Goal: Task Accomplishment & Management: Manage account settings

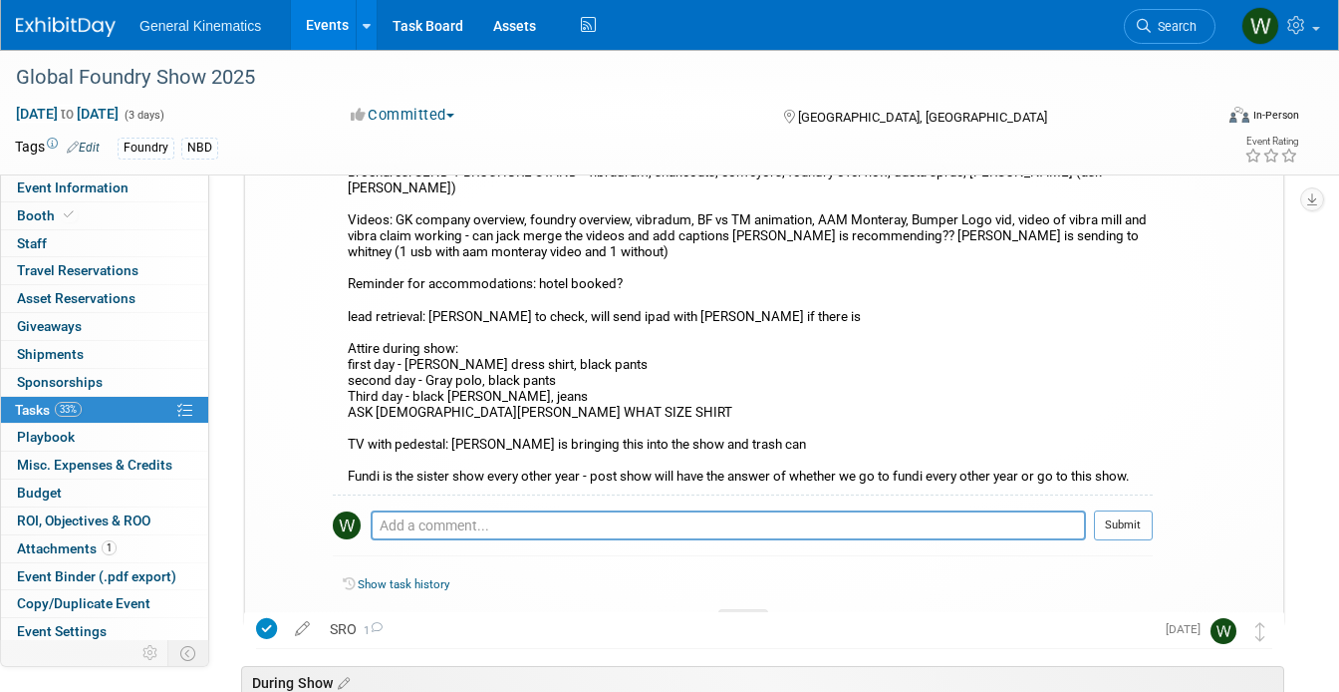
click at [32, 25] on img at bounding box center [66, 27] width 100 height 20
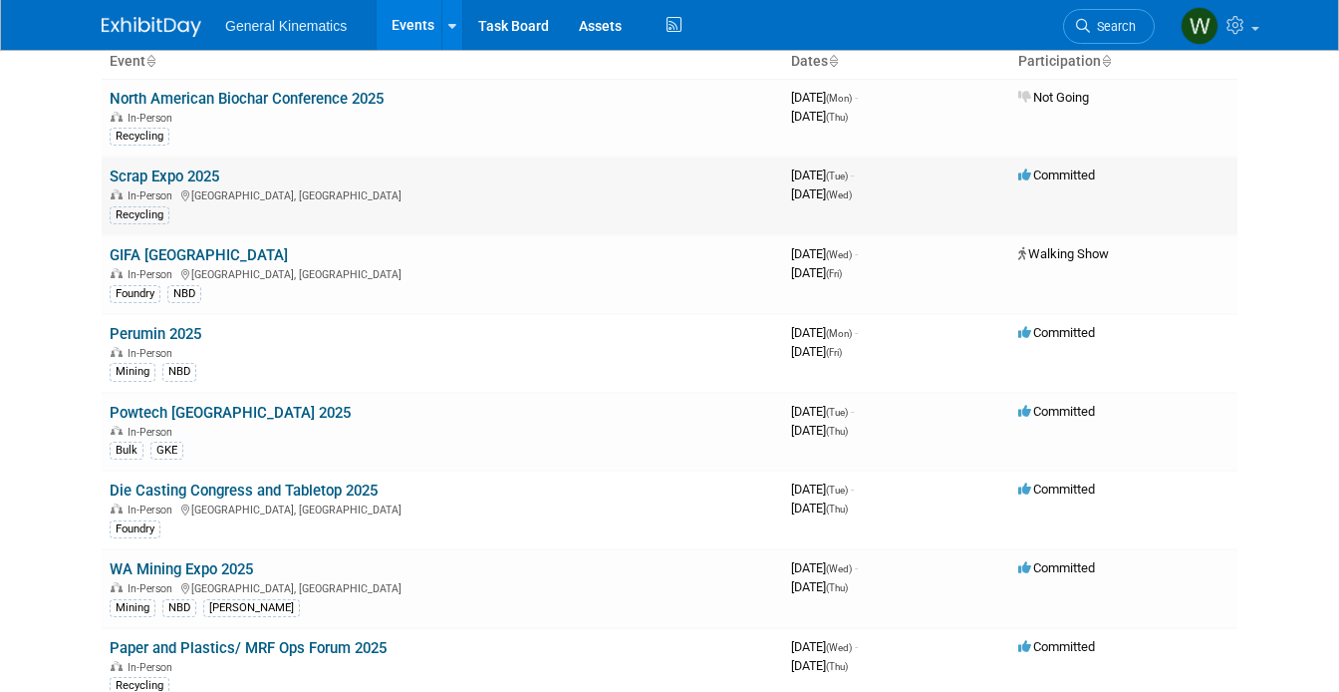
scroll to position [148, 0]
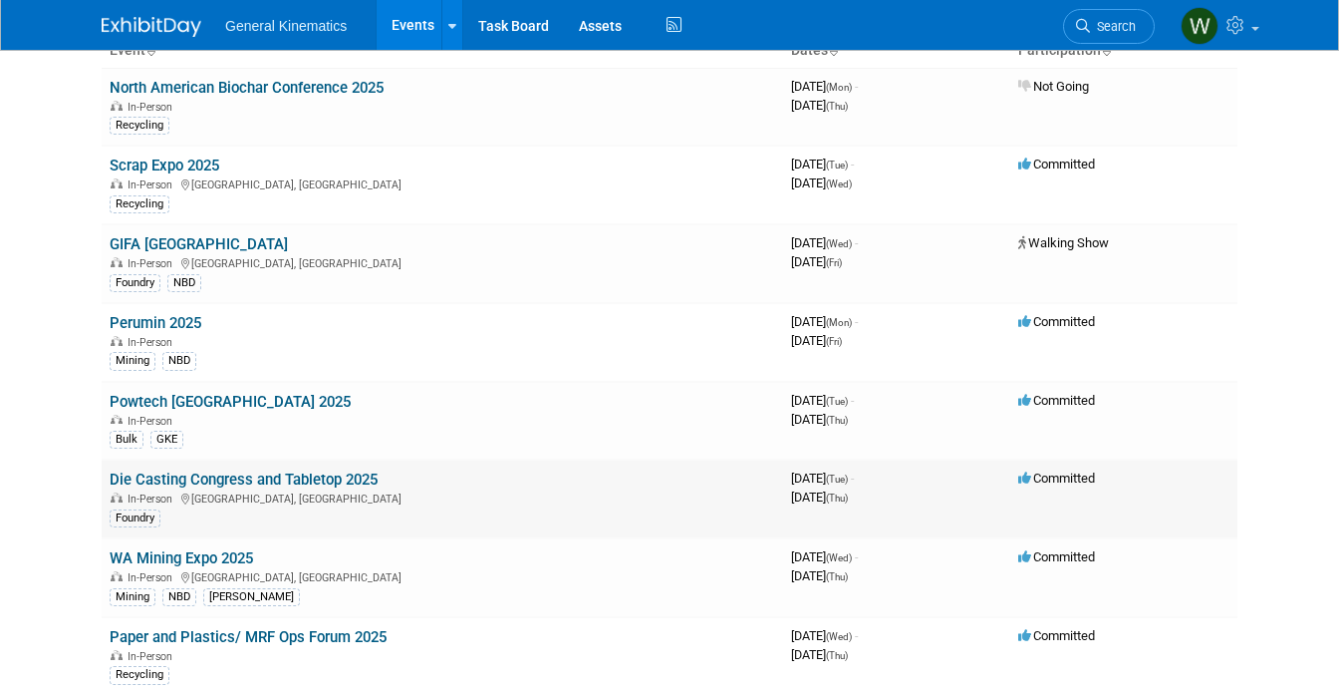
click at [292, 480] on link "Die Casting Congress and Tabletop 2025" at bounding box center [244, 479] width 268 height 18
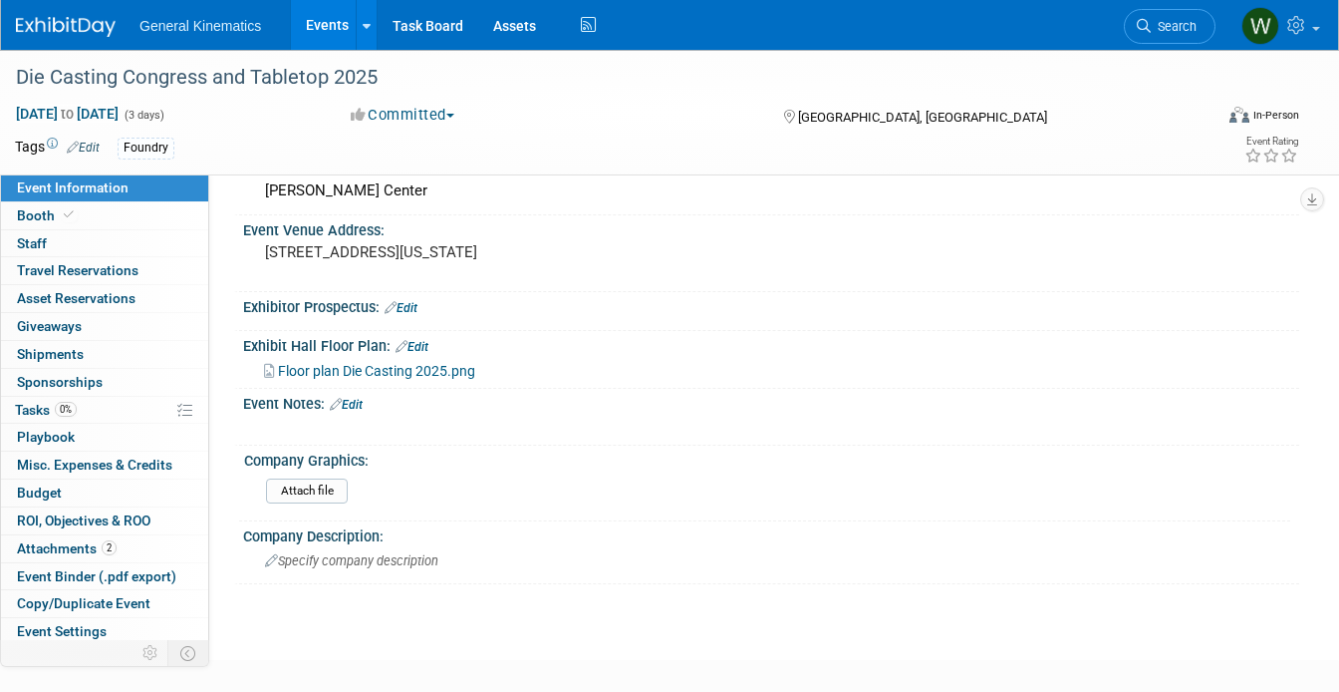
scroll to position [259, 0]
click at [53, 217] on span "Booth" at bounding box center [47, 215] width 61 height 16
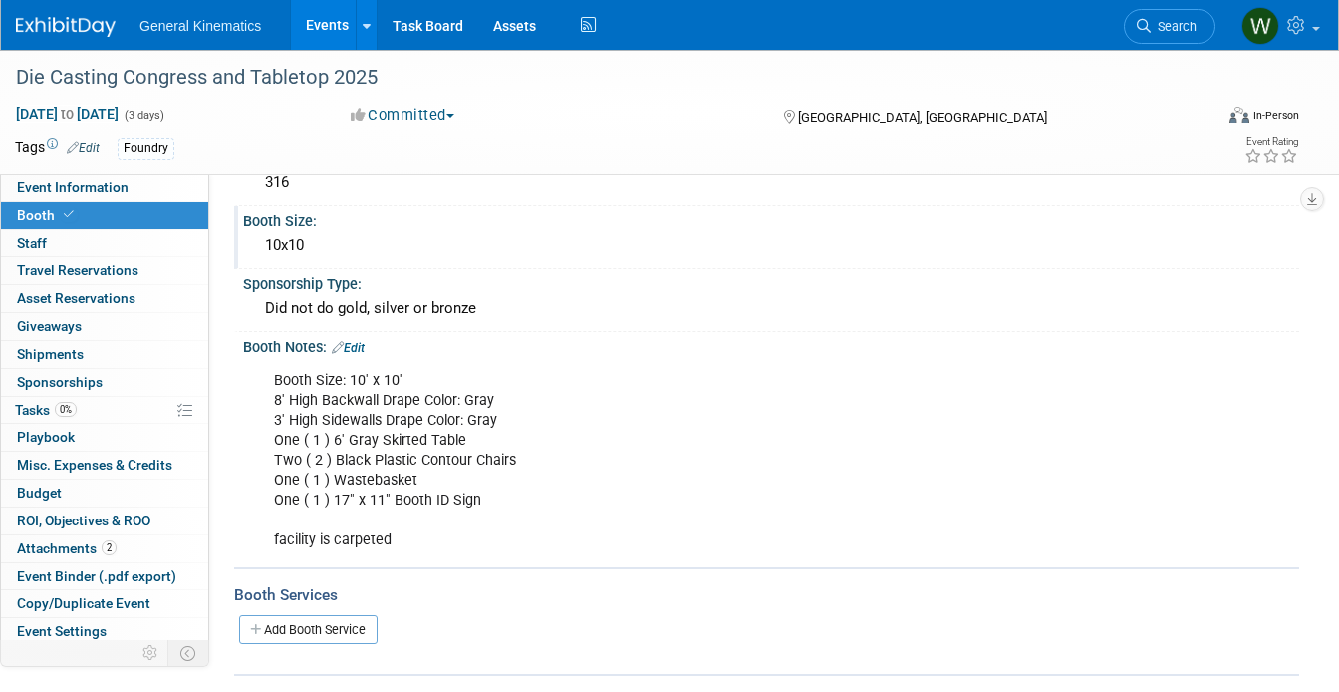
scroll to position [178, 0]
click at [163, 182] on link "Event Information" at bounding box center [104, 187] width 207 height 27
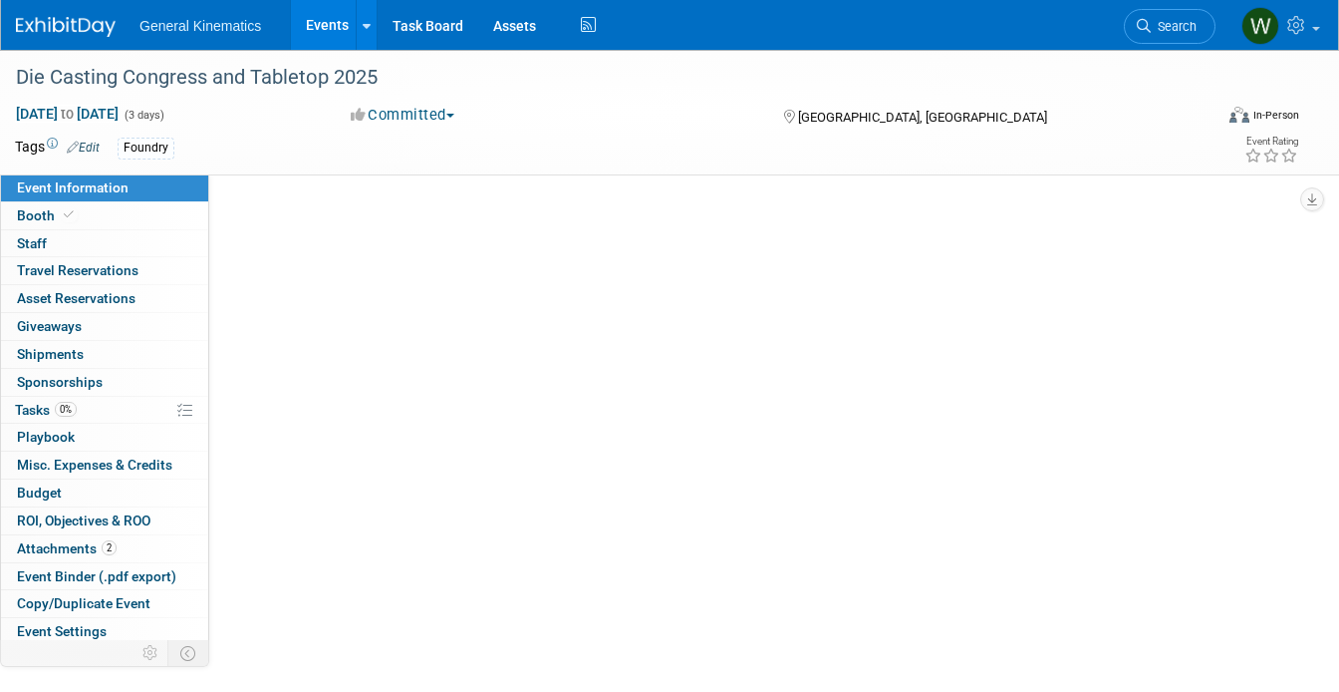
scroll to position [0, 0]
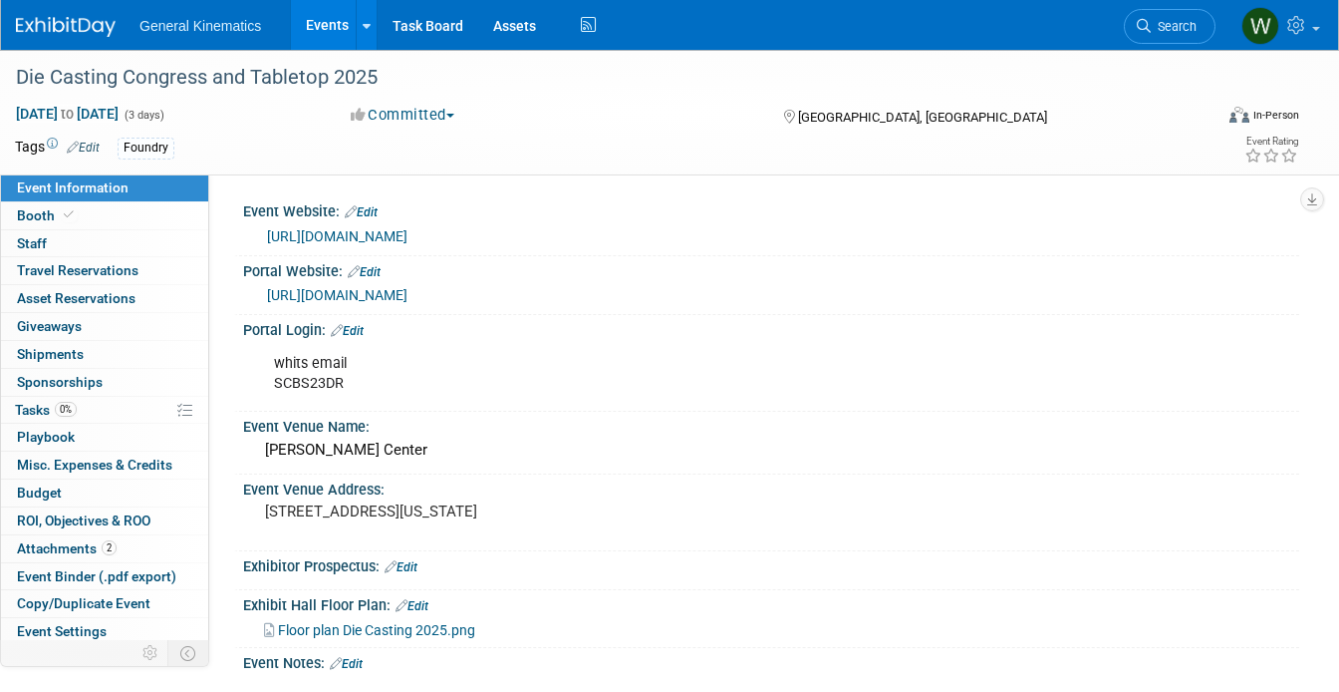
click at [408, 293] on link "https://www.conferenceharvester.com/harvester2expw/home.asp?EventKey=QYPWWGZK&U…" at bounding box center [337, 295] width 141 height 16
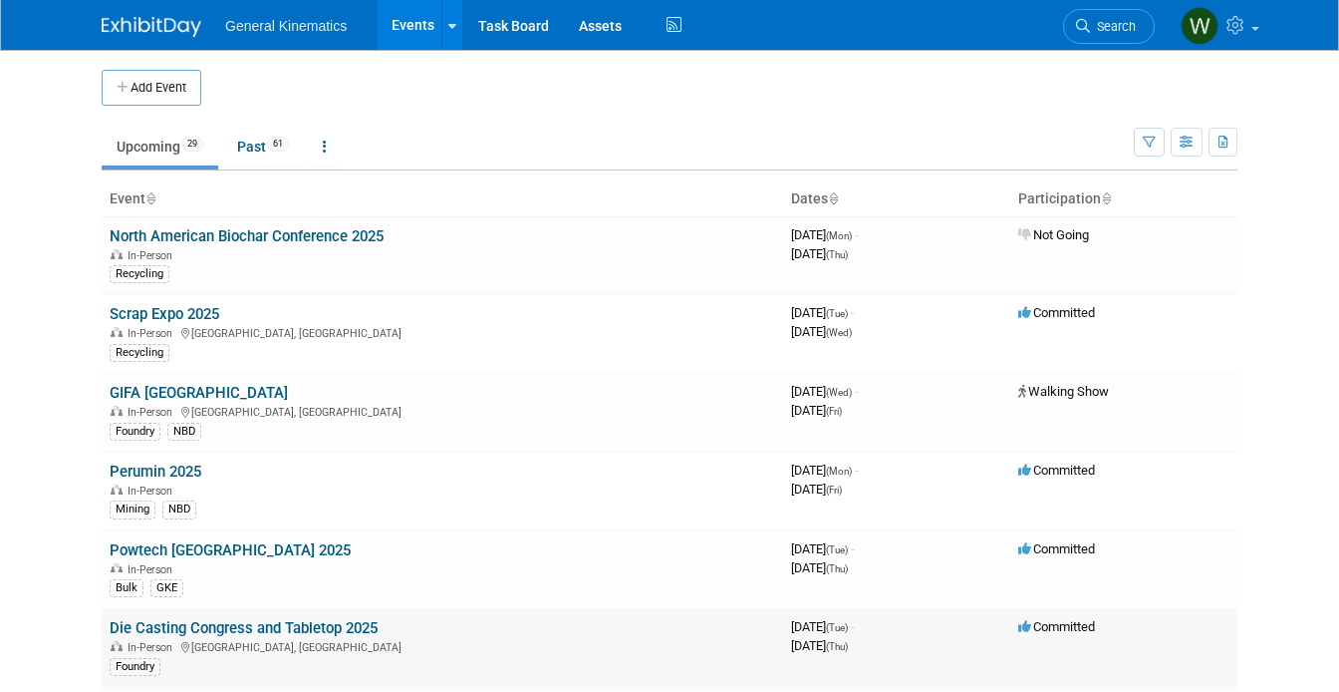
click at [288, 633] on link "Die Casting Congress and Tabletop 2025" at bounding box center [244, 628] width 268 height 18
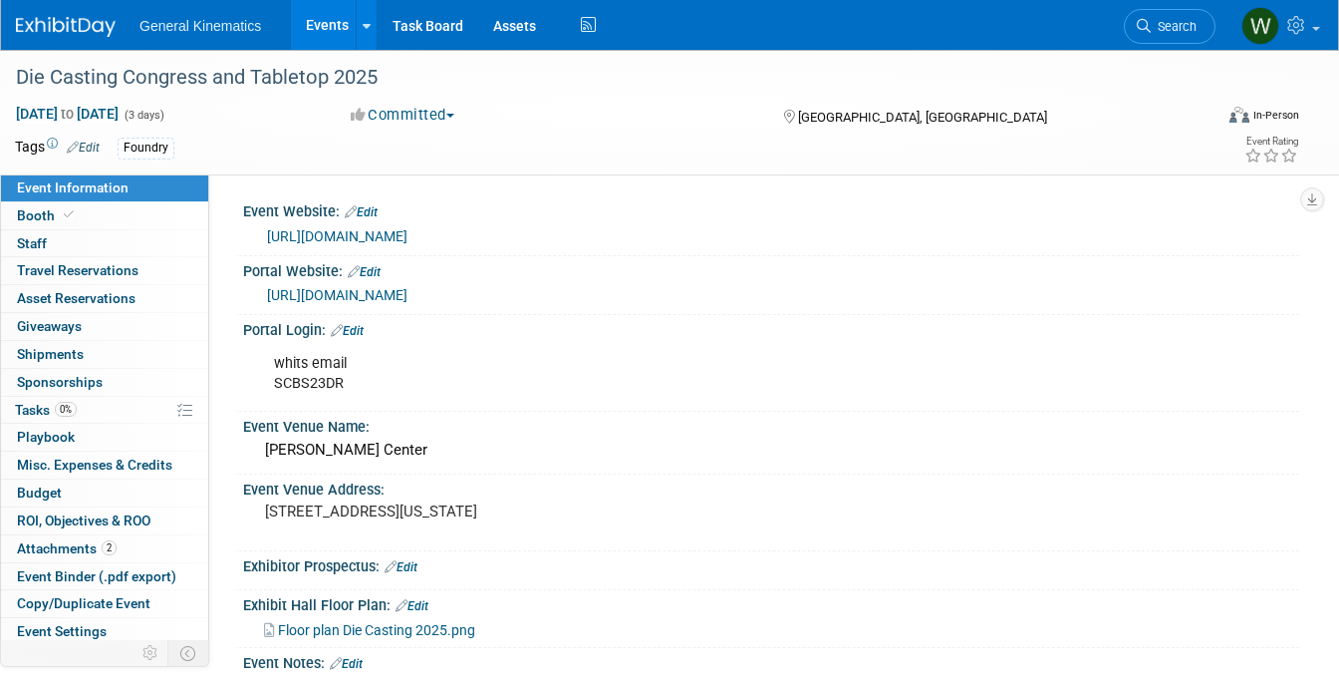
click at [388, 629] on span "Floor plan Die Casting 2025.png" at bounding box center [376, 630] width 197 height 16
click at [60, 219] on span at bounding box center [69, 214] width 18 height 15
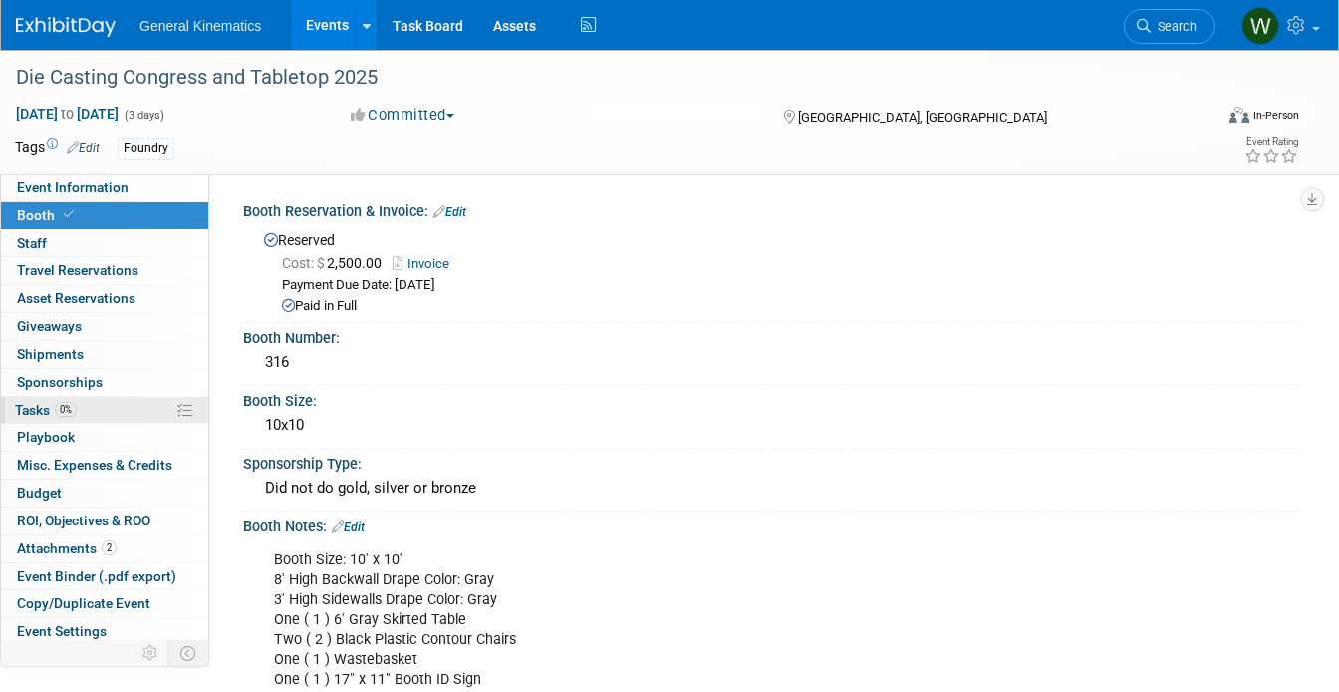
click at [34, 418] on link "0% Tasks 0%" at bounding box center [104, 410] width 207 height 27
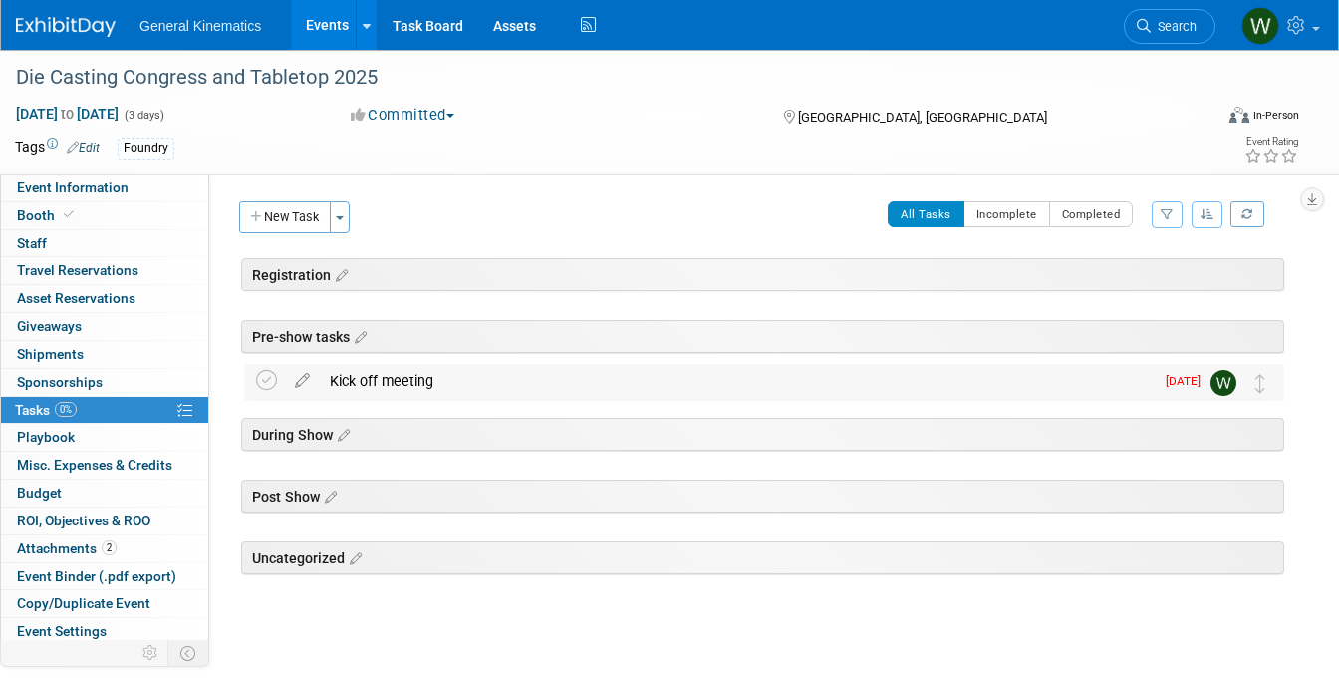
click at [381, 380] on div "Kick off meeting" at bounding box center [737, 381] width 834 height 34
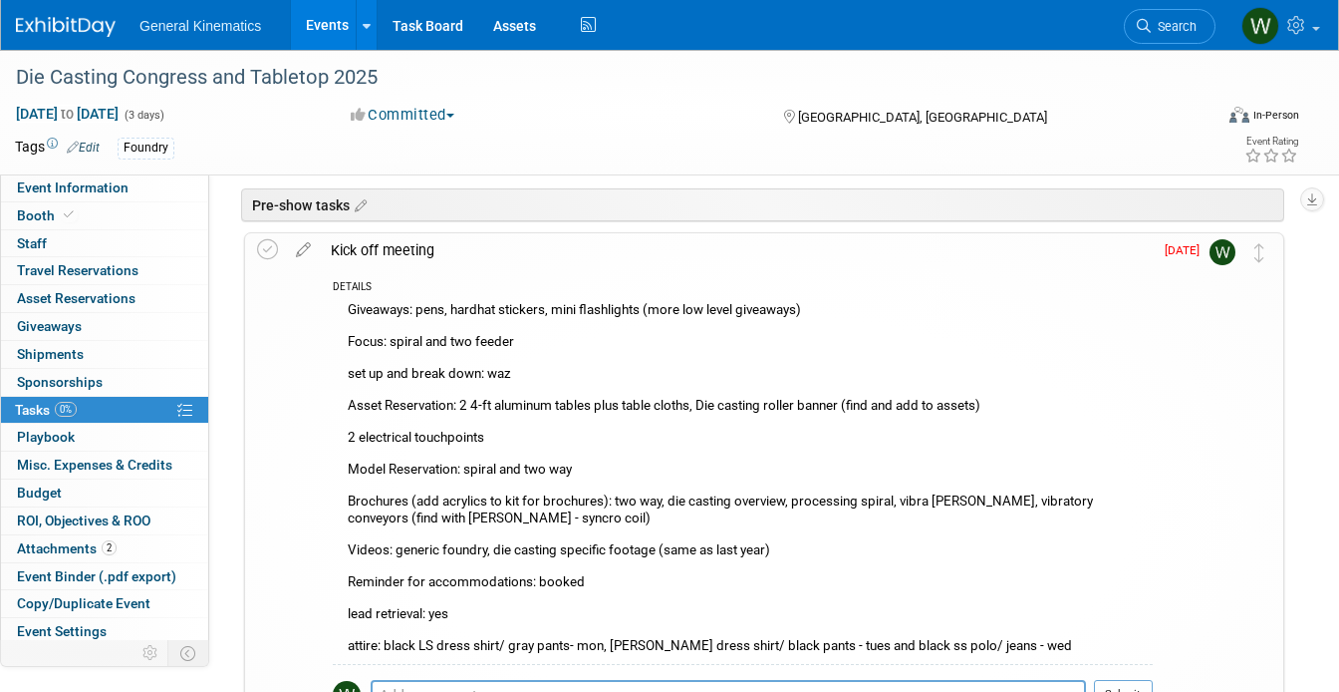
scroll to position [131, 0]
click at [45, 216] on span "Booth" at bounding box center [47, 215] width 61 height 16
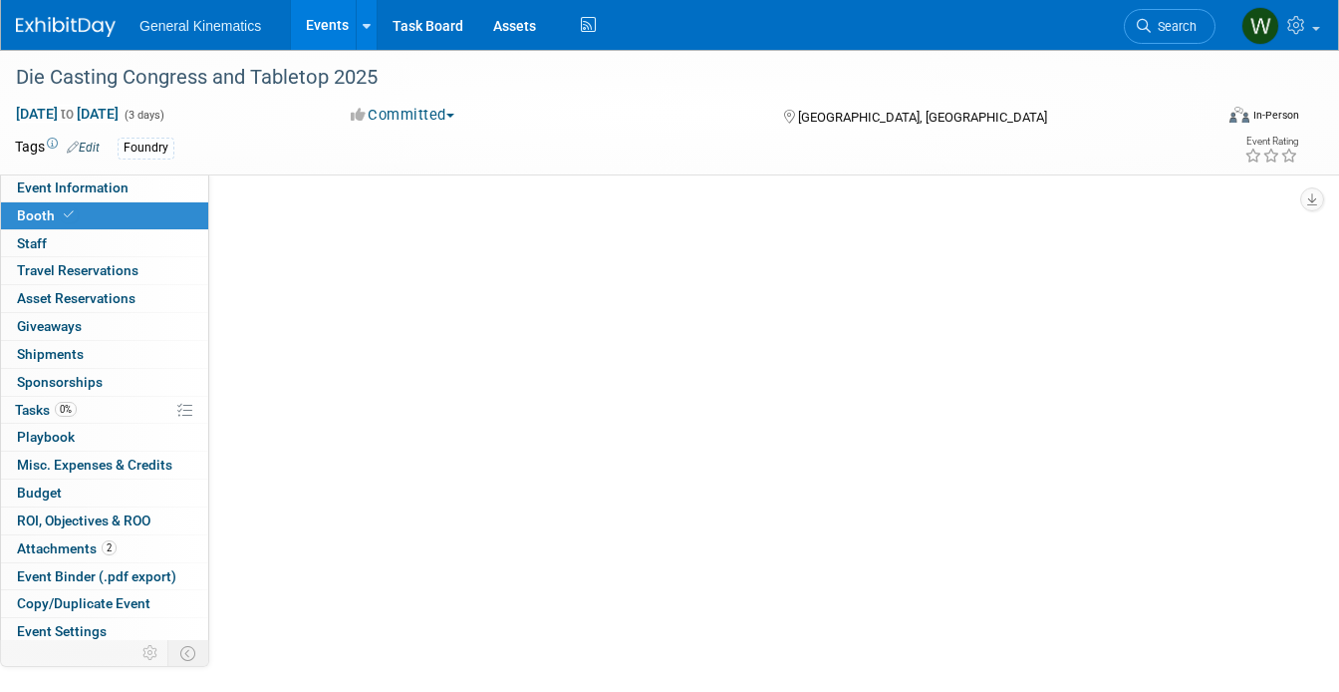
scroll to position [0, 0]
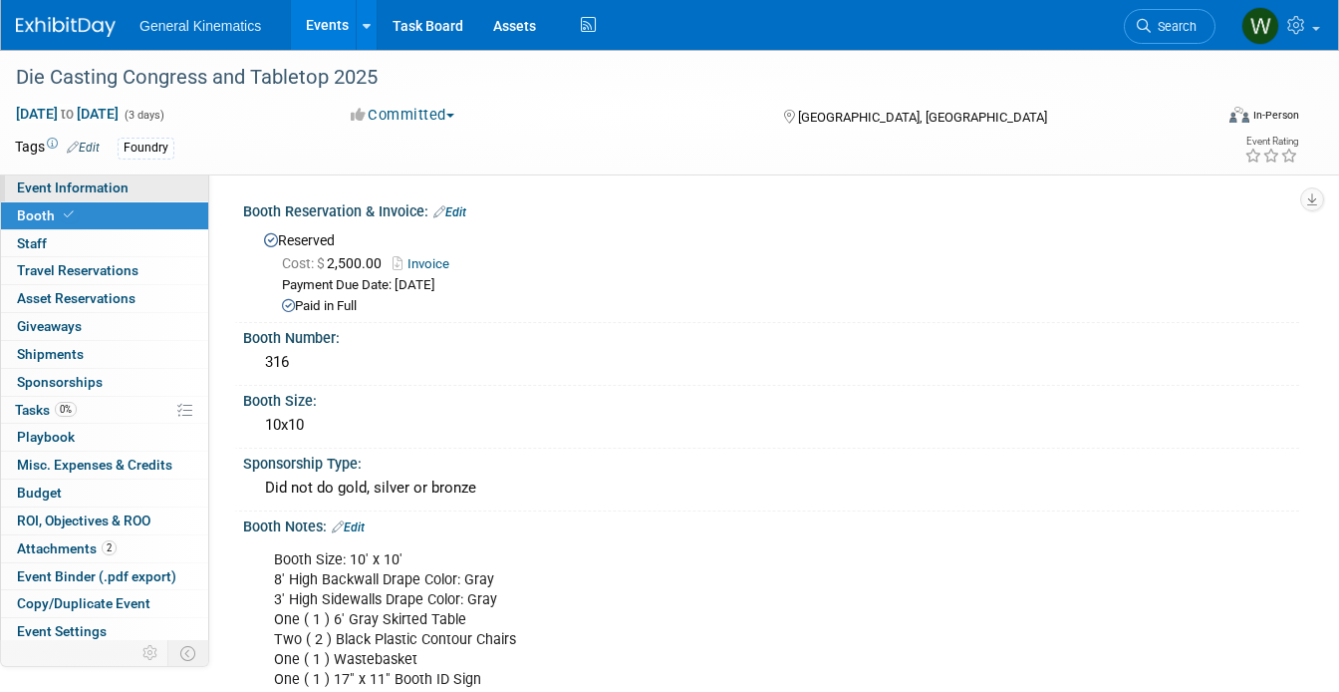
click at [183, 183] on link "Event Information" at bounding box center [104, 187] width 207 height 27
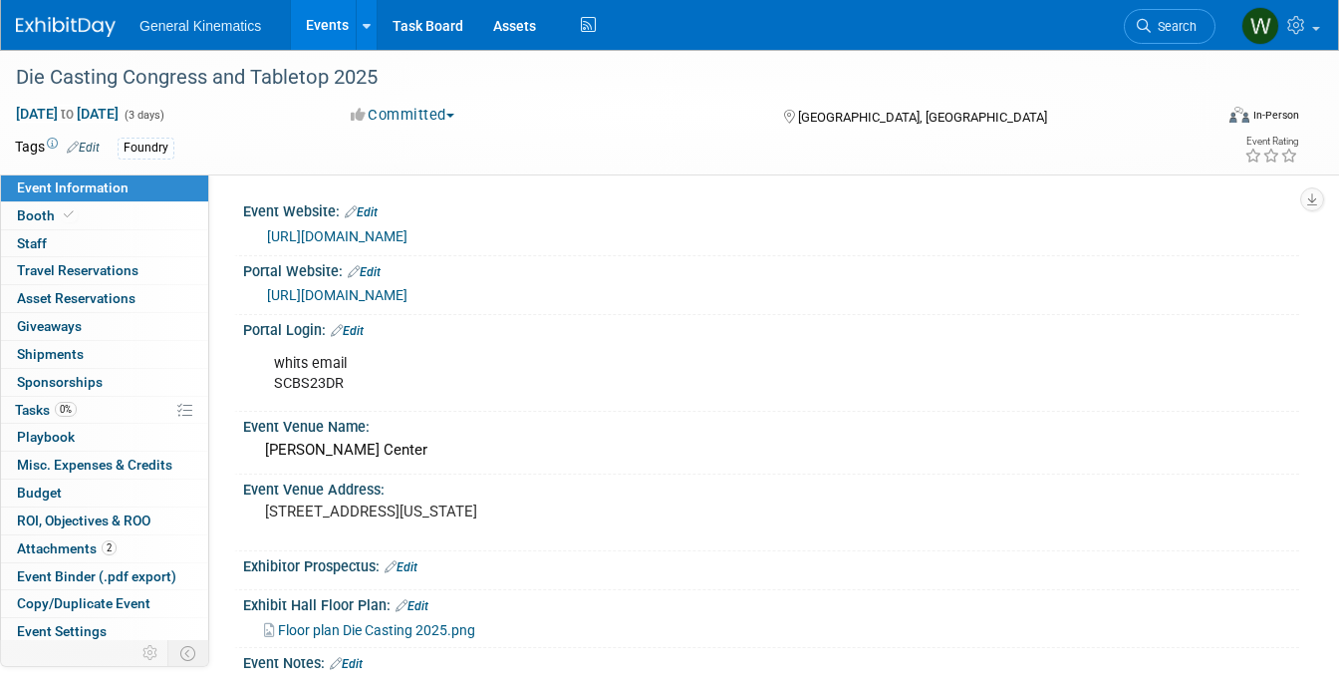
click at [374, 268] on link "Edit" at bounding box center [364, 272] width 33 height 14
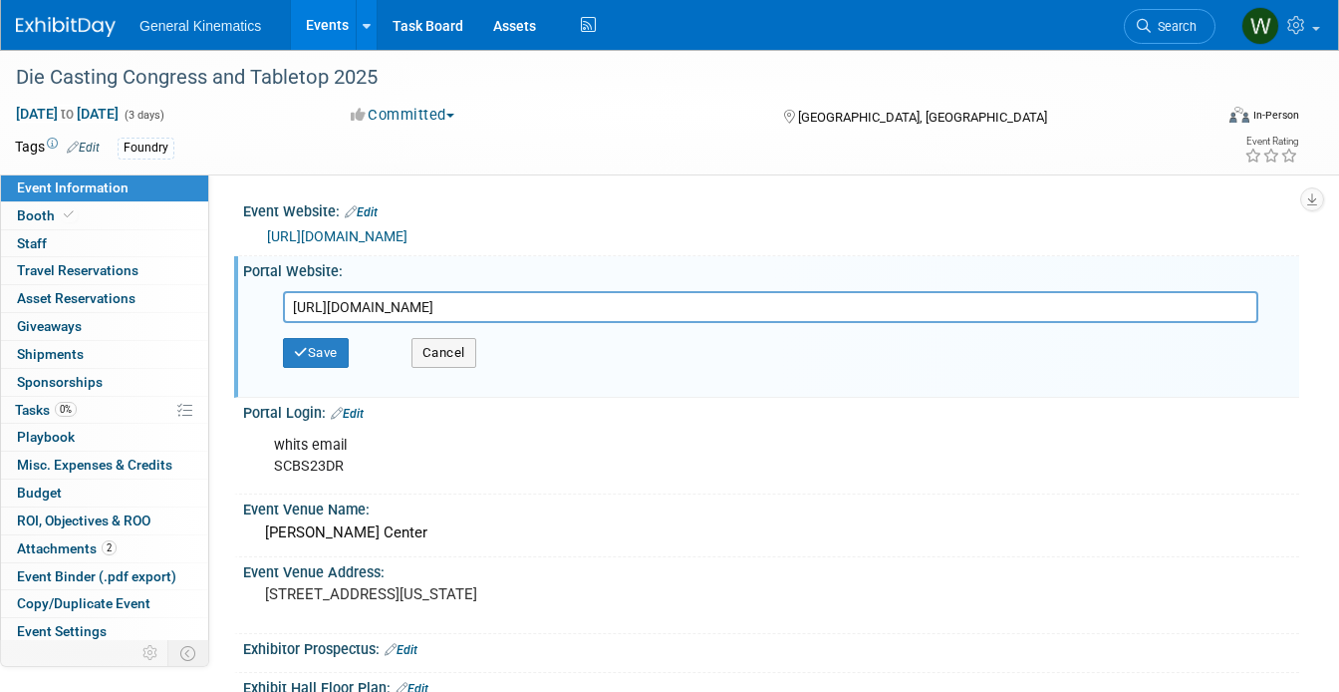
click at [404, 310] on input "https://www.conferenceharvester.com/harvester2expw/home.asp?EventKey=QYPWWGZK&U…" at bounding box center [771, 307] width 976 height 32
type input "https://www.conferenceharvester.com/harvester2expw/login.asp?EventKey=QYPWWGZK"
click at [330, 349] on button "Save" at bounding box center [316, 353] width 66 height 30
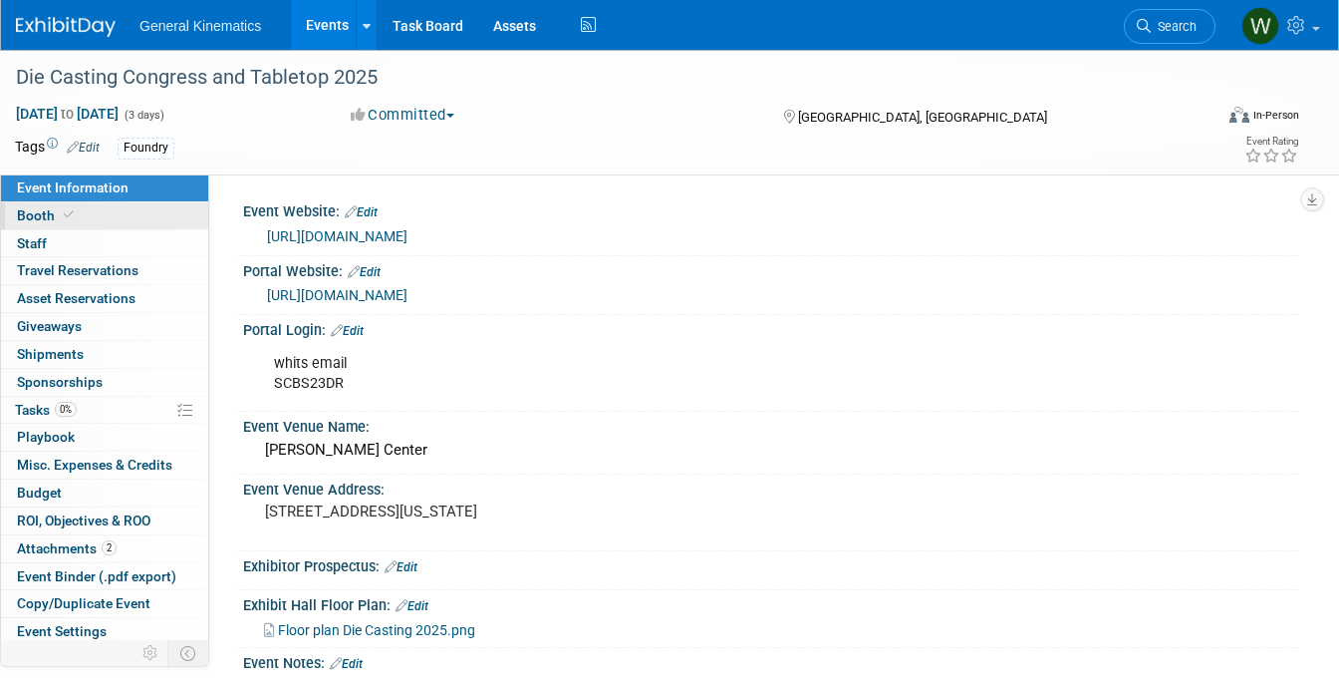
click at [123, 213] on link "Booth" at bounding box center [104, 215] width 207 height 27
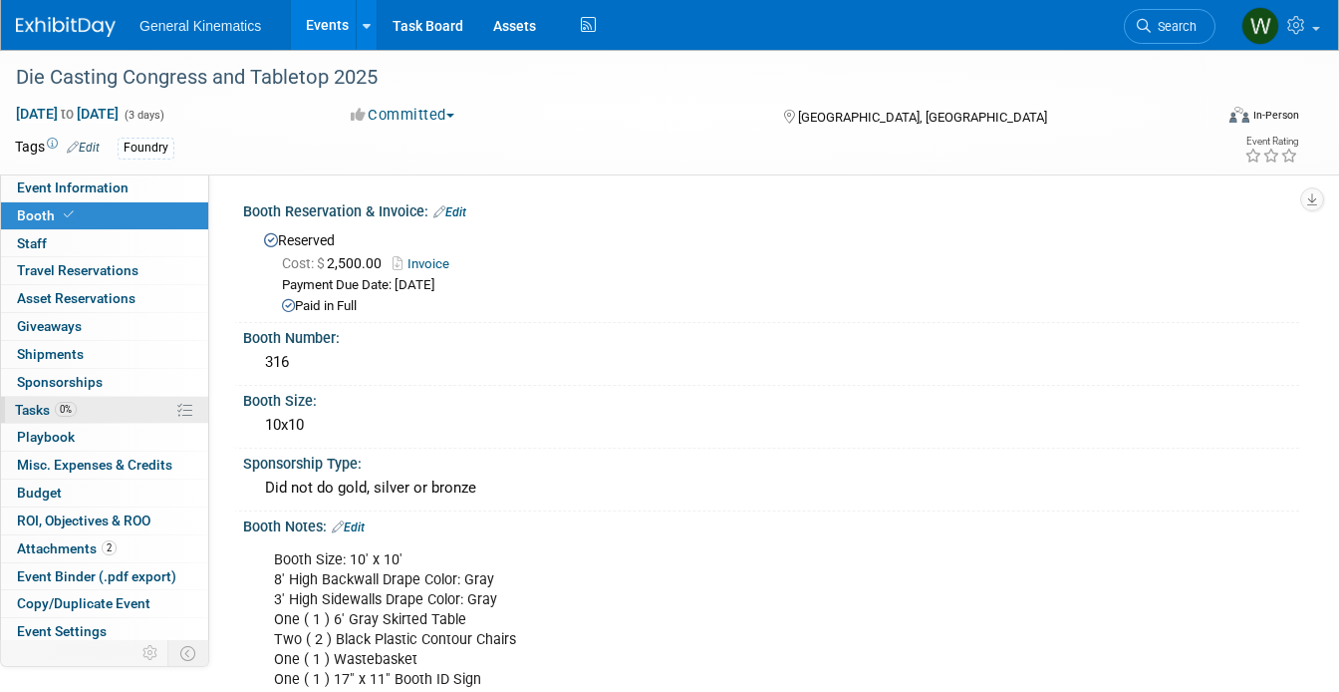
click at [56, 403] on span "Tasks 0%" at bounding box center [46, 410] width 62 height 16
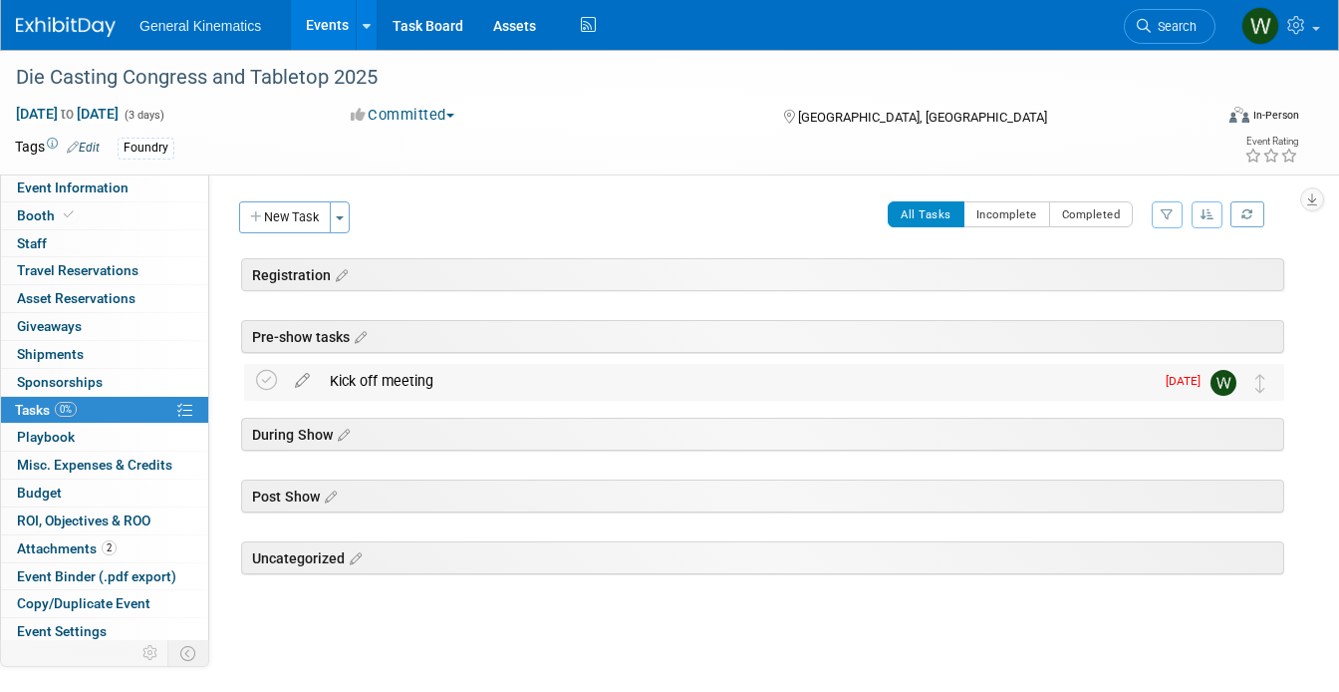
click at [337, 379] on div "Kick off meeting" at bounding box center [737, 381] width 834 height 34
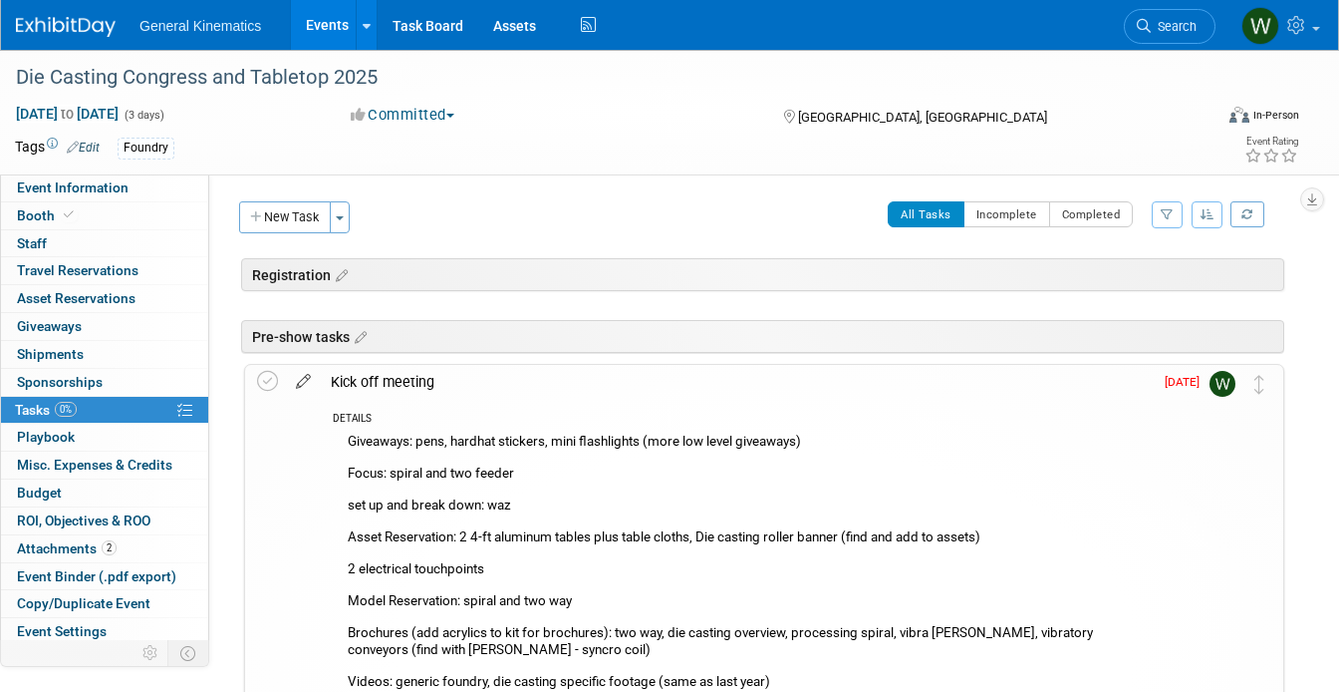
click at [310, 378] on icon at bounding box center [303, 377] width 35 height 25
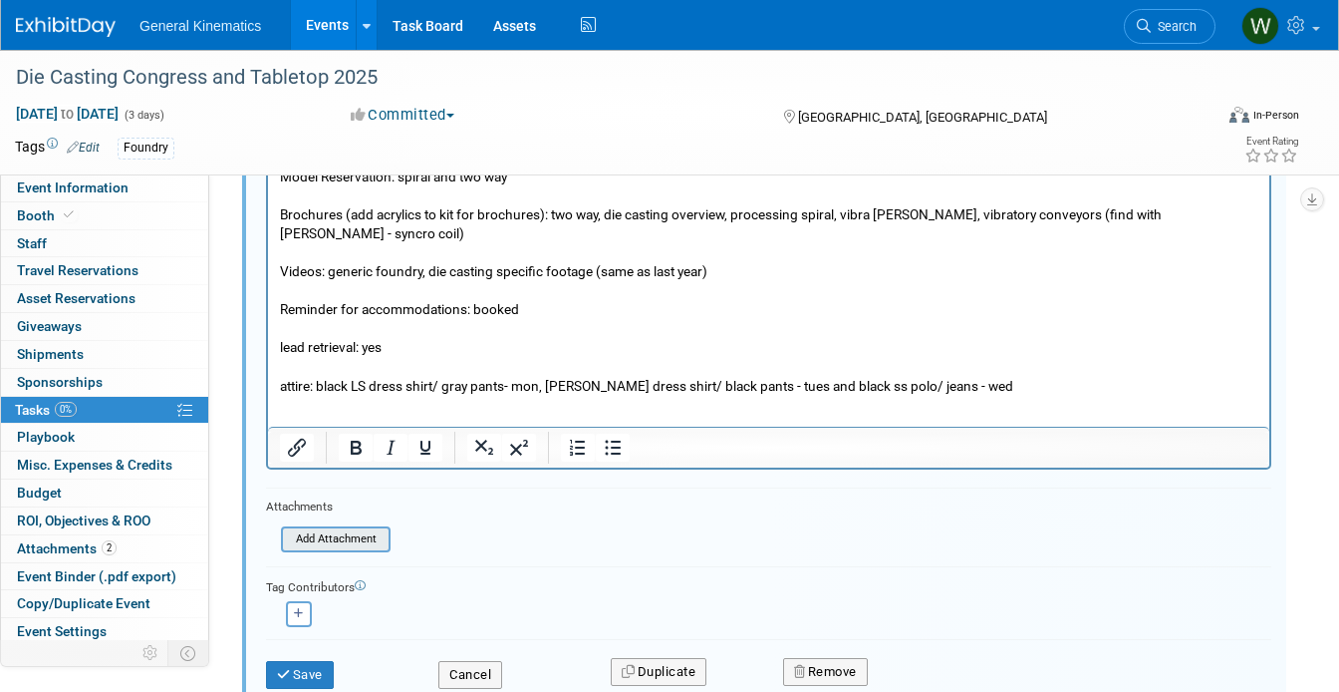
scroll to position [656, 0]
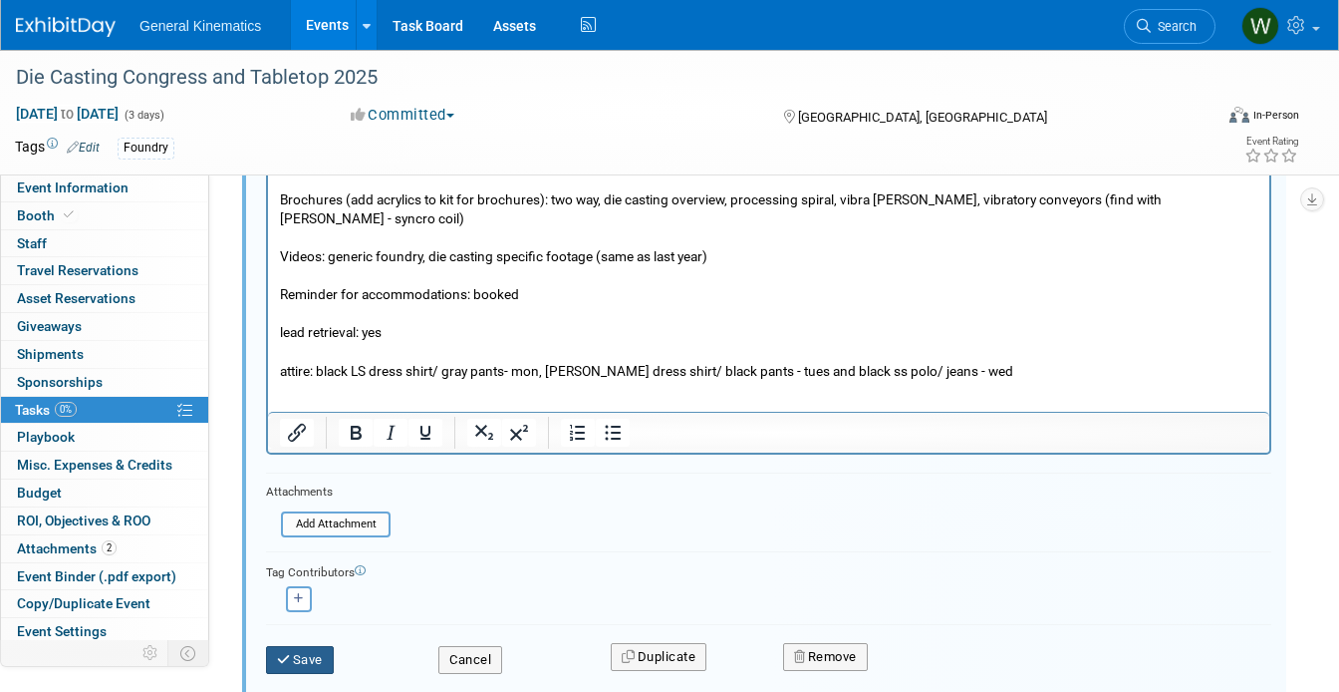
click at [313, 653] on button "Save" at bounding box center [300, 660] width 68 height 28
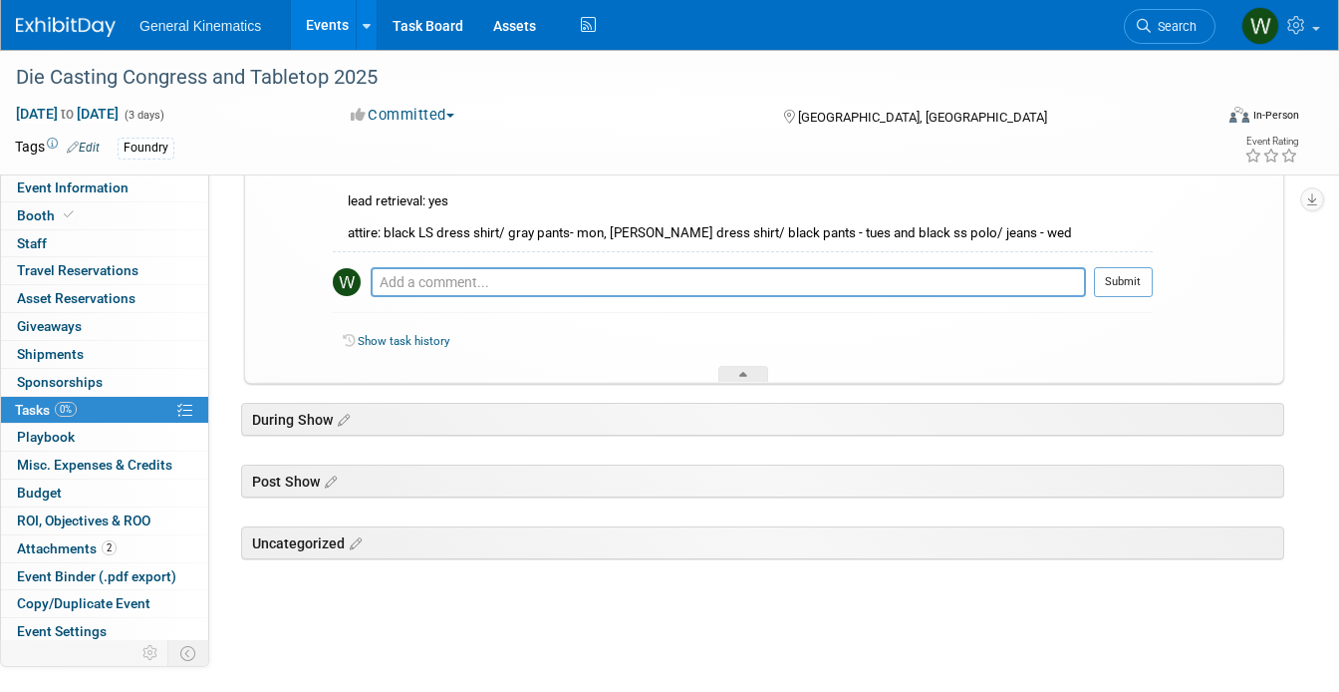
scroll to position [544, 0]
click at [519, 22] on link "Assets" at bounding box center [514, 25] width 73 height 50
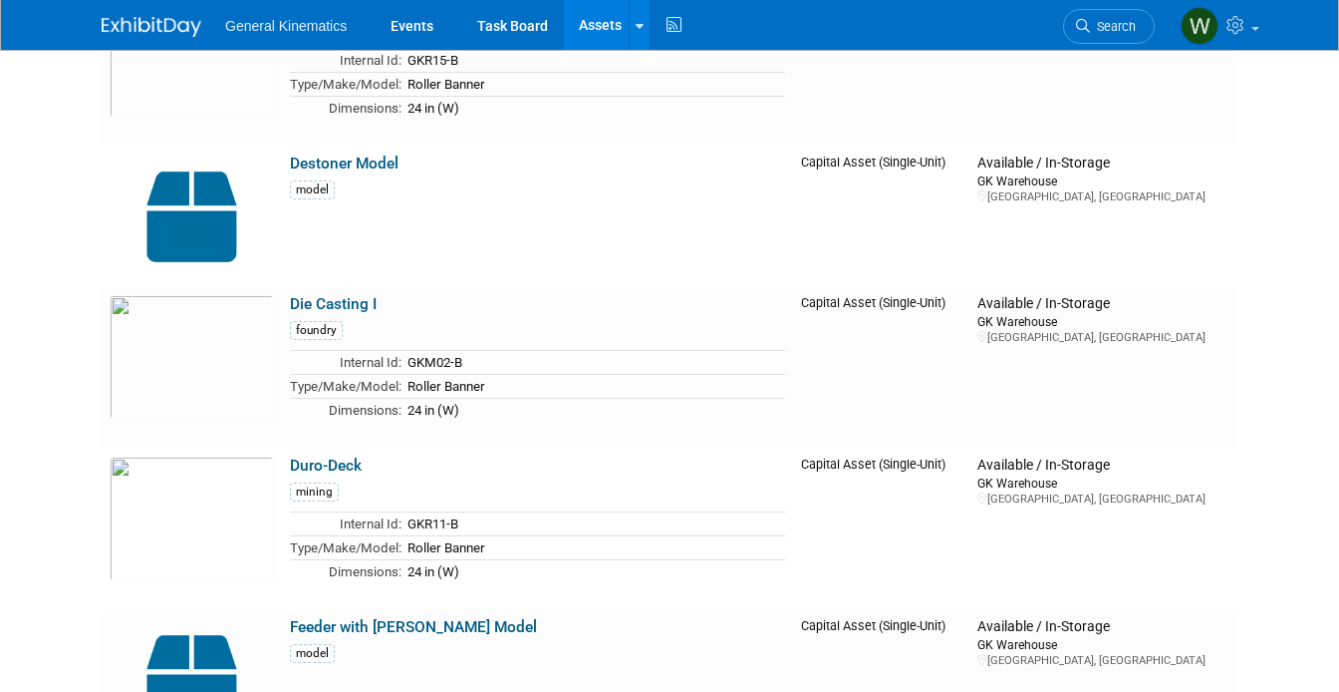
scroll to position [1756, 0]
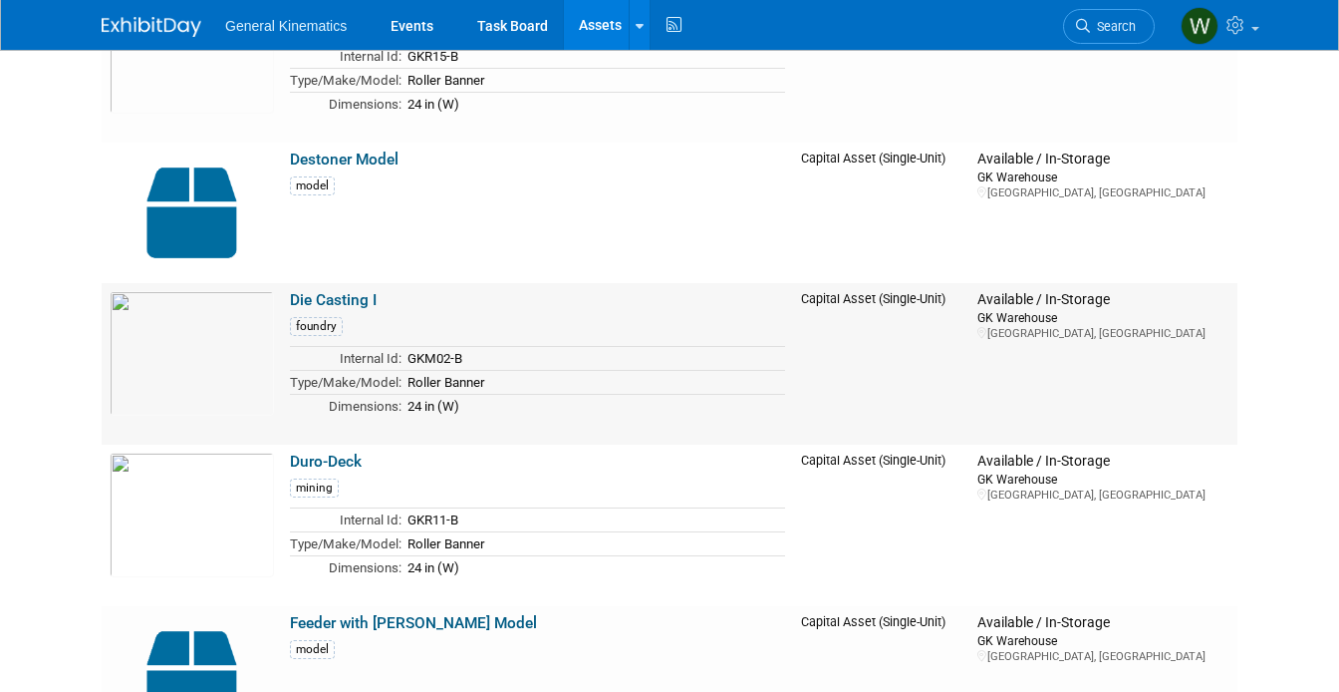
click at [323, 295] on link "Die Casting I" at bounding box center [333, 300] width 87 height 18
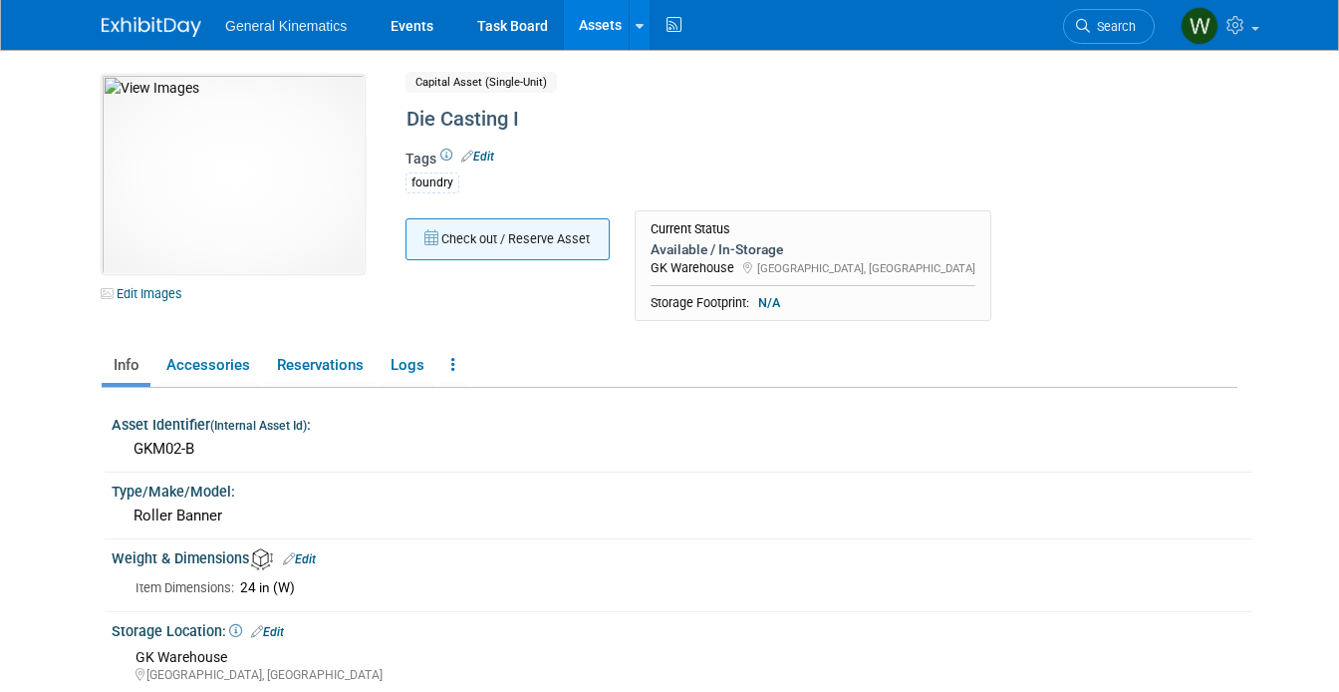
click at [516, 235] on button "Check out / Reserve Asset" at bounding box center [508, 239] width 204 height 42
select select "8"
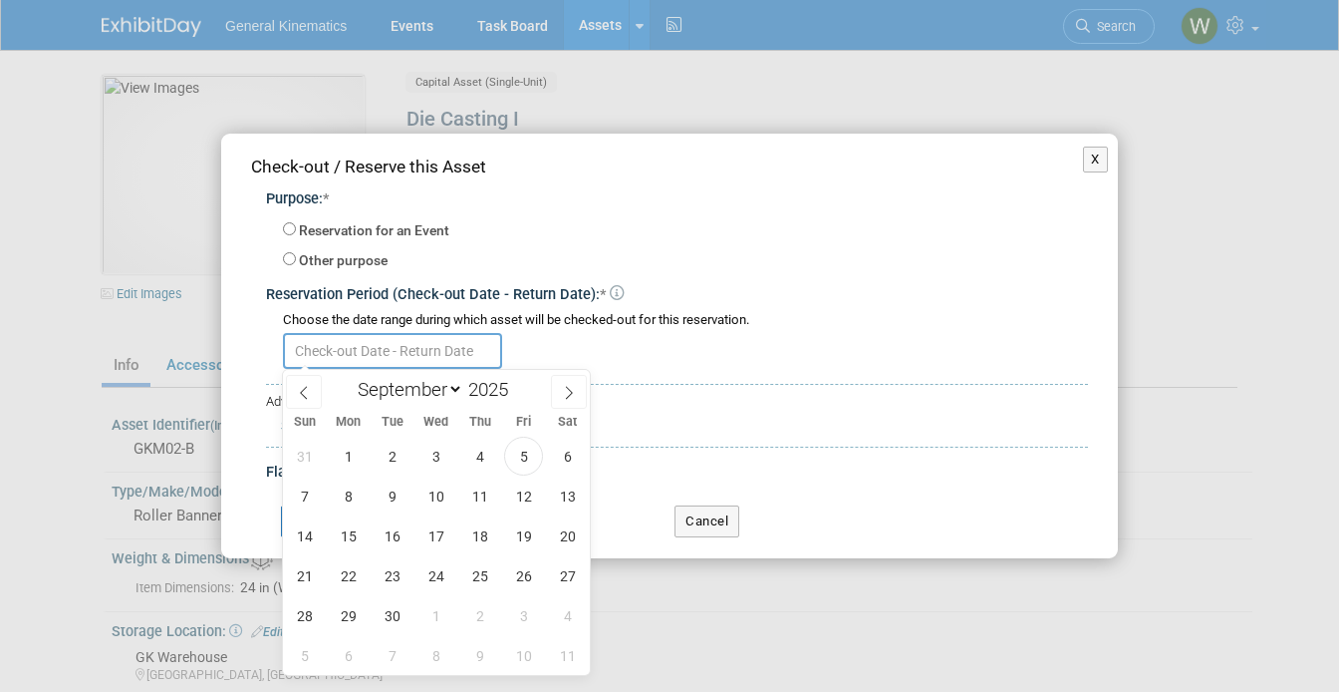
click at [442, 345] on input "text" at bounding box center [392, 351] width 219 height 36
click at [527, 605] on span "3" at bounding box center [523, 615] width 39 height 39
type input "Oct 3, 2025"
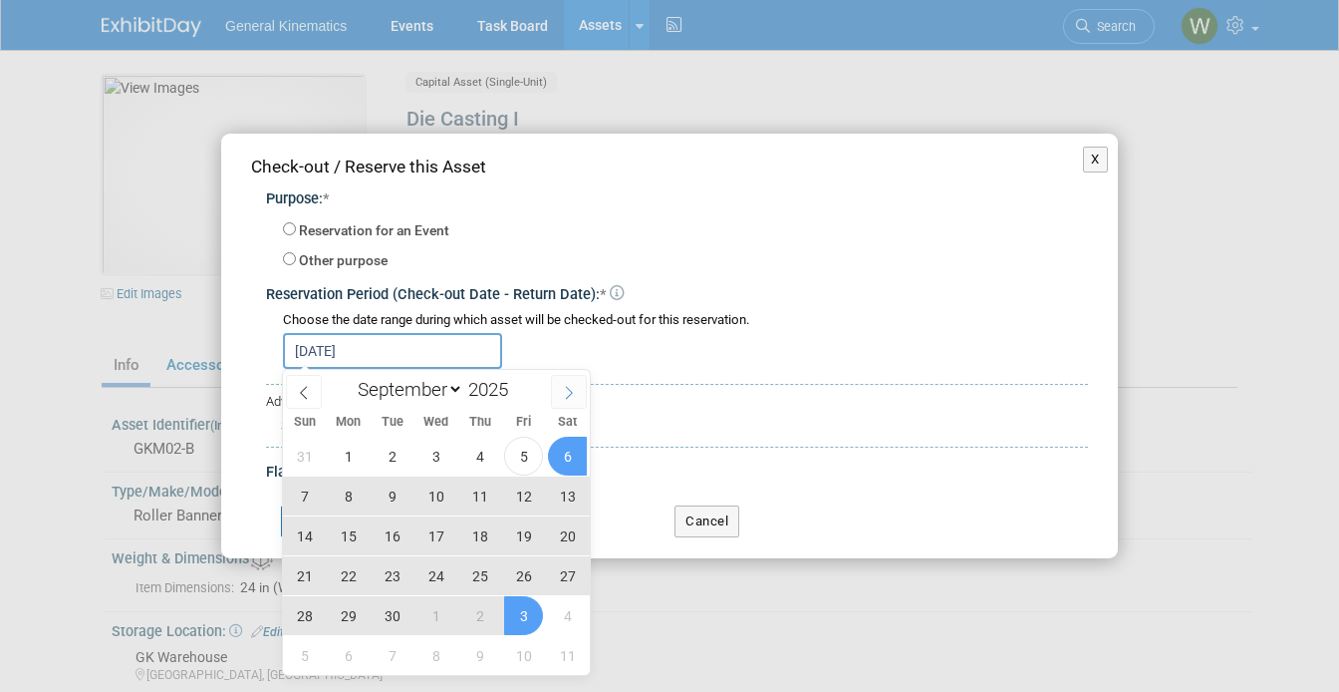
click at [572, 382] on span at bounding box center [569, 392] width 36 height 34
select select "9"
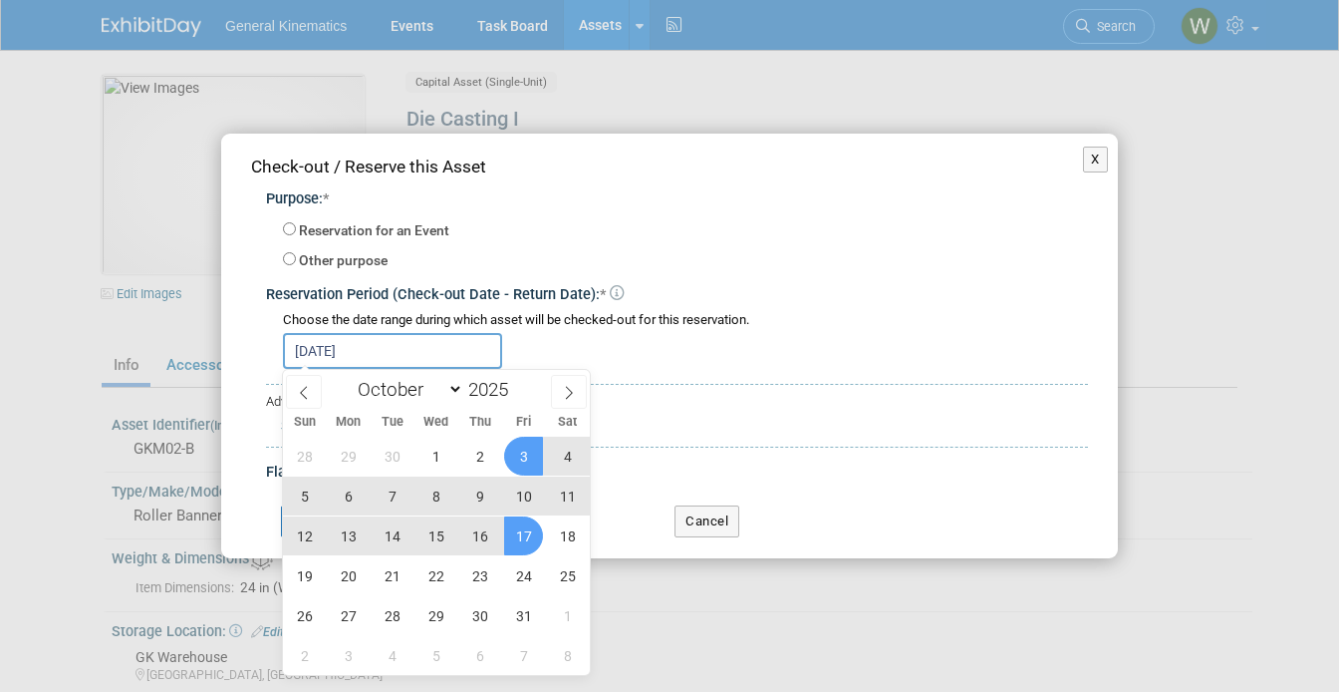
click at [515, 536] on span "17" at bounding box center [523, 535] width 39 height 39
type input "Oct 3, 2025 to Oct 17, 2025"
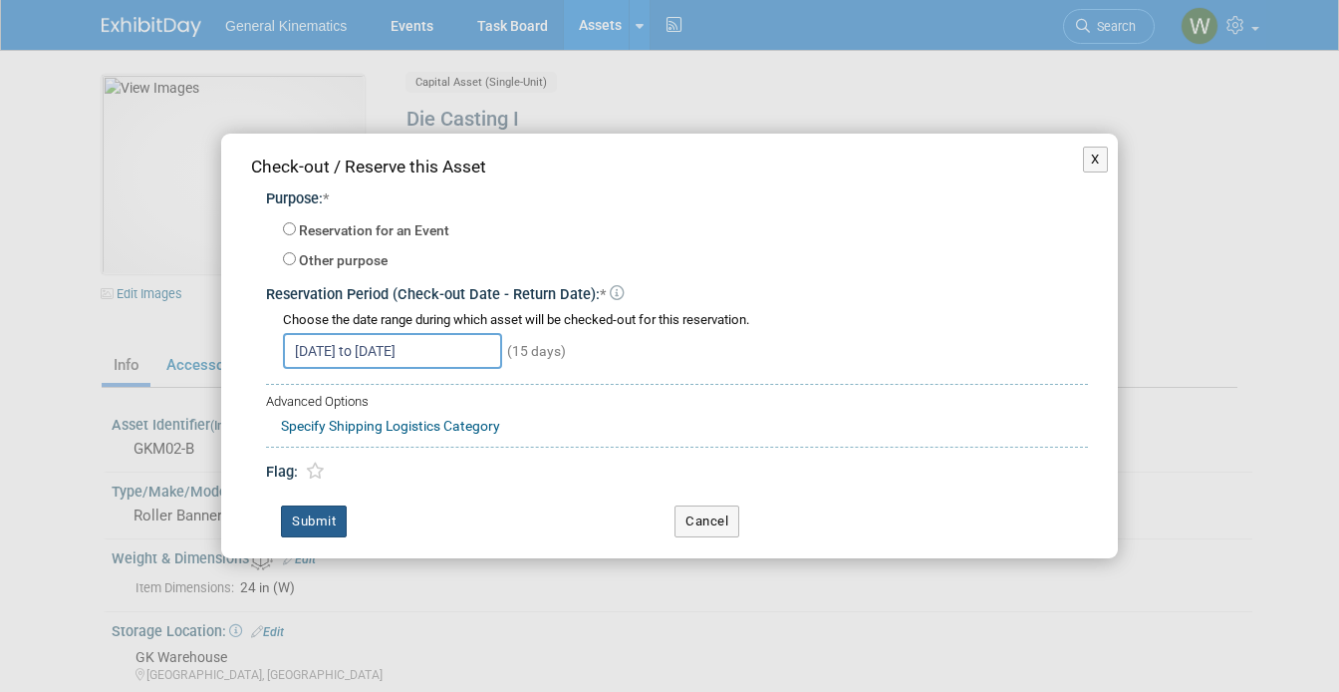
click at [320, 522] on button "Submit" at bounding box center [314, 521] width 66 height 32
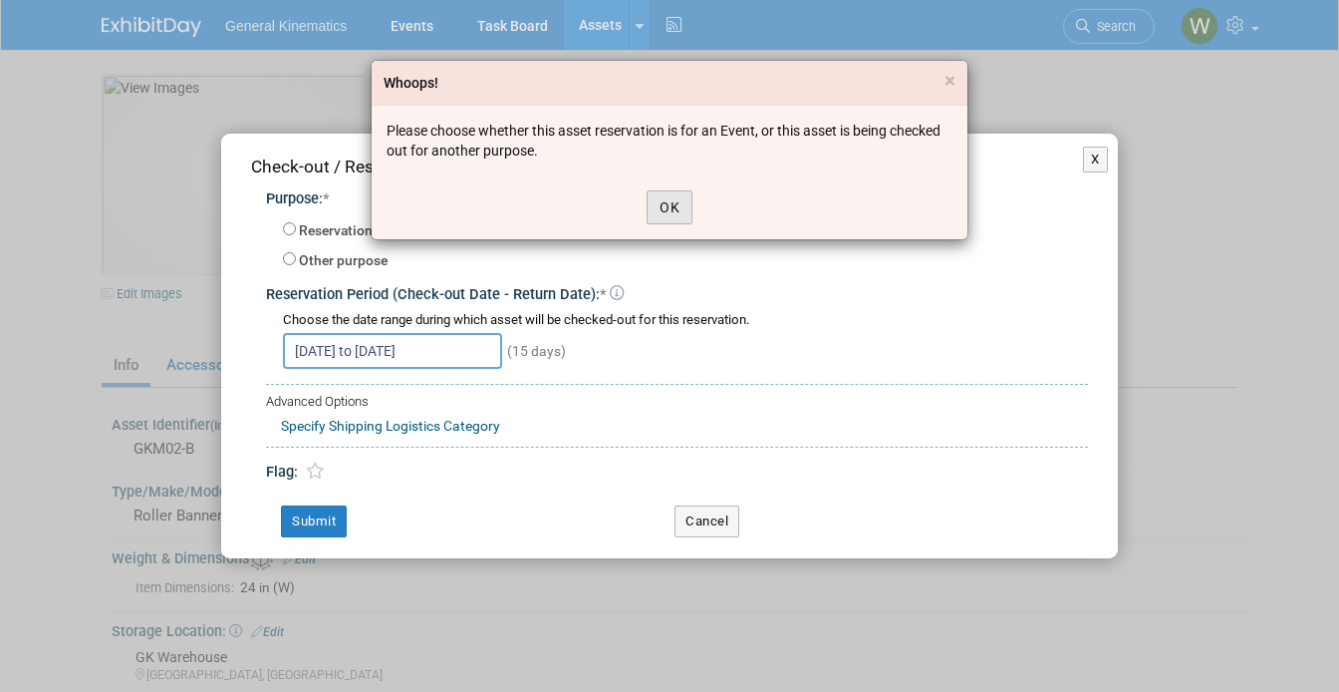
click at [659, 220] on button "OK" at bounding box center [670, 207] width 46 height 34
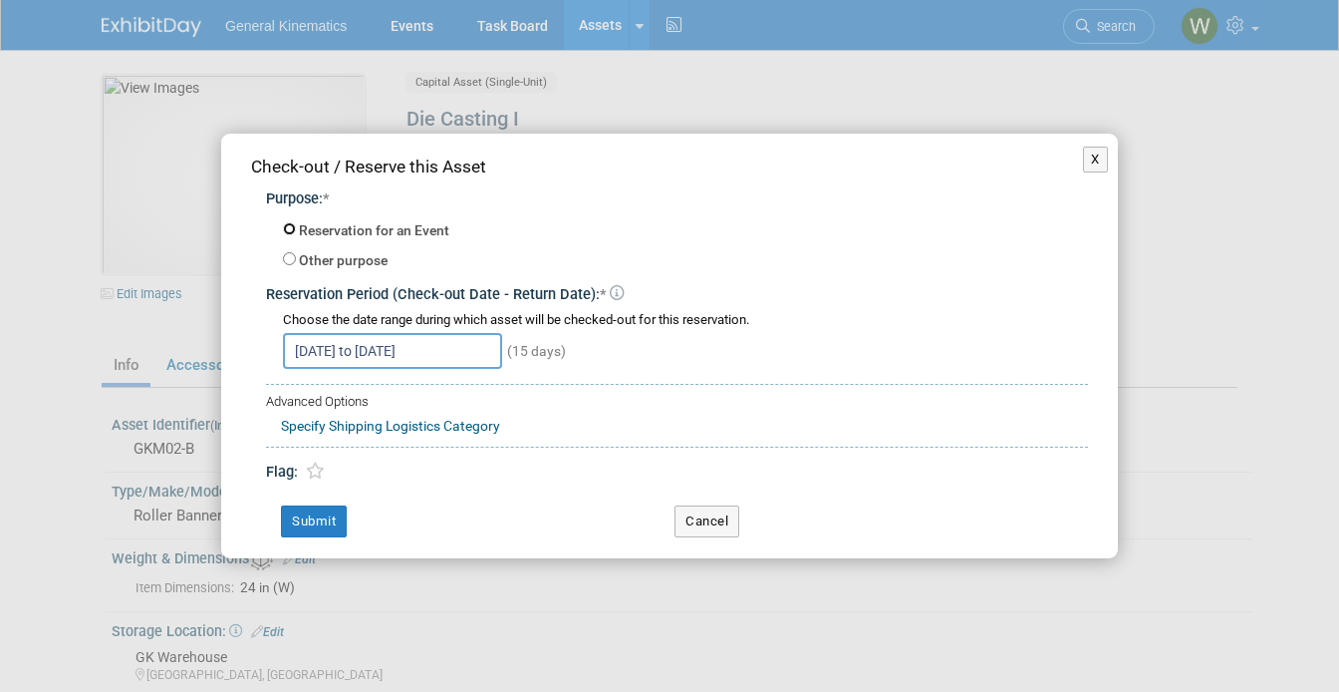
click at [288, 223] on input "Reservation for an Event" at bounding box center [289, 228] width 13 height 13
radio input "true"
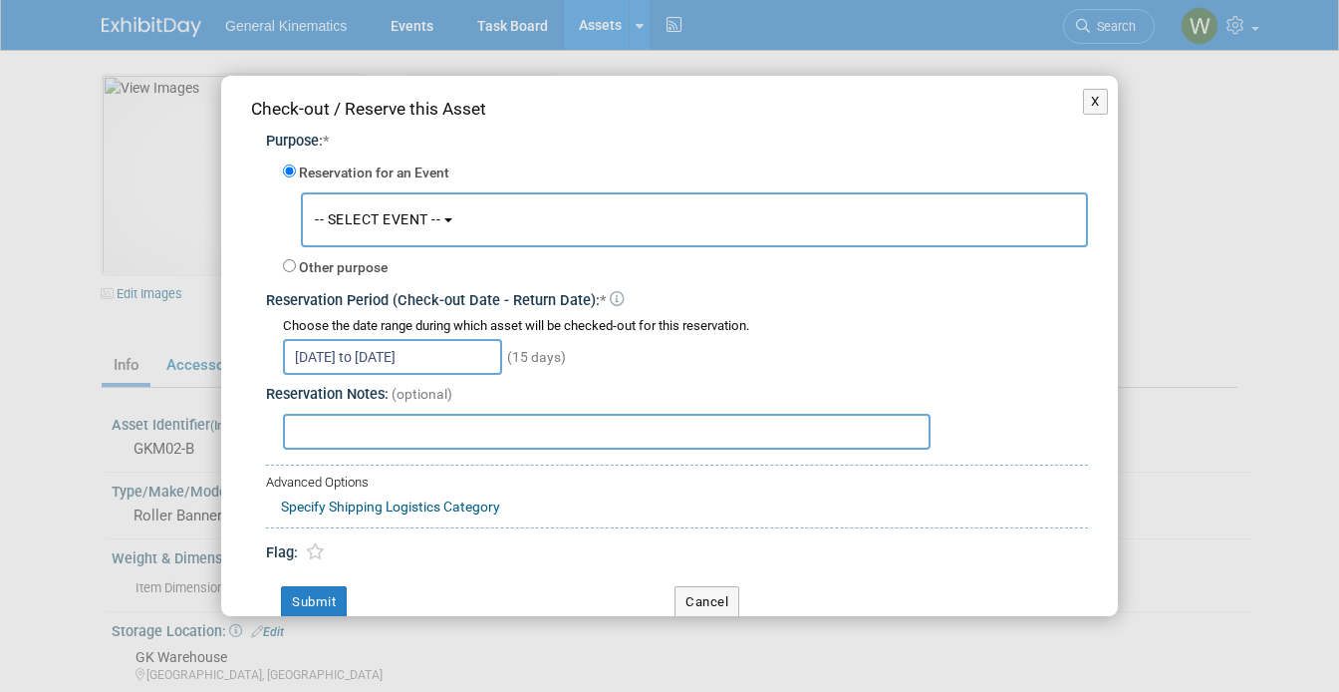
click at [410, 218] on span "-- SELECT EVENT --" at bounding box center [378, 219] width 126 height 16
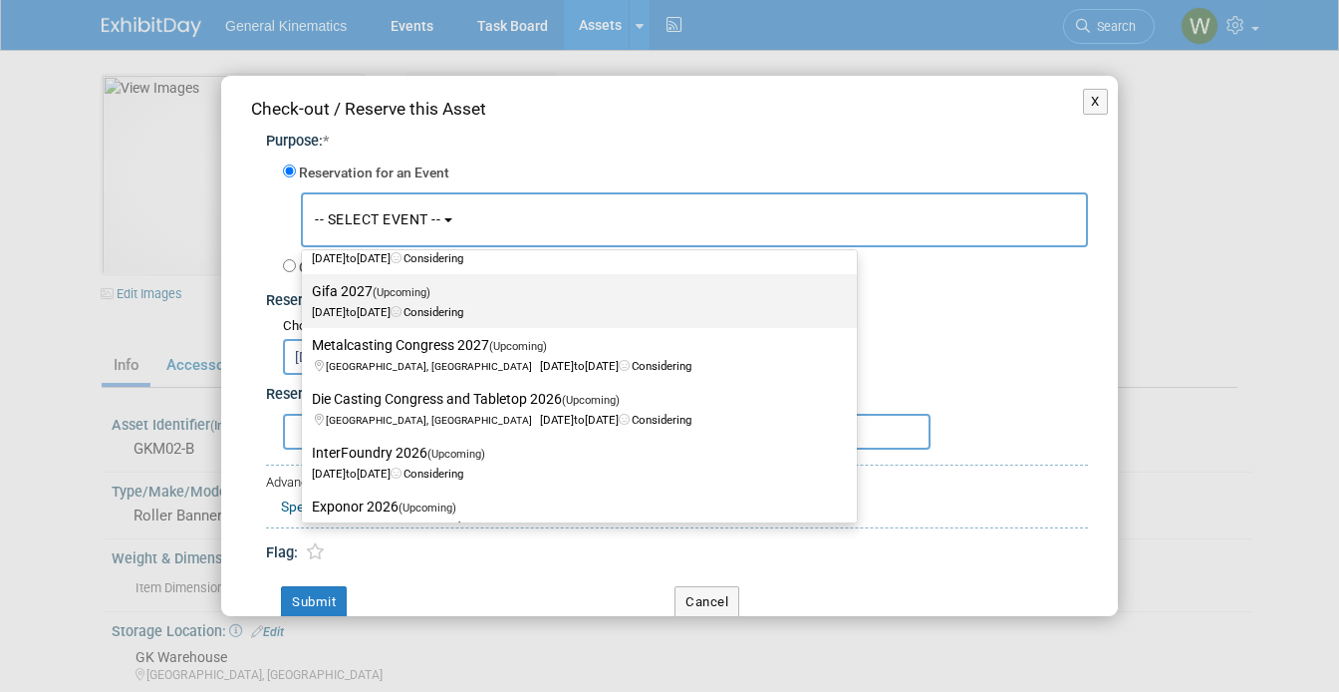
scroll to position [172, 0]
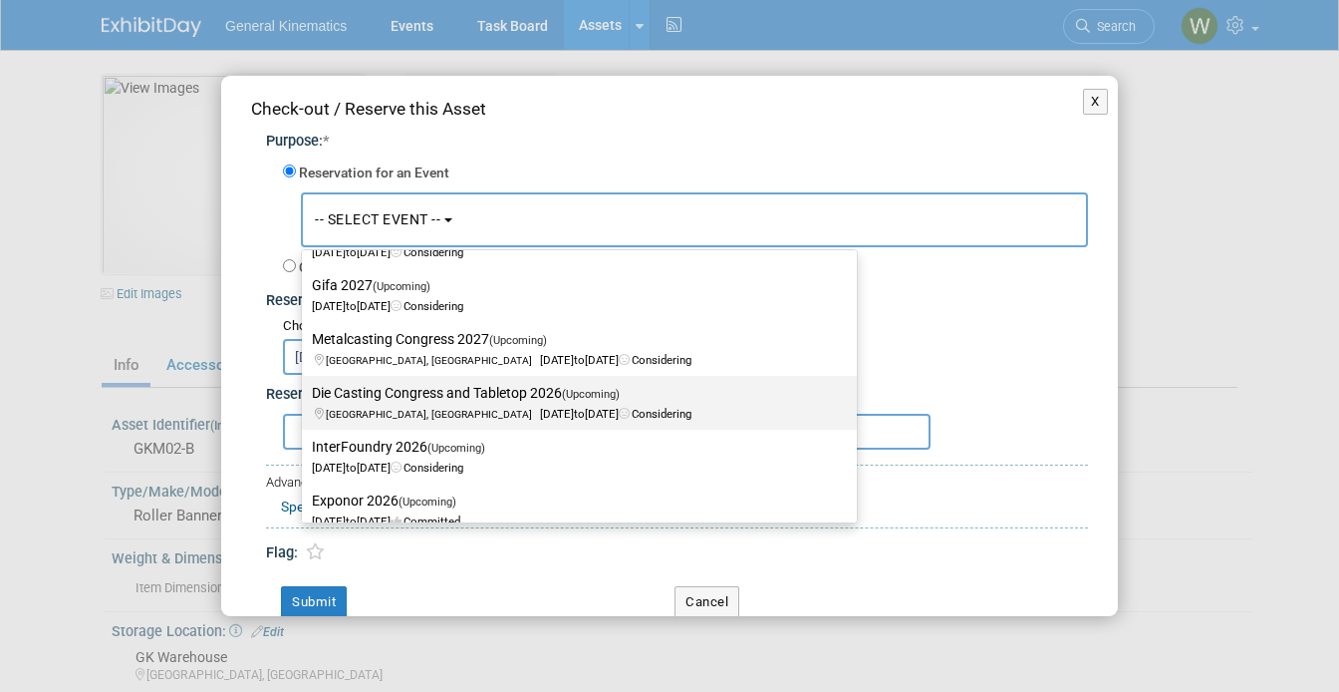
click at [400, 398] on label "Die Casting Congress and Tabletop 2026 (Upcoming) Grand Rapids, MI Sep 29, 2026…" at bounding box center [574, 403] width 525 height 46
click at [305, 398] on input "Die Casting Congress and Tabletop 2026 (Upcoming) Grand Rapids, MI Sep 29, 2026…" at bounding box center [298, 393] width 13 height 13
type input "2026"
select select "11121413"
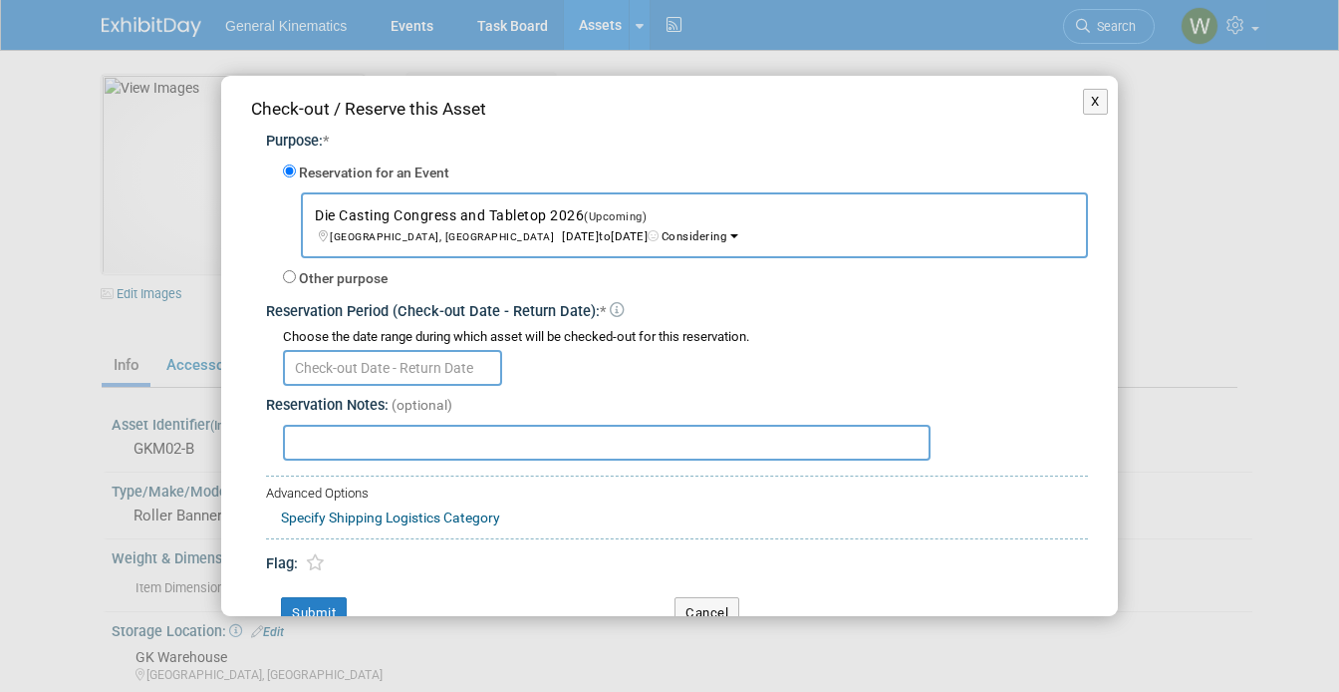
click at [453, 373] on input "text" at bounding box center [392, 368] width 219 height 36
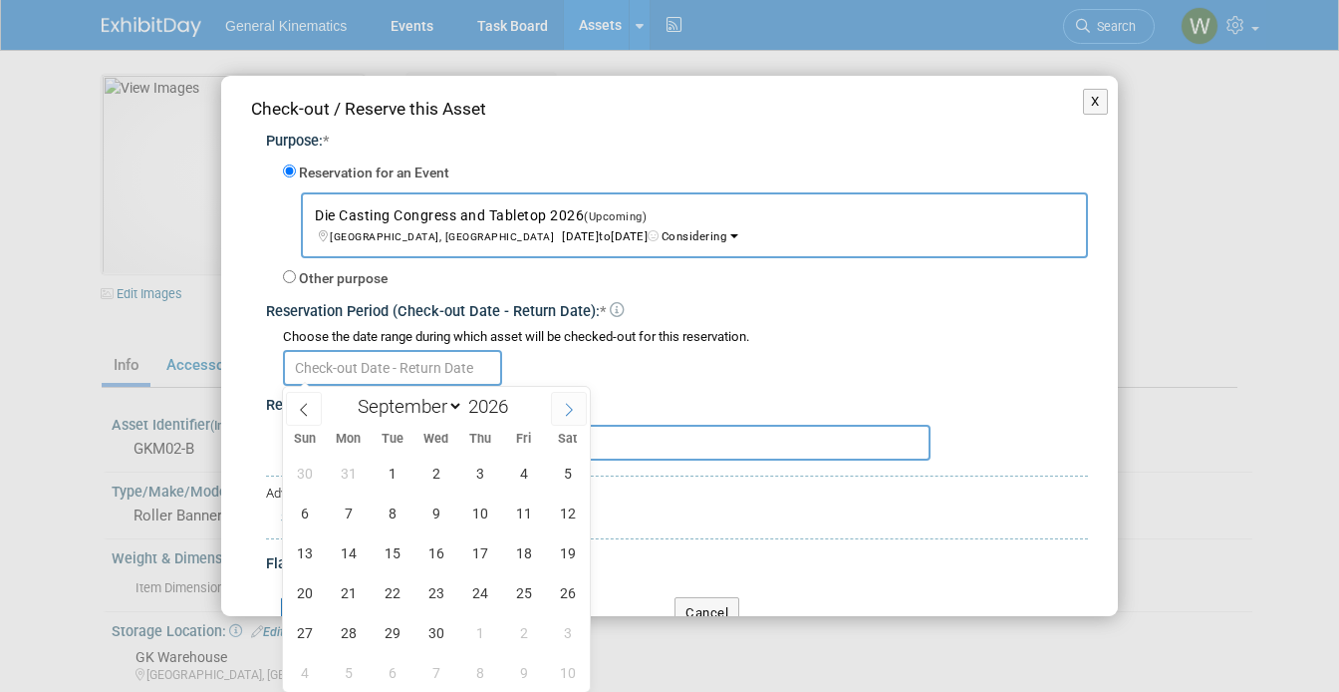
click at [576, 413] on span at bounding box center [569, 409] width 36 height 34
select select "9"
click at [526, 517] on span "9" at bounding box center [523, 512] width 39 height 39
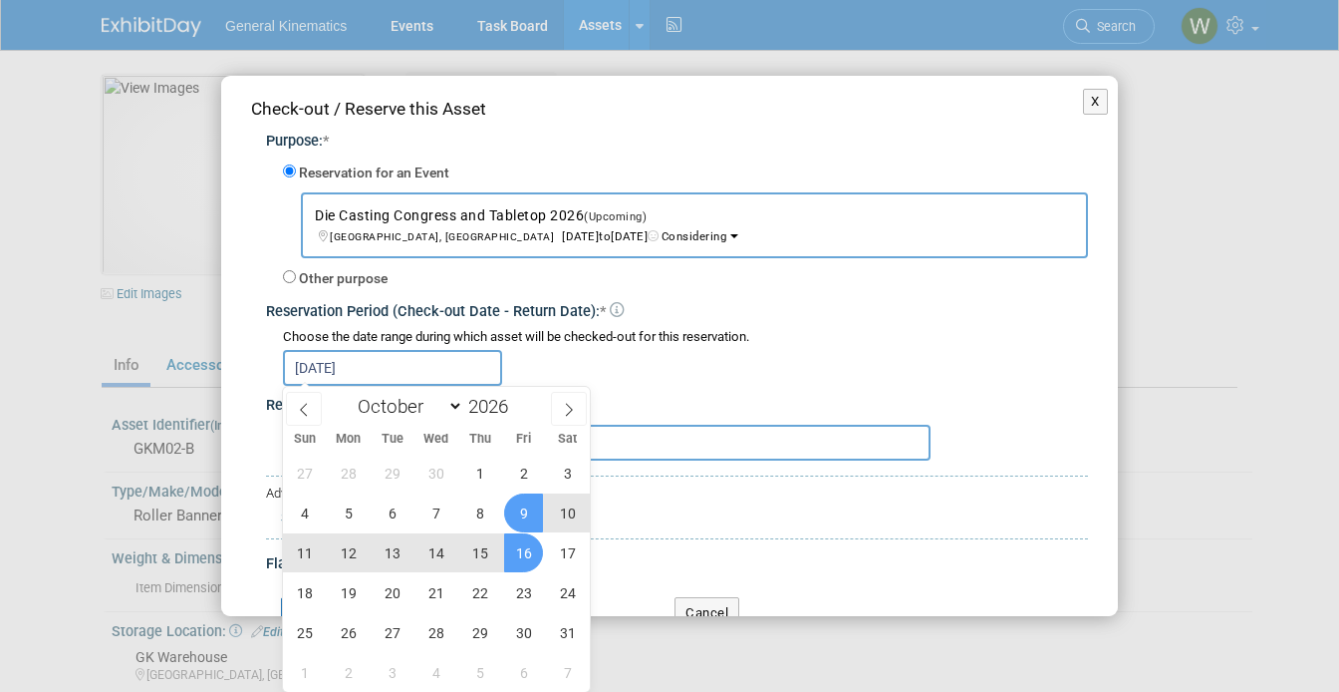
click at [525, 542] on span "16" at bounding box center [523, 552] width 39 height 39
type input "Oct 9, 2026 to Oct 16, 2026"
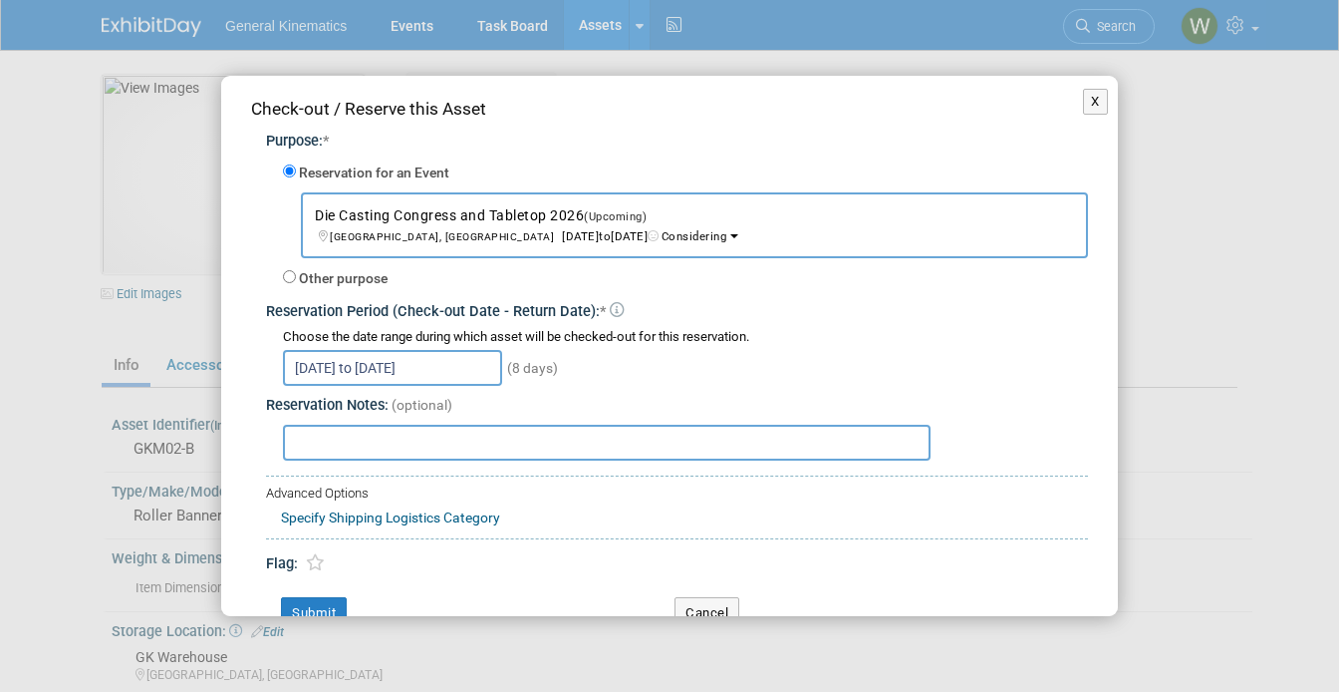
scroll to position [33, 0]
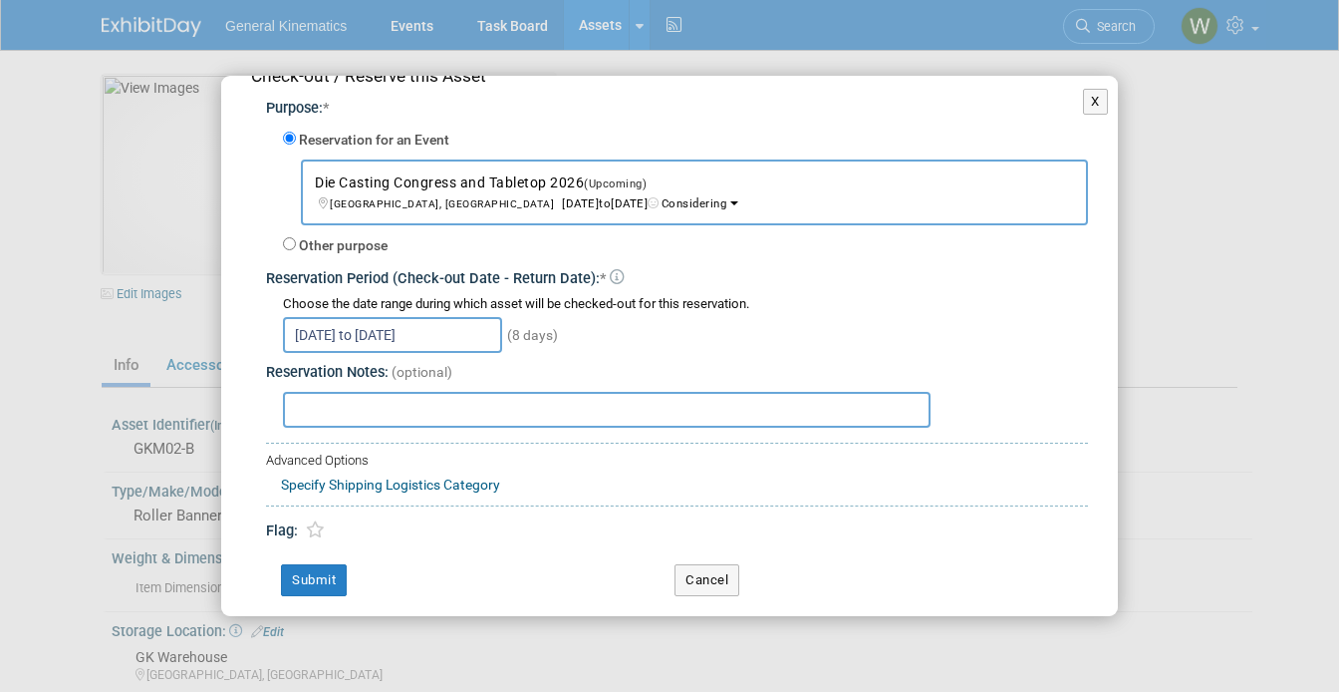
click at [526, 199] on span "Grand Rapids, MI Sep 29, 2026 to Oct 1, 2026 Considering" at bounding box center [521, 193] width 412 height 34
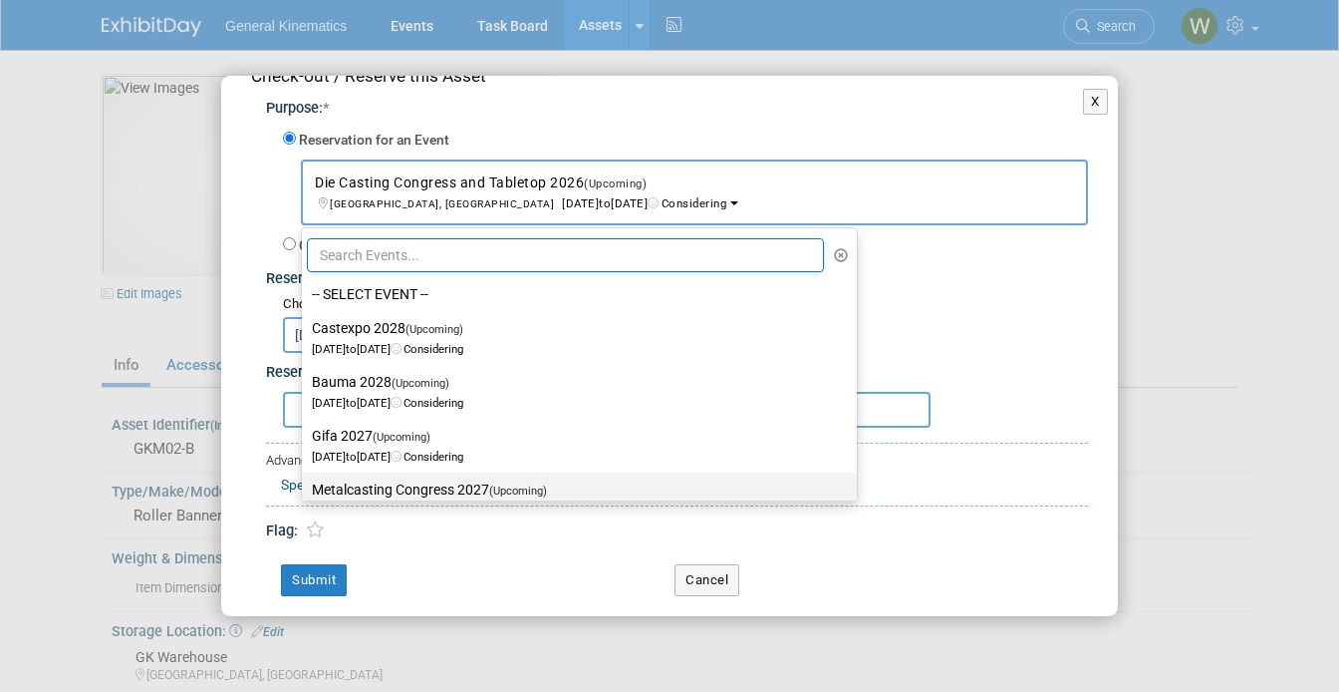
scroll to position [27, 0]
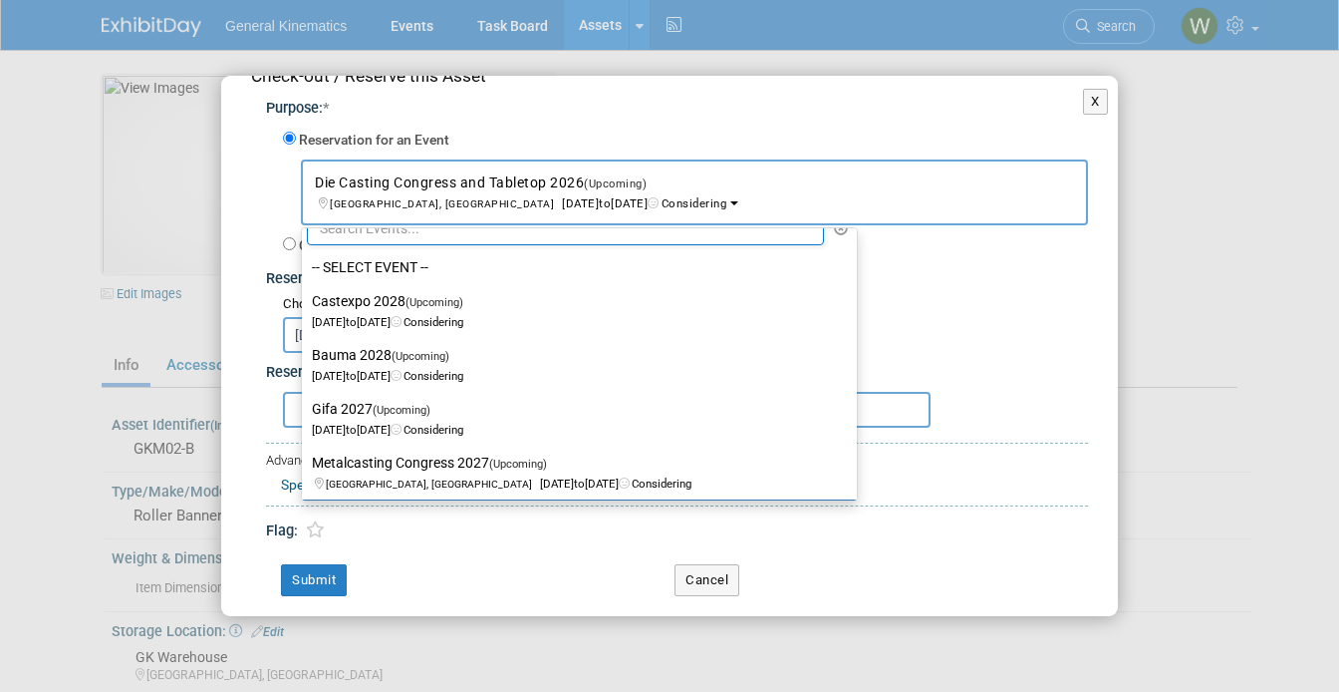
click at [486, 237] on input "text" at bounding box center [565, 228] width 517 height 34
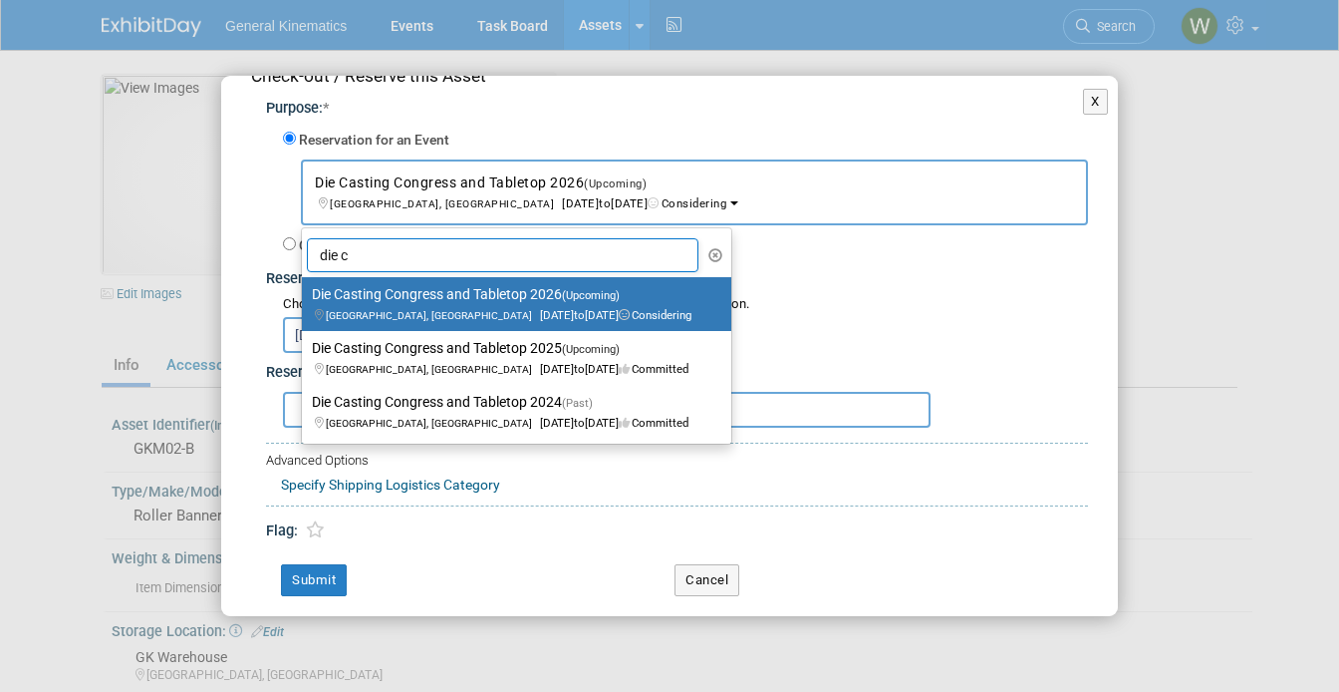
scroll to position [0, 0]
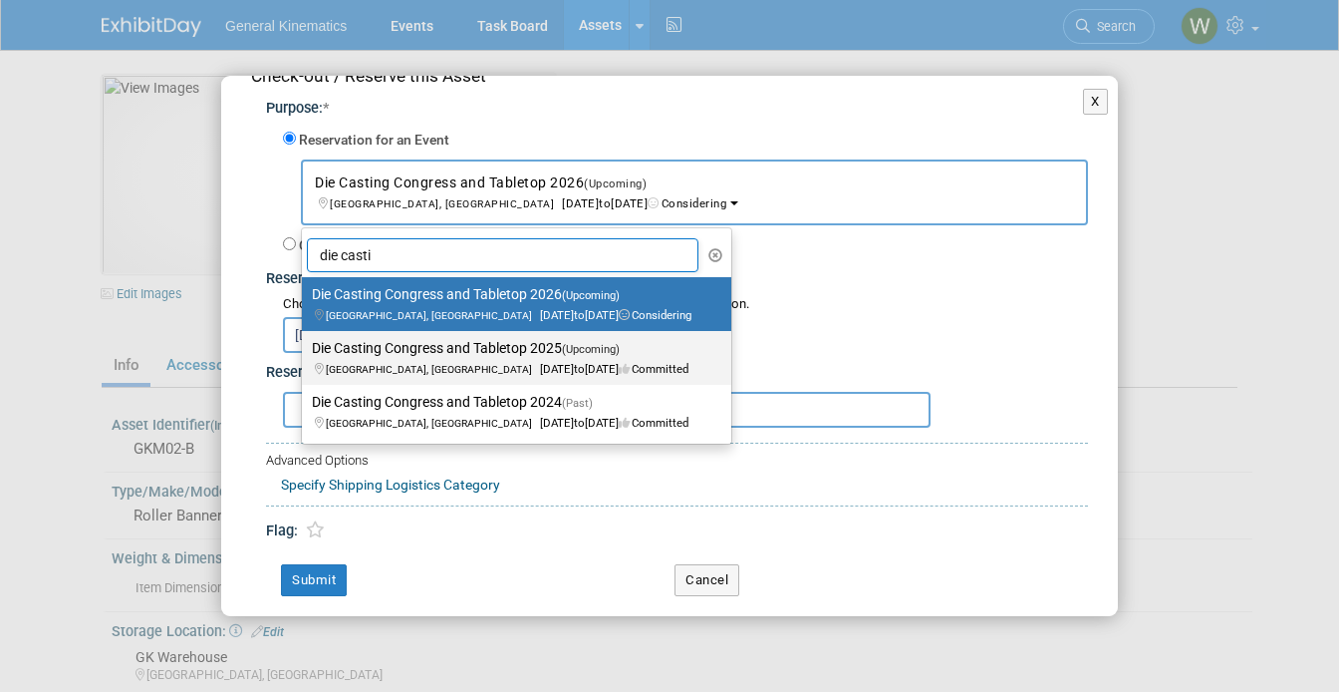
type input "die casti"
click at [453, 359] on label "Die Casting Congress and Tabletop 2025 (Upcoming) Milwaukee, WI Oct 7, 2025 to …" at bounding box center [512, 358] width 400 height 46
click at [305, 355] on input "Die Casting Congress and Tabletop 2025 (Upcoming) Milwaukee, WI Oct 7, 2025 to …" at bounding box center [298, 348] width 13 height 13
select select "11121411"
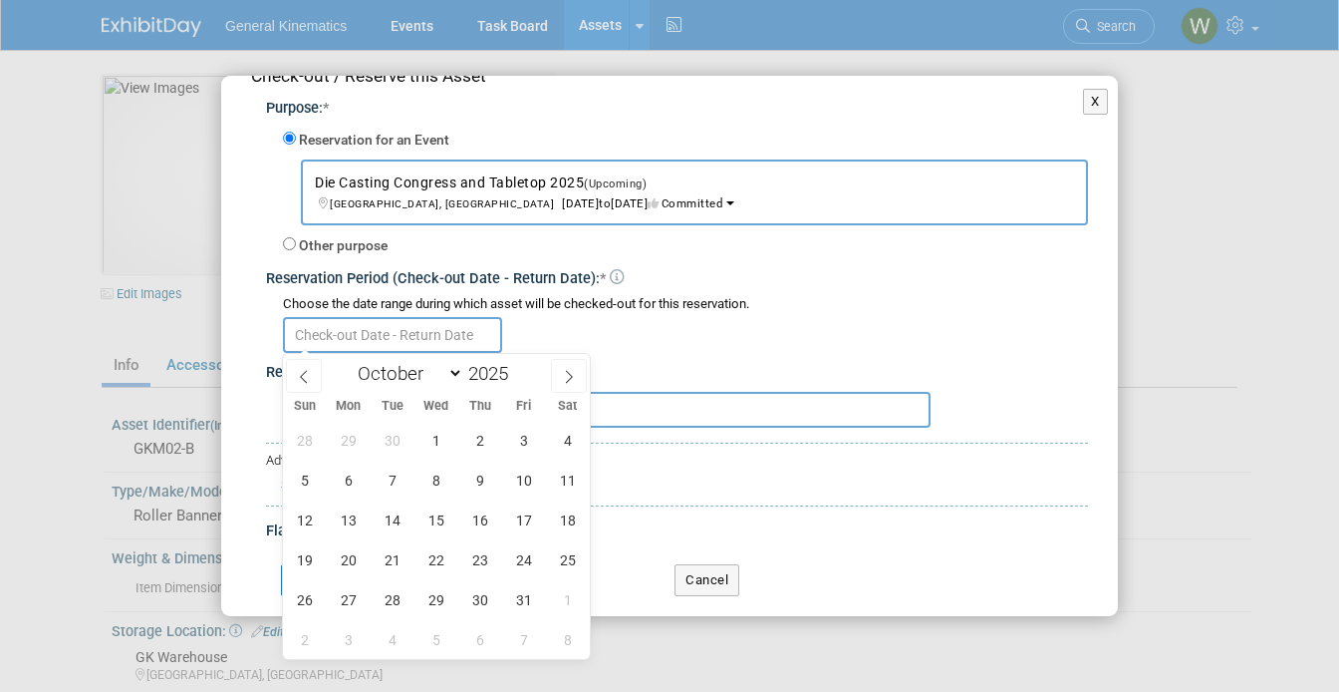
click at [419, 347] on input "text" at bounding box center [392, 335] width 219 height 36
click at [529, 447] on span "3" at bounding box center [523, 440] width 39 height 39
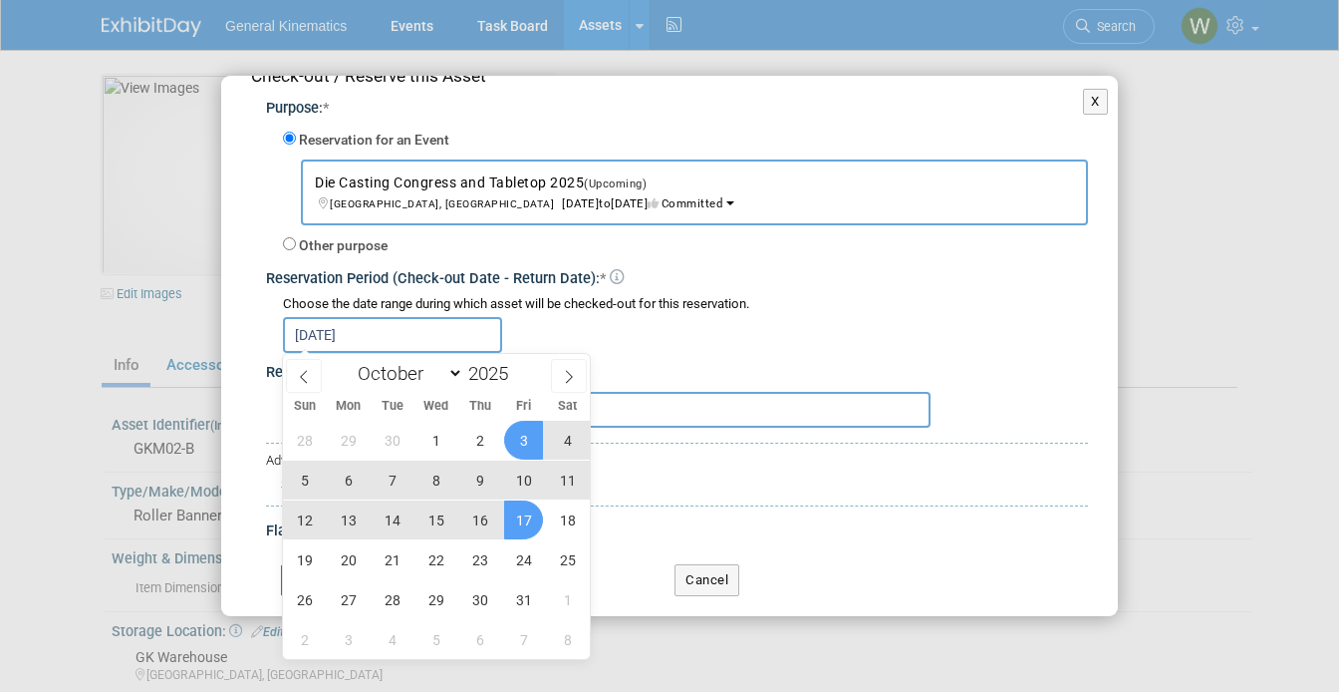
click at [515, 520] on span "17" at bounding box center [523, 519] width 39 height 39
type input "Oct 3, 2025 to Oct 17, 2025"
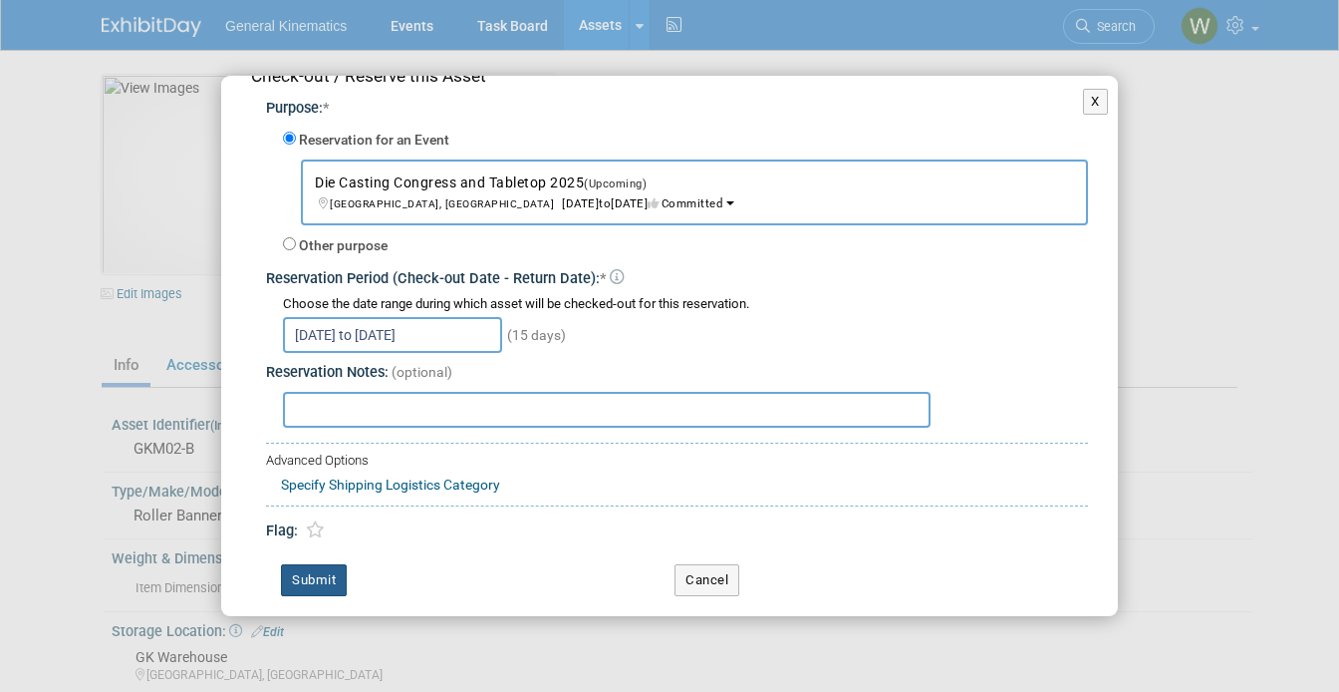
click at [306, 575] on button "Submit" at bounding box center [314, 580] width 66 height 32
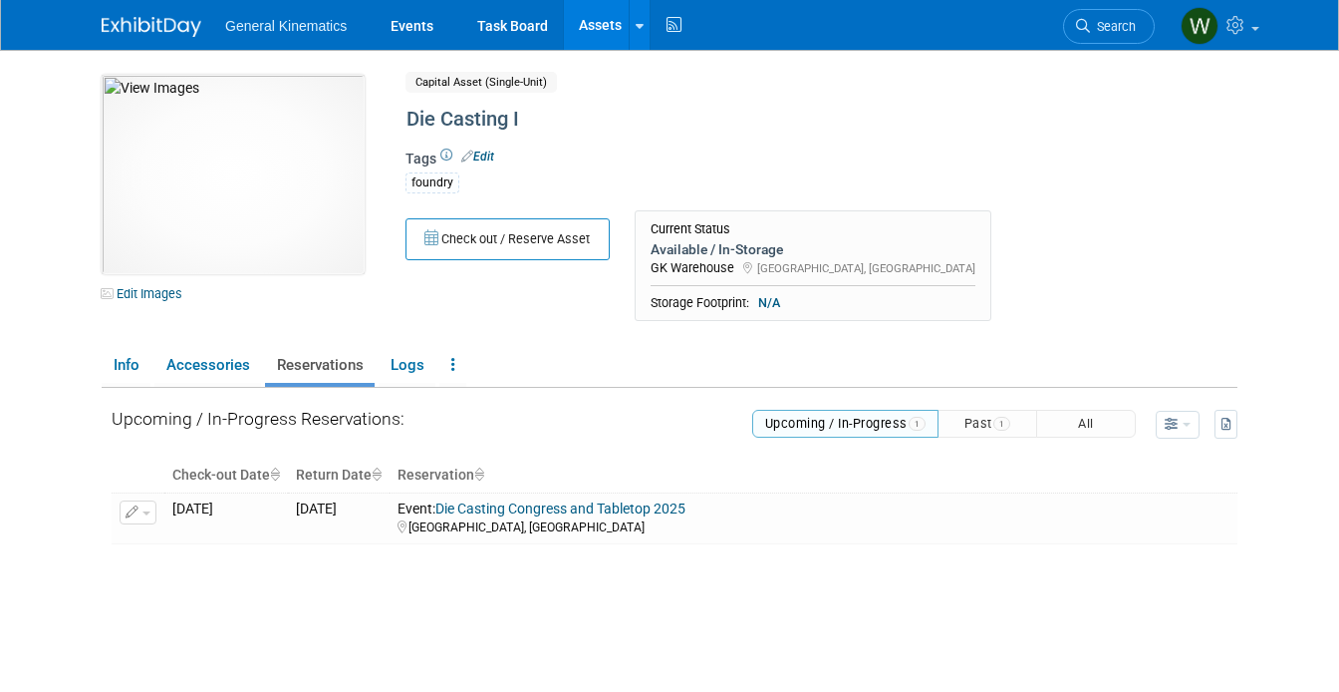
click at [613, 40] on link "Assets" at bounding box center [600, 25] width 73 height 50
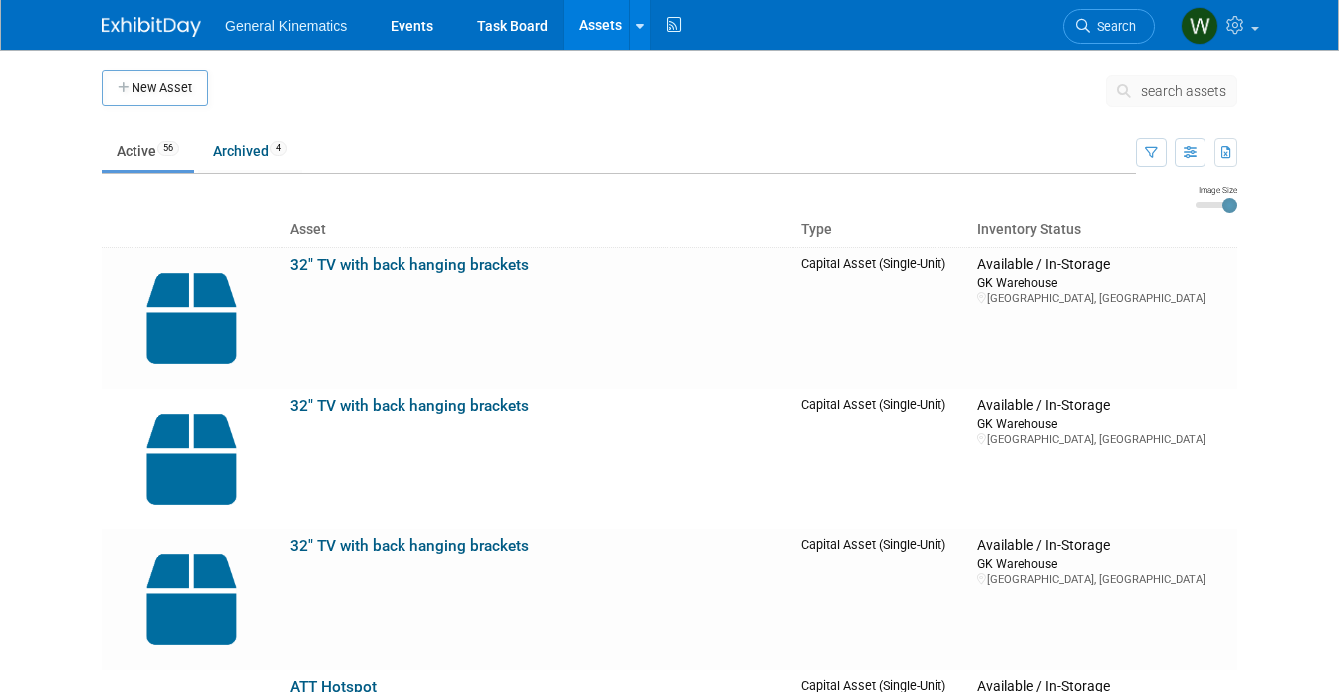
click at [118, 24] on img at bounding box center [152, 27] width 100 height 20
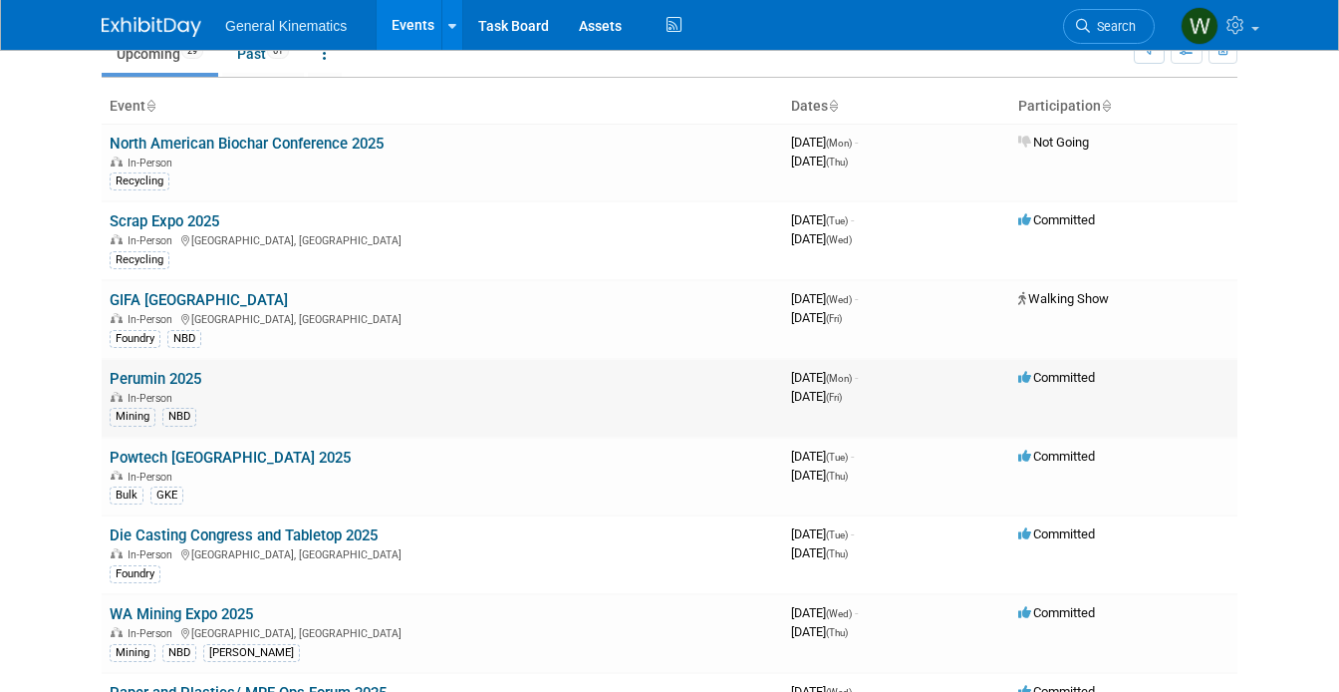
scroll to position [129, 0]
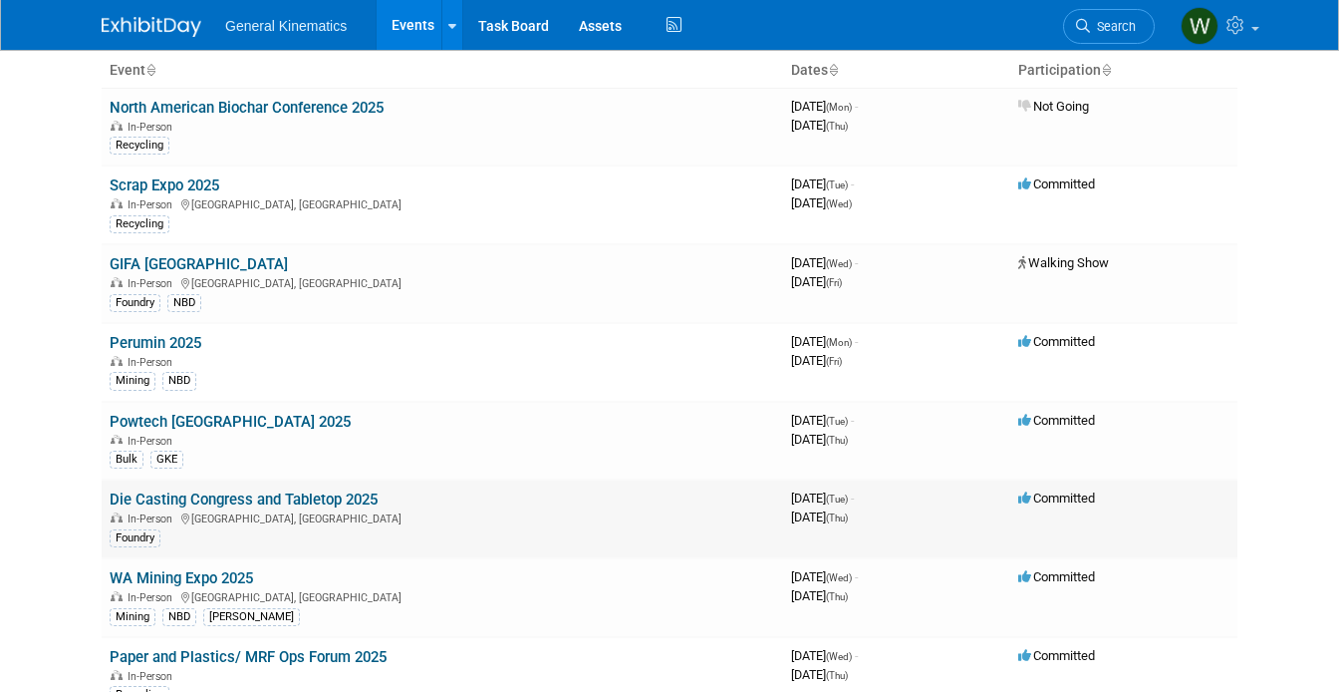
click at [268, 496] on link "Die Casting Congress and Tabletop 2025" at bounding box center [244, 499] width 268 height 18
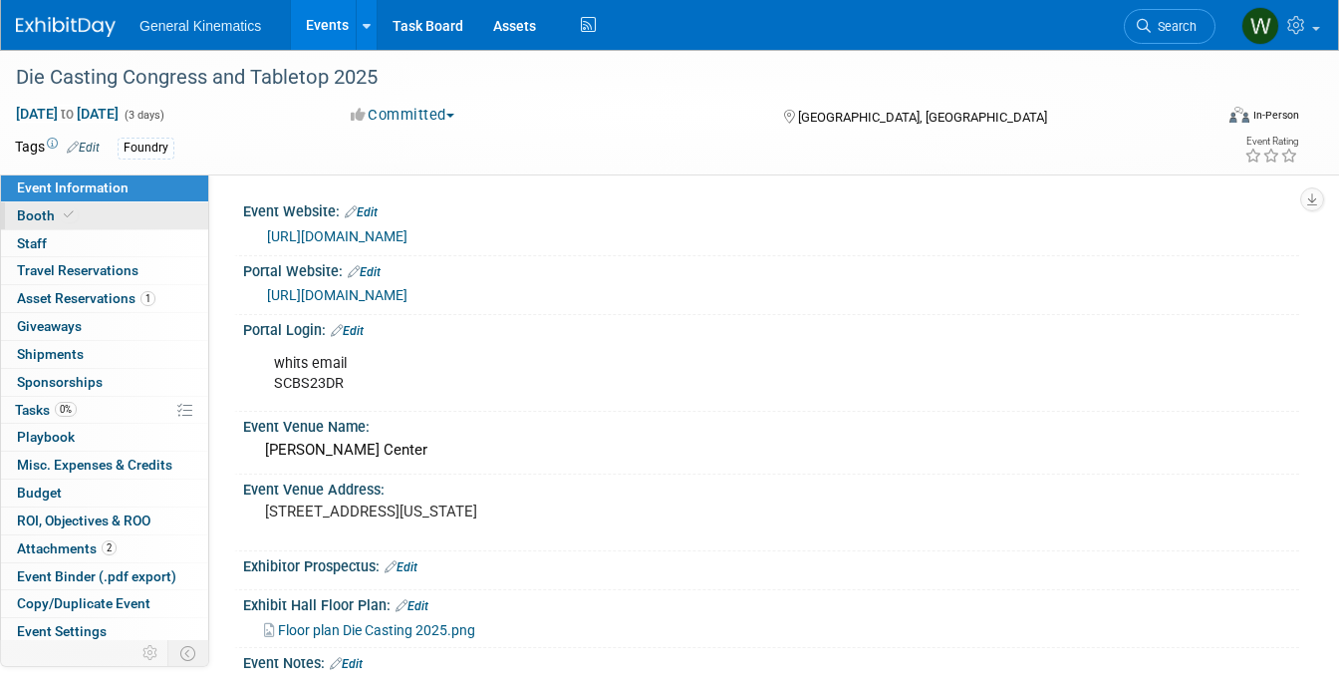
click at [129, 209] on link "Booth" at bounding box center [104, 215] width 207 height 27
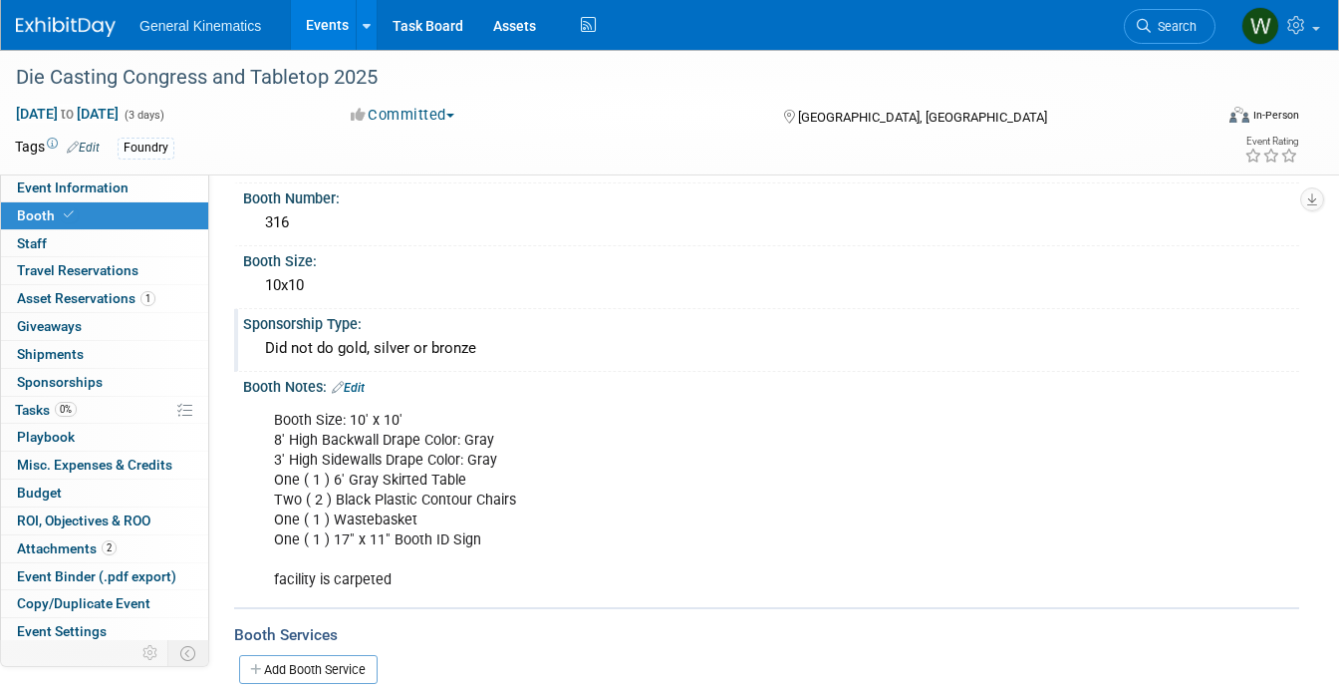
scroll to position [157, 0]
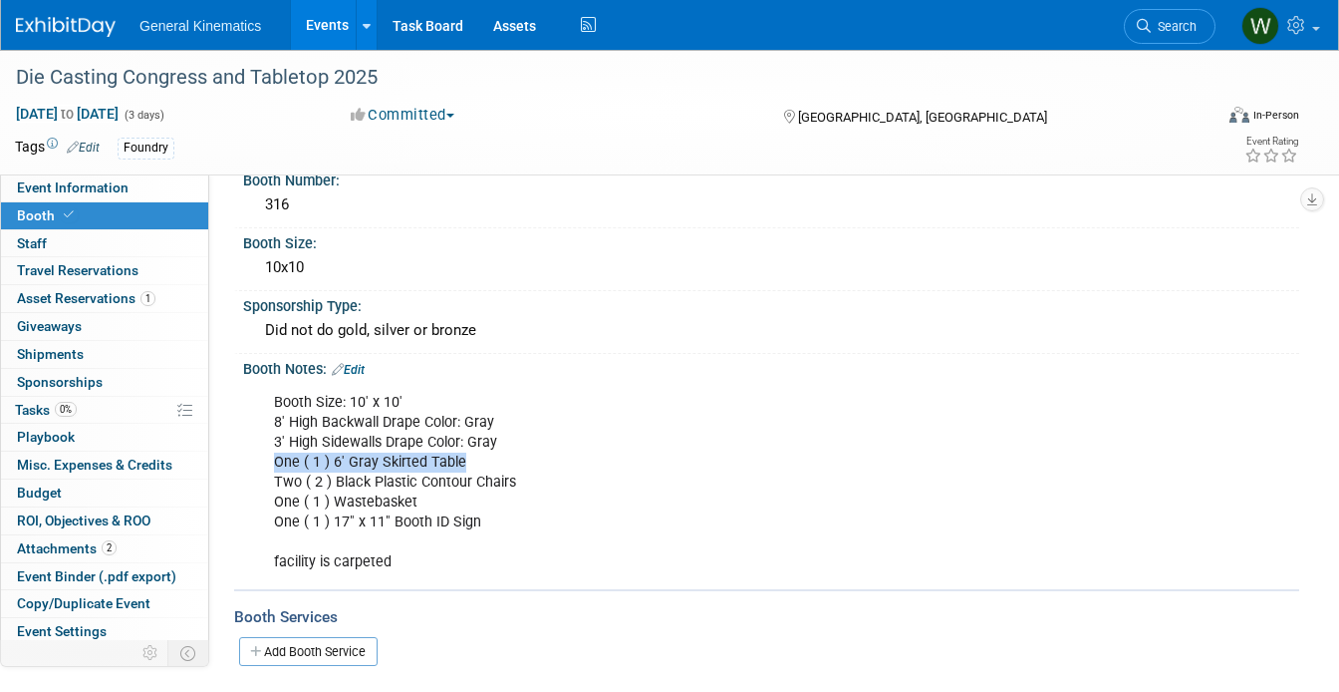
drag, startPoint x: 462, startPoint y: 457, endPoint x: 265, endPoint y: 459, distance: 197.3
click at [265, 459] on div "Booth Size: 10' x 10' 8' High Backwall Drape Color: Gray 3' High Sidewalls Drap…" at bounding box center [676, 483] width 833 height 200
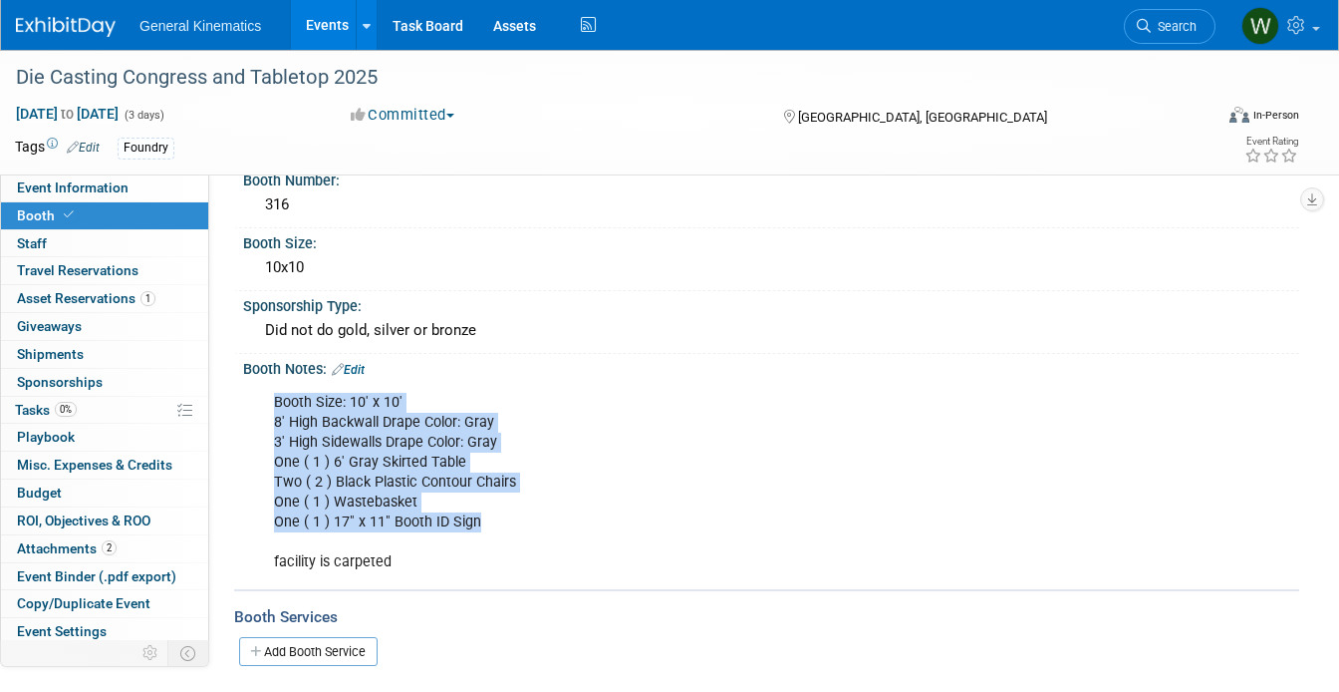
drag, startPoint x: 476, startPoint y: 517, endPoint x: 258, endPoint y: 408, distance: 244.2
click at [258, 408] on div "Booth Size: 10' x 10' 8' High Backwall Drape Color: Gray 3' High Sidewalls Drap…" at bounding box center [771, 481] width 1056 height 207
drag, startPoint x: 407, startPoint y: 560, endPoint x: 248, endPoint y: 563, distance: 158.5
click at [248, 563] on div "Booth Size: 10' x 10' 8' High Backwall Drape Color: Gray 3' High Sidewalls Drap…" at bounding box center [771, 481] width 1056 height 207
click at [432, 552] on div "Booth Size: 10' x 10' 8' High Backwall Drape Color: Gray 3' High Sidewalls Drap…" at bounding box center [676, 483] width 833 height 200
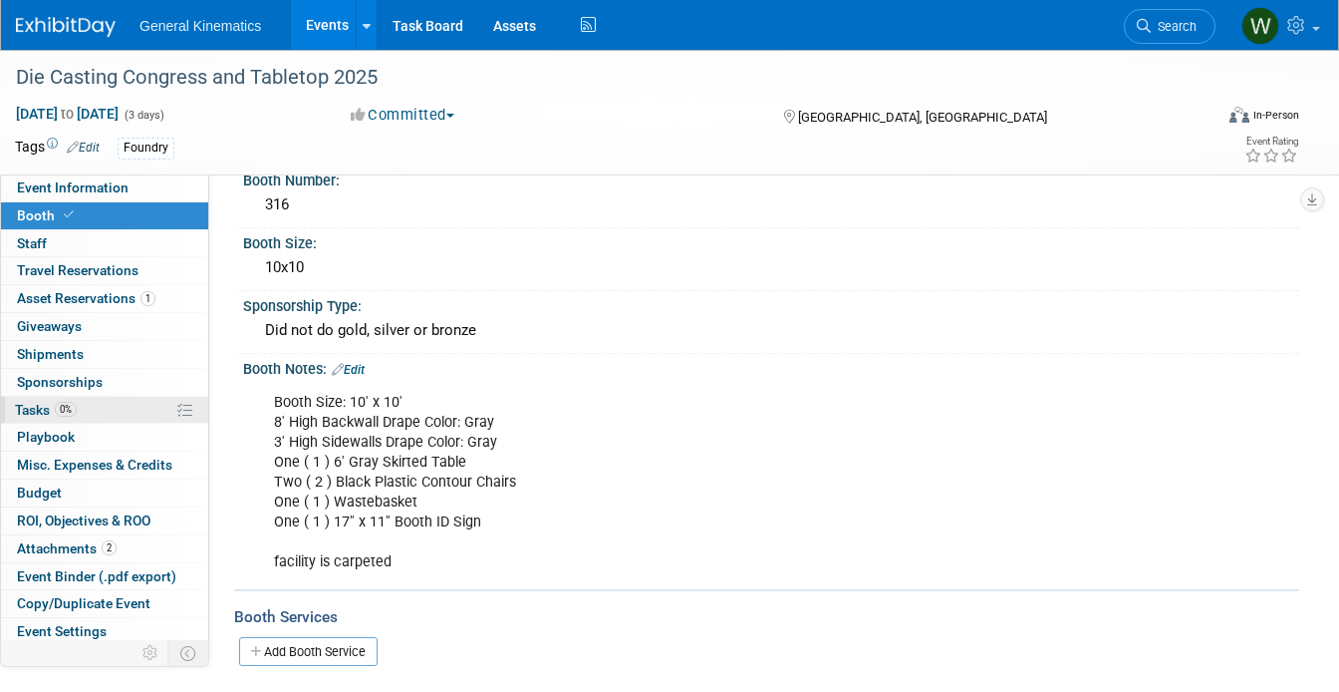
click at [73, 406] on span "0%" at bounding box center [66, 409] width 22 height 15
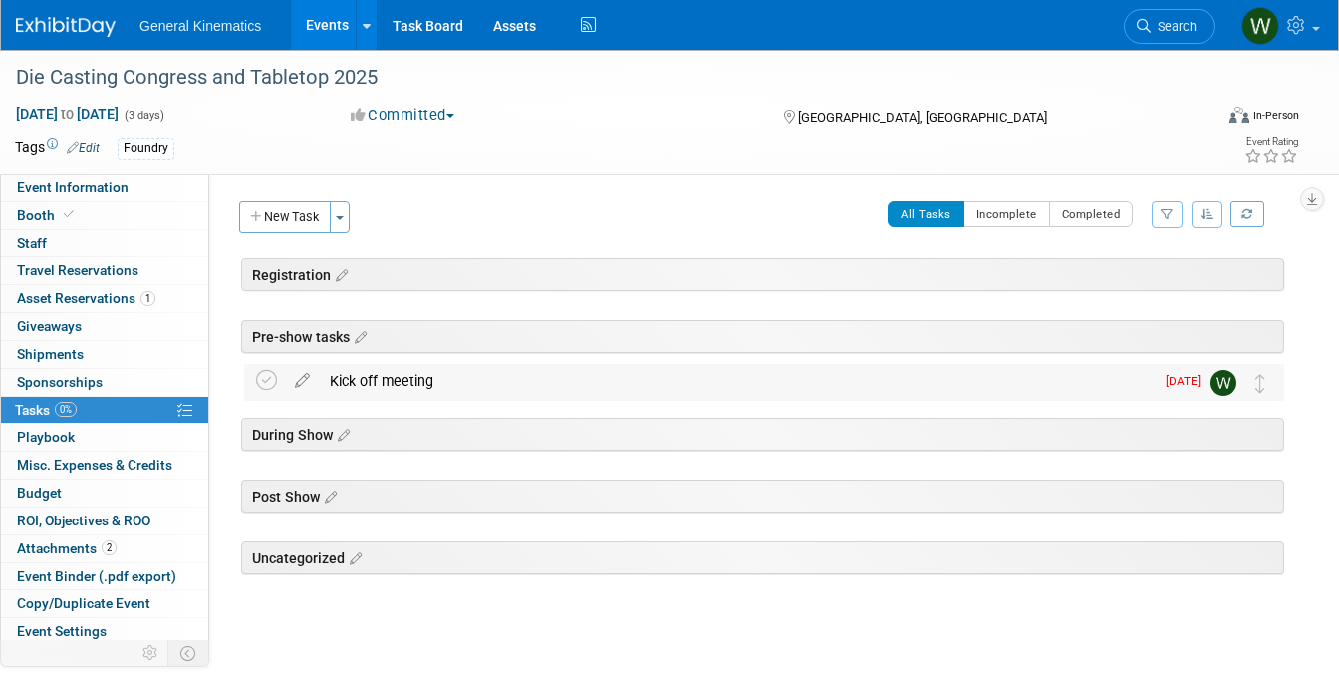
click at [429, 377] on div "Kick off meeting" at bounding box center [737, 381] width 834 height 34
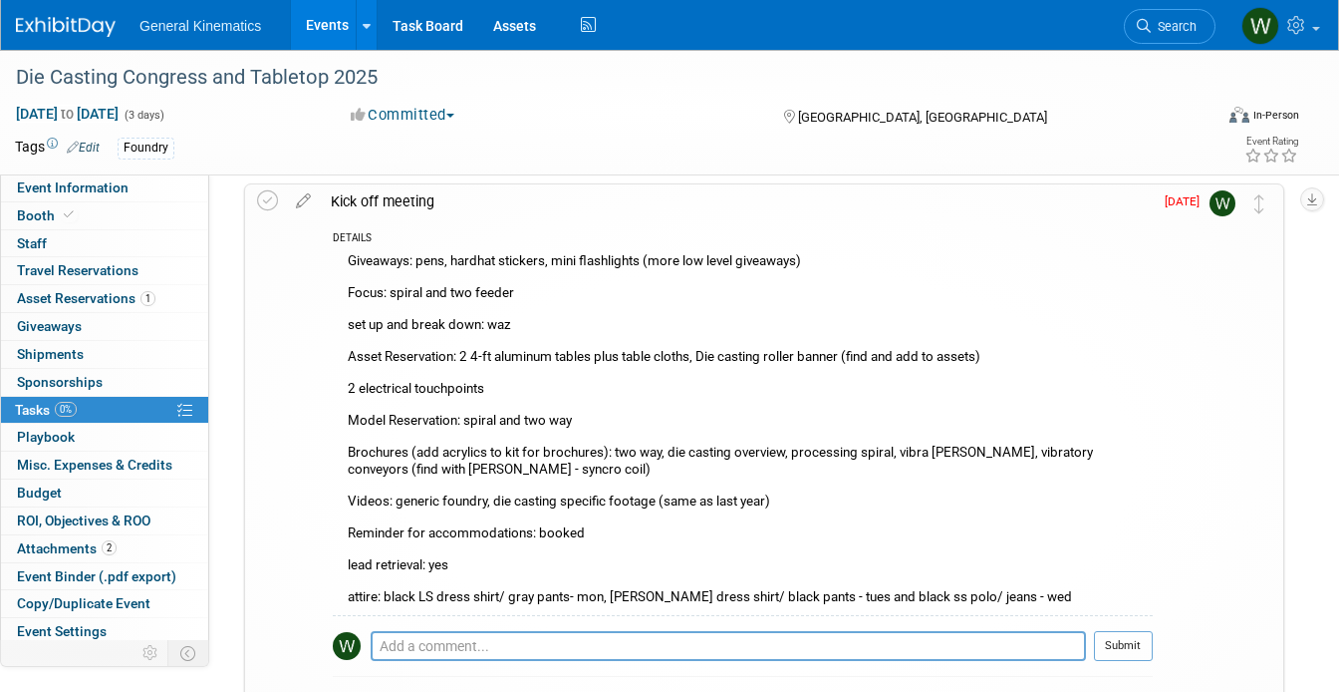
scroll to position [181, 0]
click at [507, 288] on div "Giveaways: pens, hardhat stickers, mini flashlights (more low level giveaways) …" at bounding box center [743, 430] width 820 height 367
click at [299, 194] on icon at bounding box center [303, 195] width 35 height 25
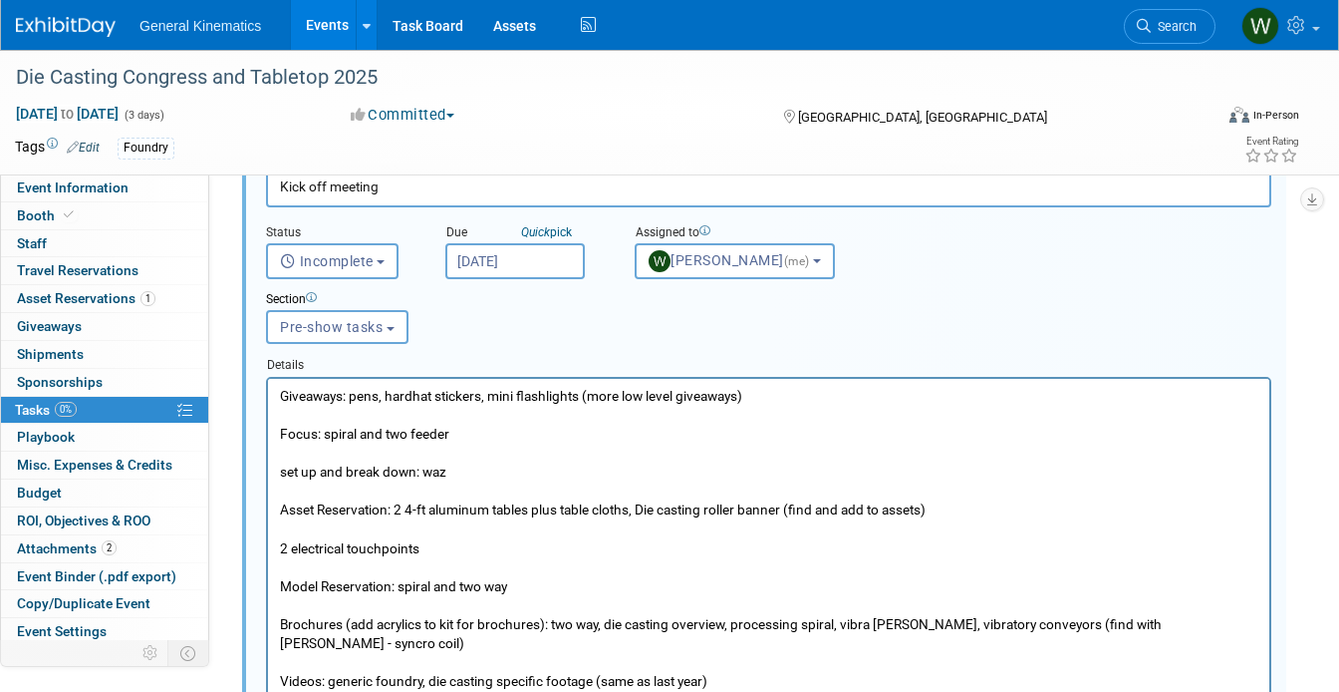
scroll to position [255, 0]
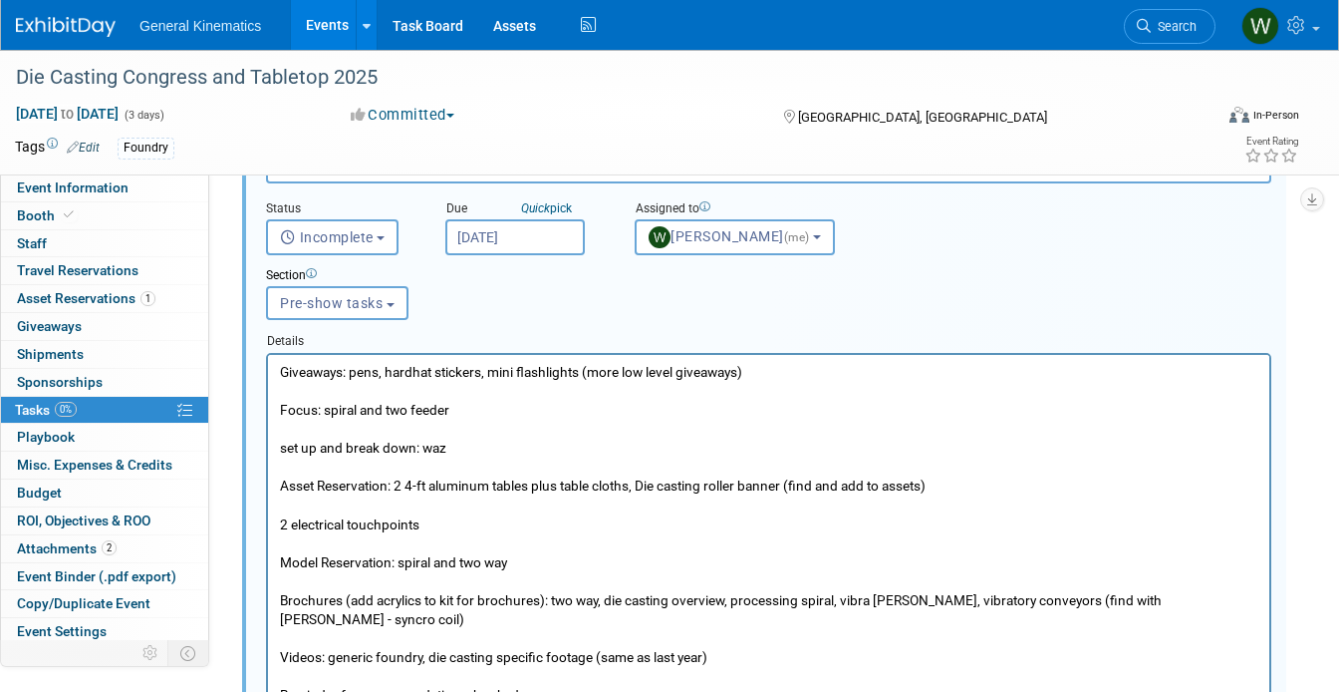
click at [974, 492] on p "Giveaways: pens, hardhat stickers, mini flashlights (more low level giveaways) …" at bounding box center [769, 571] width 979 height 419
click at [402, 483] on p "Giveaways: pens, hardhat stickers, mini flashlights (more low level giveaways) …" at bounding box center [769, 571] width 979 height 419
click at [822, 479] on p "Giveaways: pens, hardhat stickers, mini flashlights (more low level giveaways) …" at bounding box center [769, 571] width 979 height 419
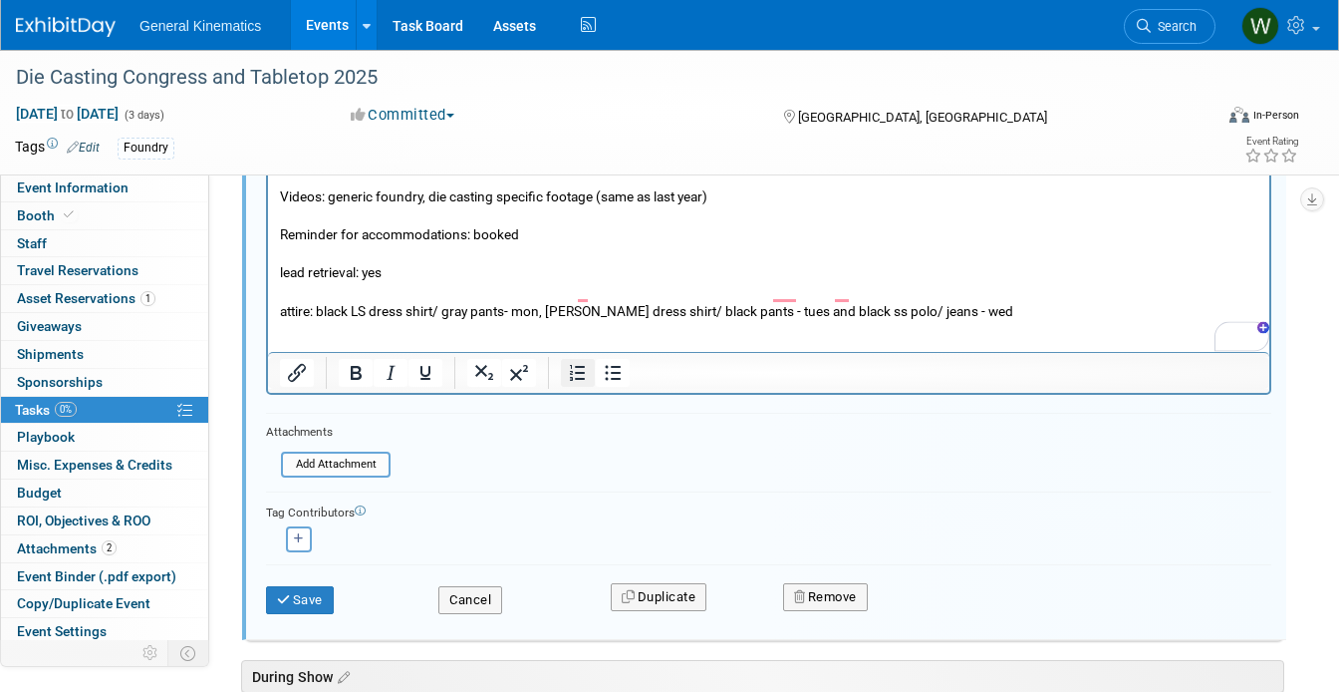
scroll to position [719, 0]
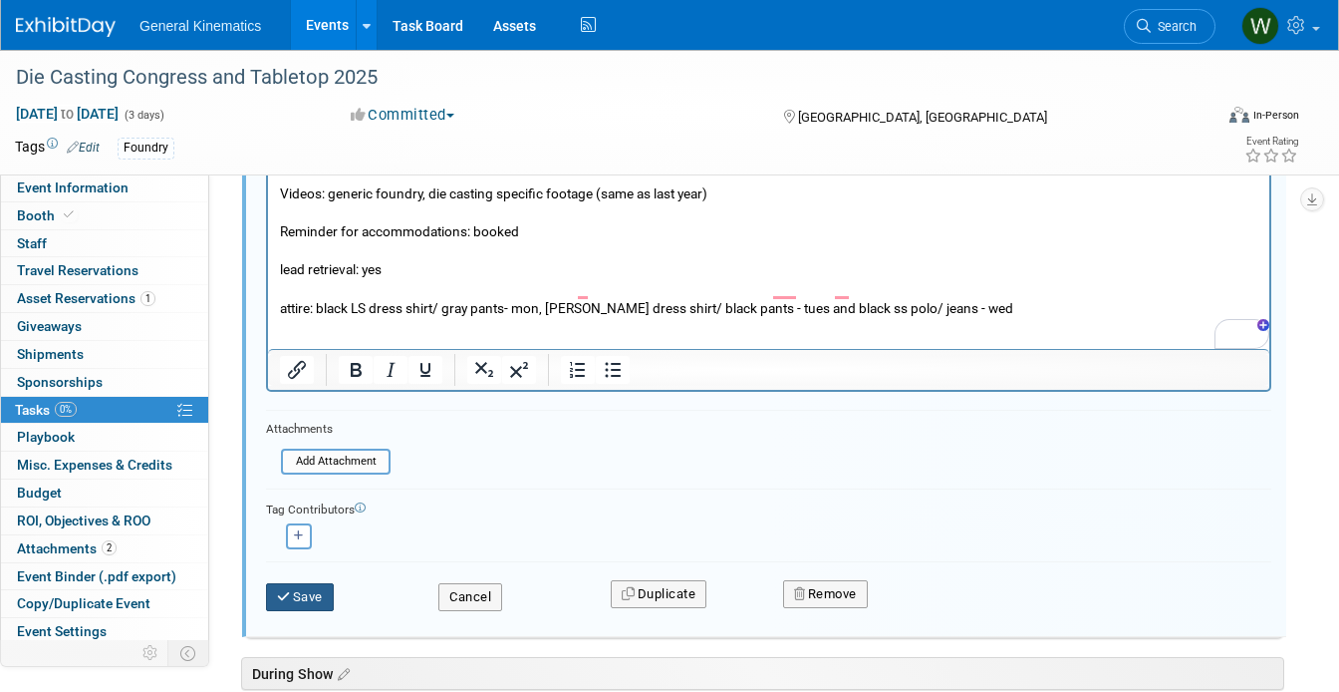
click at [280, 599] on icon "submit" at bounding box center [285, 596] width 16 height 13
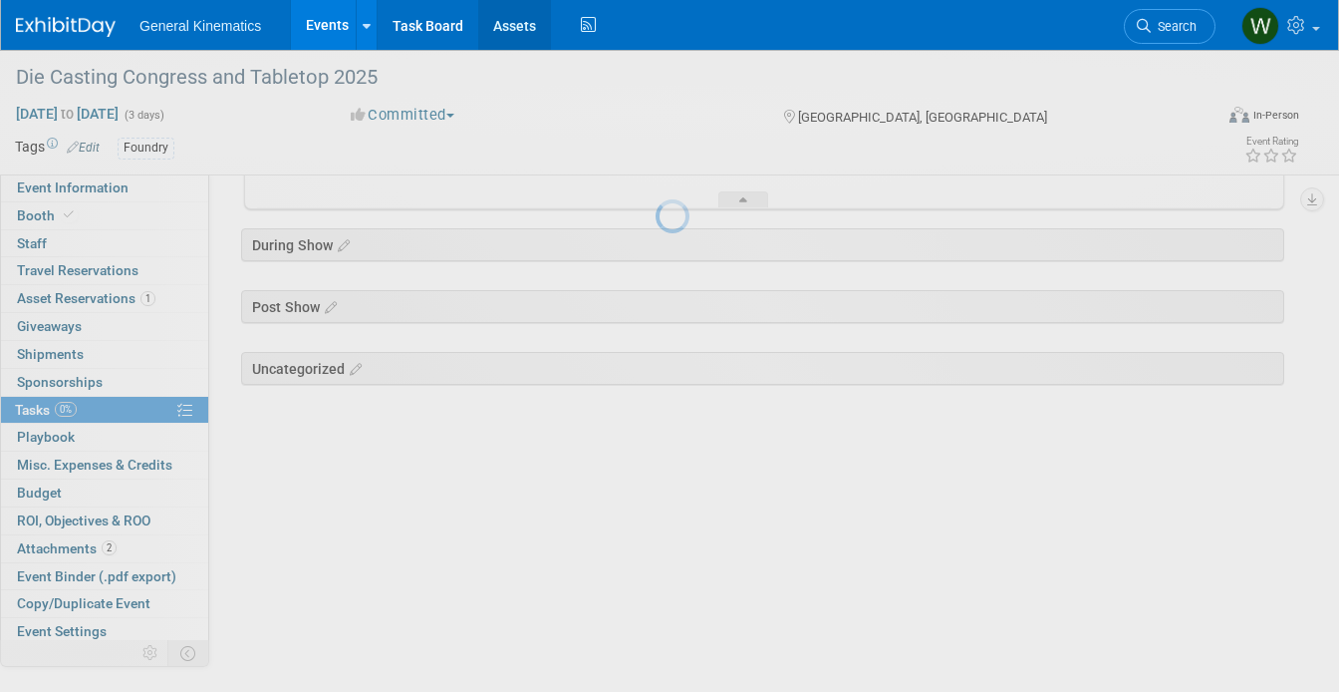
scroll to position [544, 0]
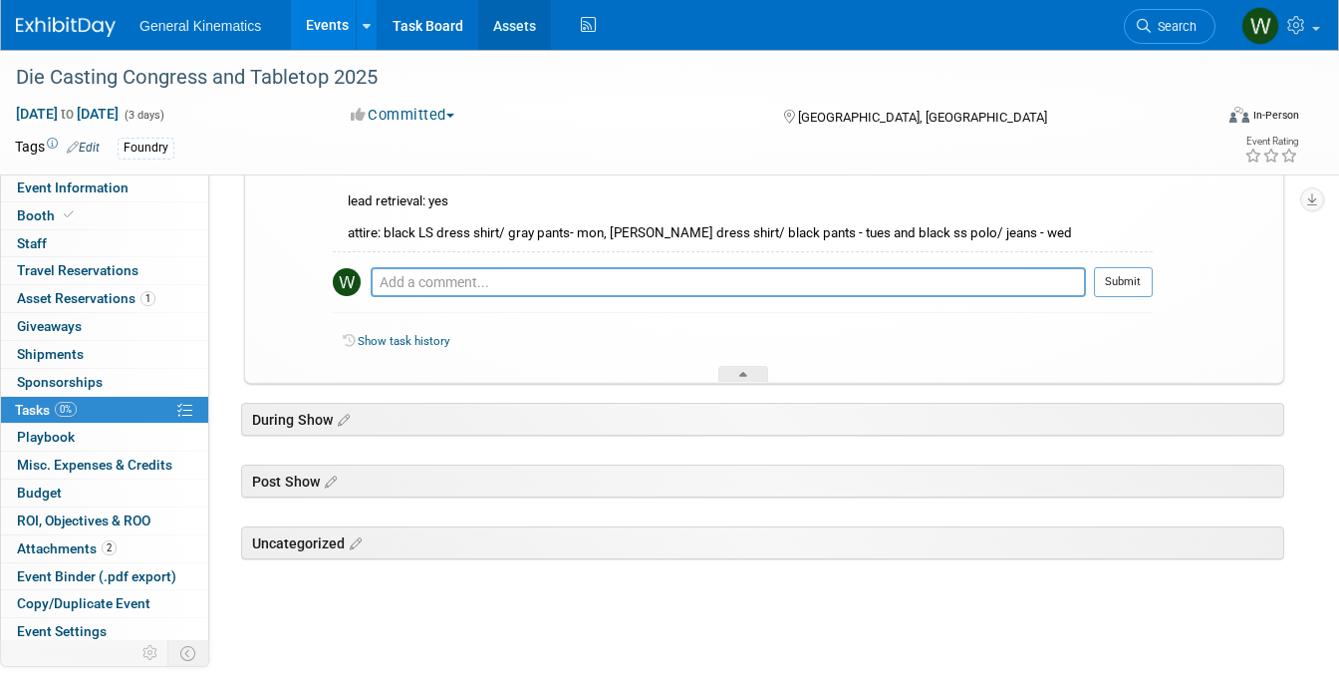
click at [507, 11] on link "Assets" at bounding box center [514, 25] width 73 height 50
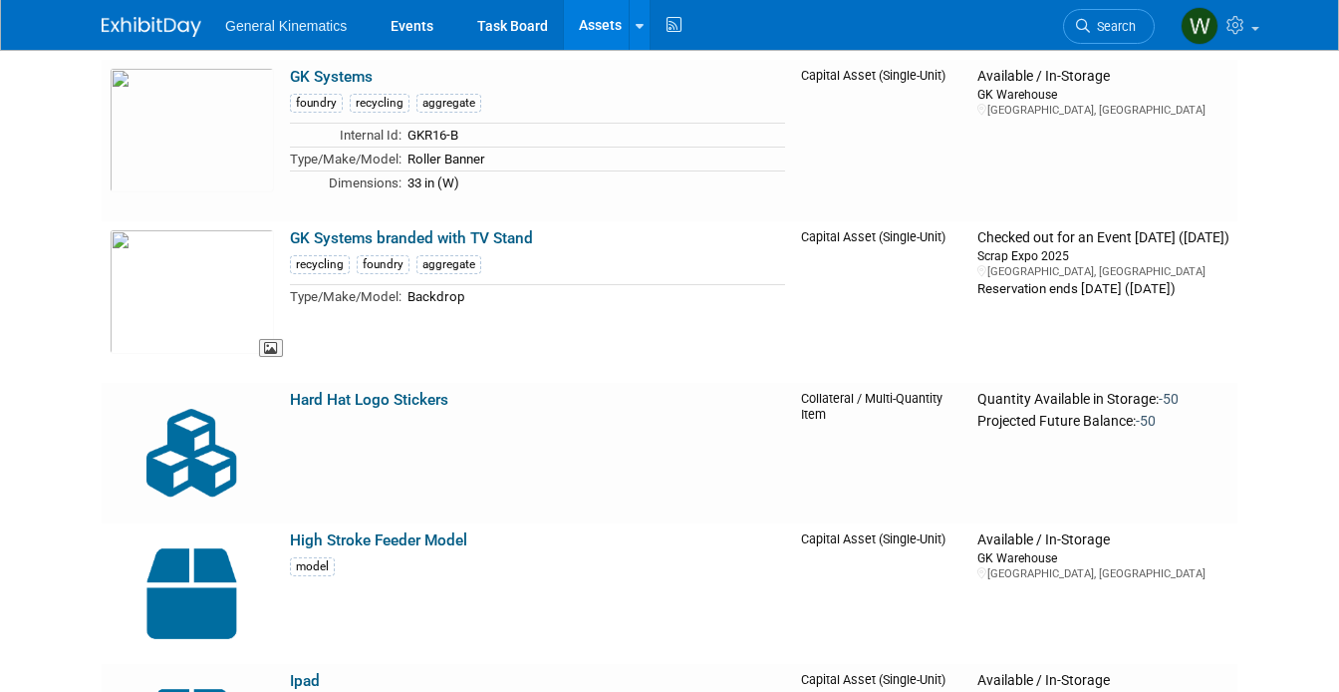
scroll to position [4442, 0]
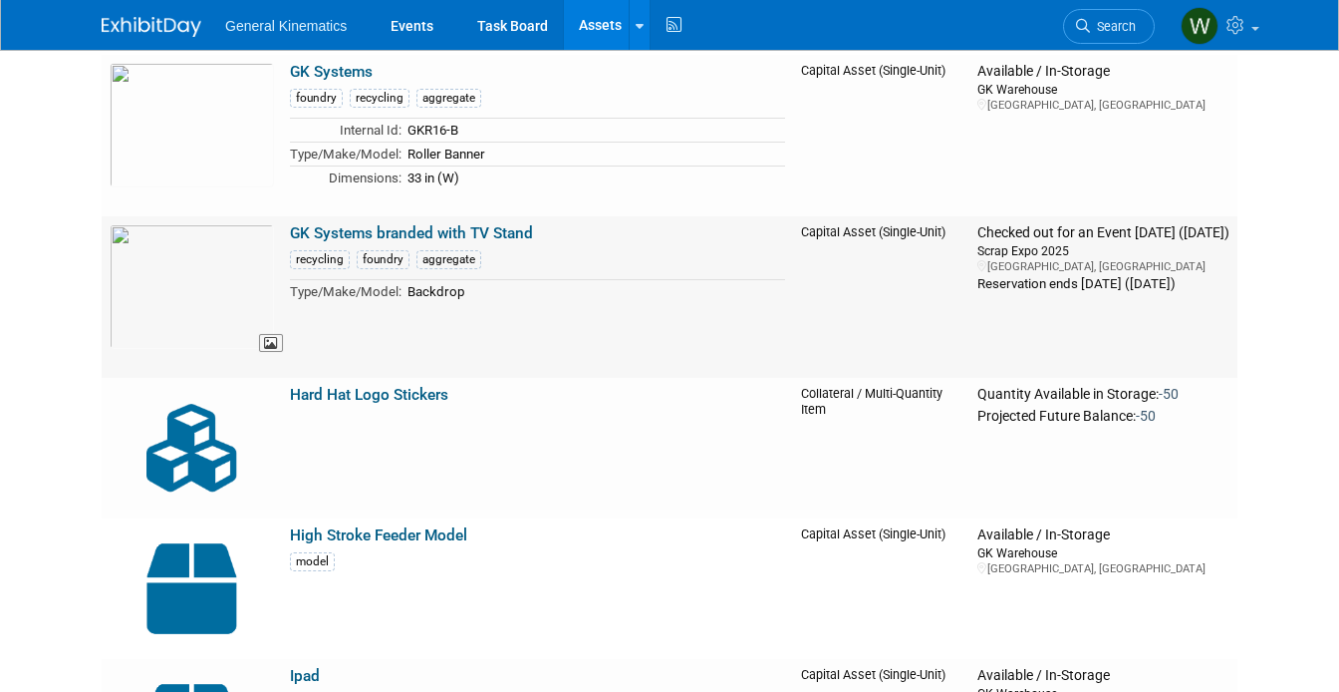
click at [199, 274] on img at bounding box center [192, 286] width 164 height 125
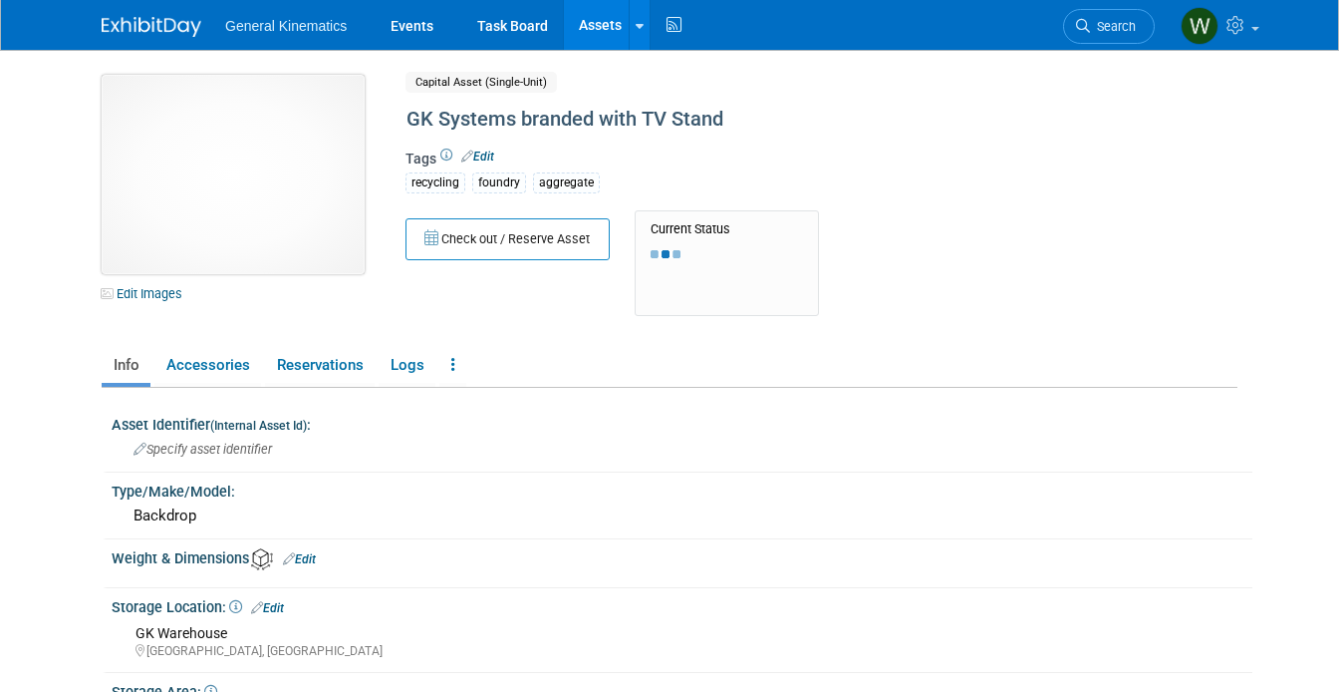
click at [243, 220] on img at bounding box center [233, 174] width 263 height 199
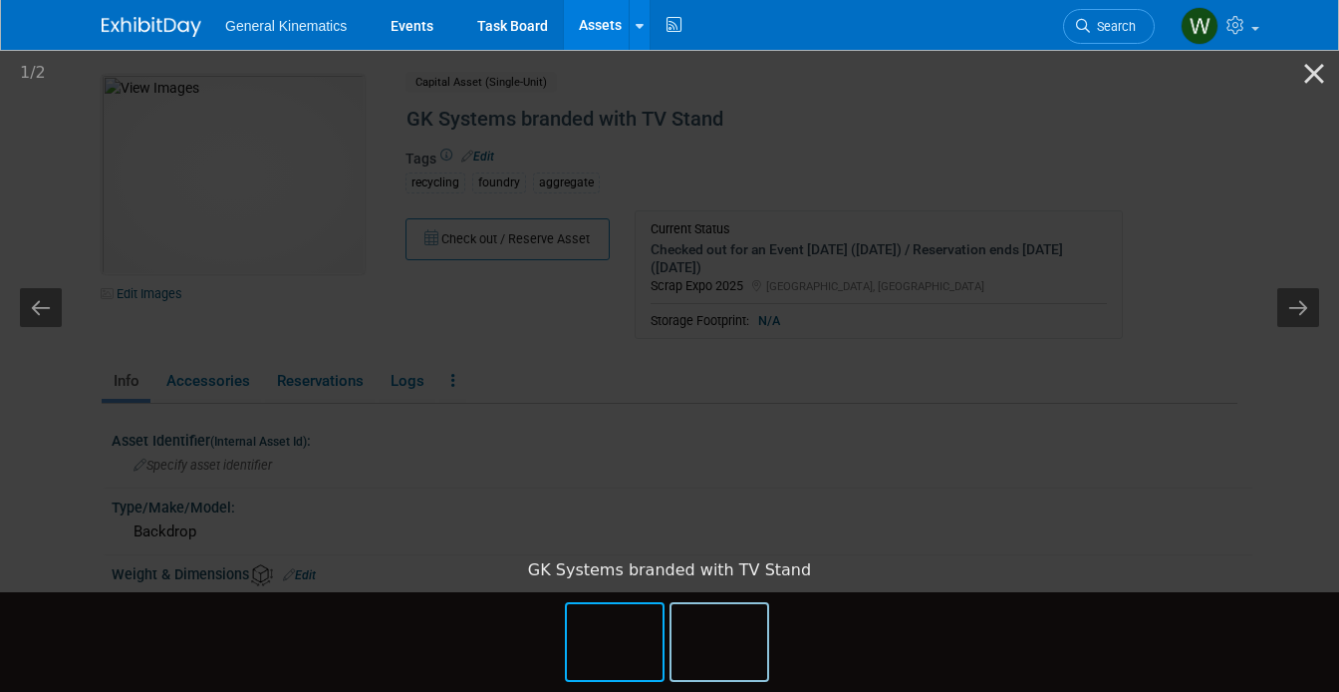
click at [712, 645] on img at bounding box center [720, 642] width 96 height 76
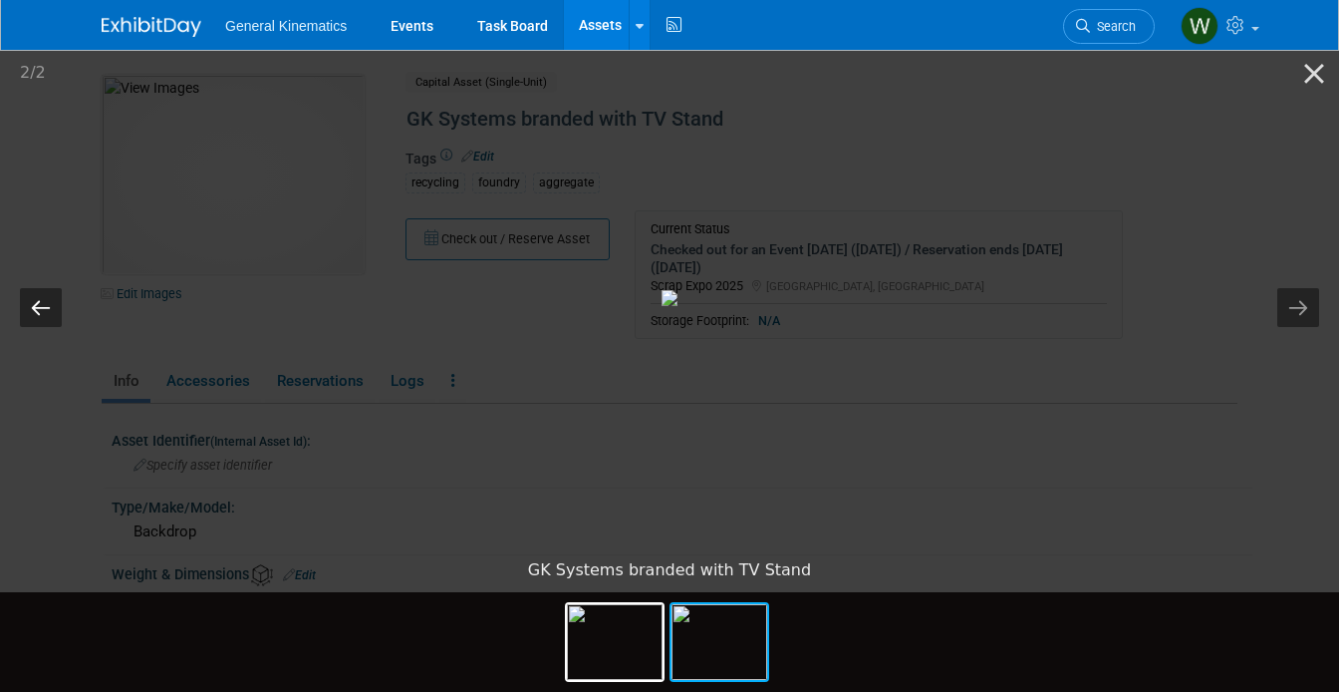
click at [40, 311] on button "Previous slide" at bounding box center [41, 307] width 42 height 39
click at [1321, 77] on button "Close gallery" at bounding box center [1315, 73] width 50 height 47
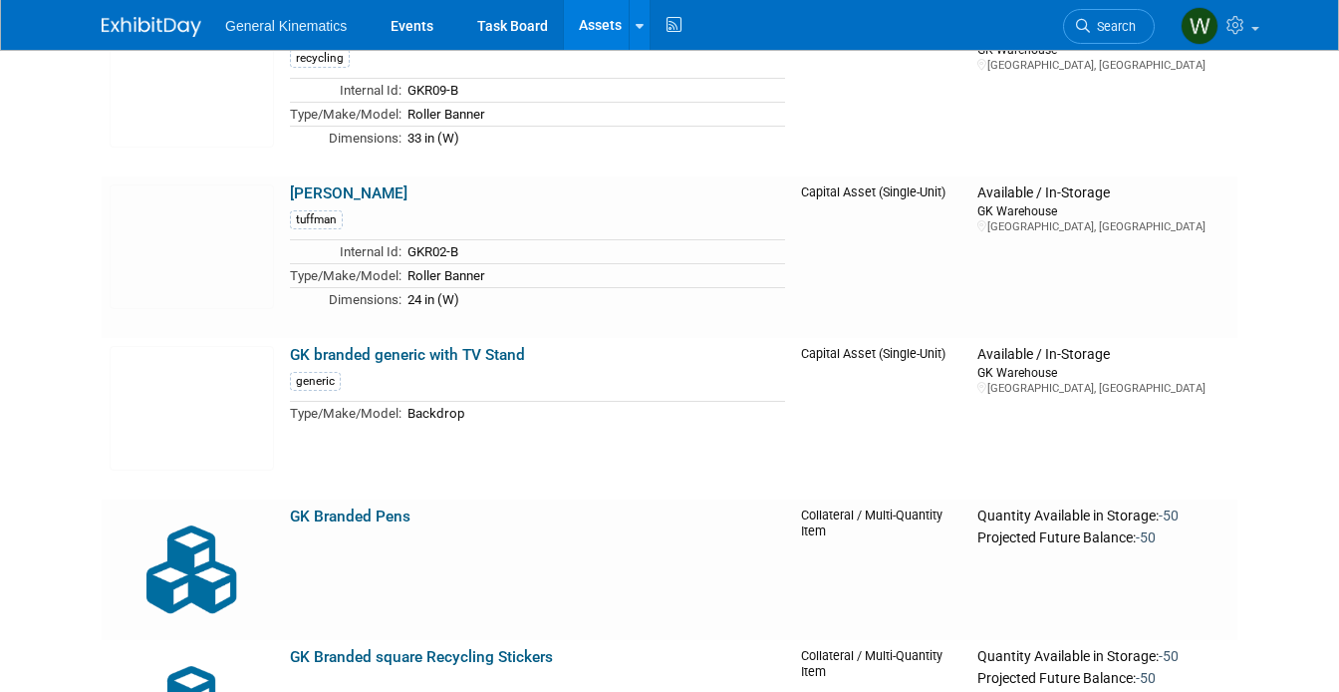
scroll to position [3309, 0]
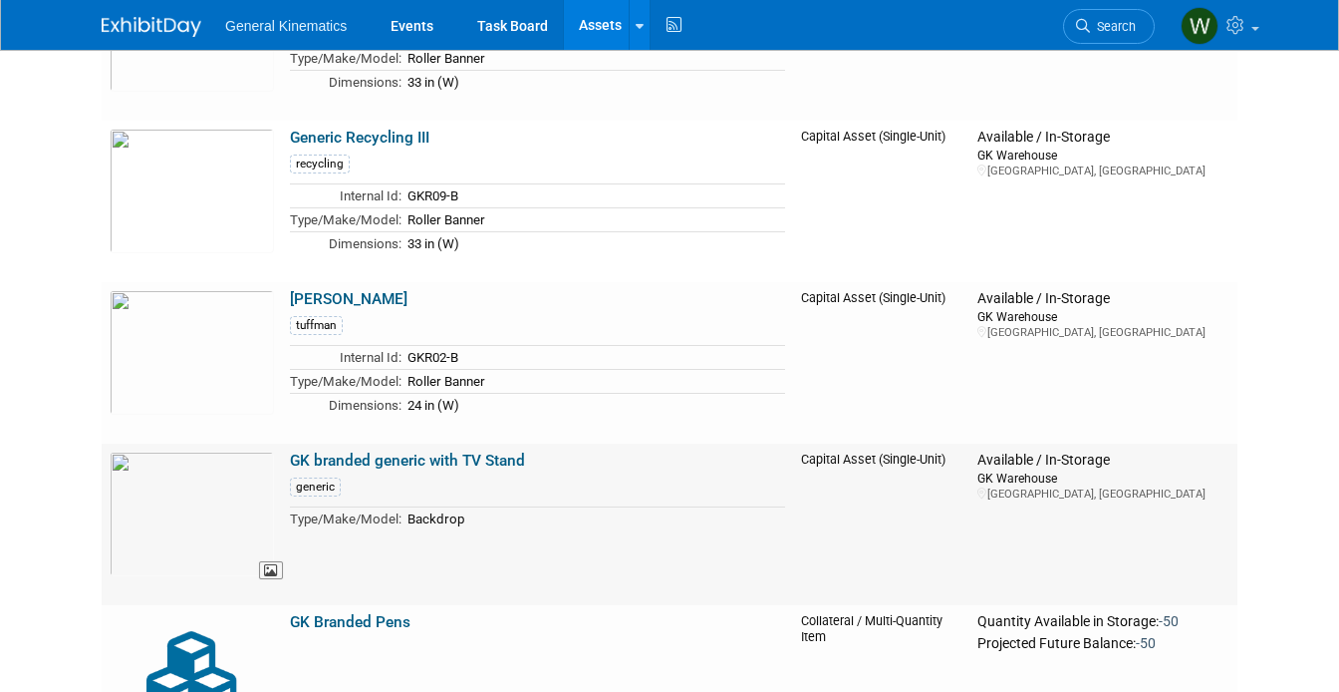
click at [200, 496] on img at bounding box center [192, 513] width 164 height 125
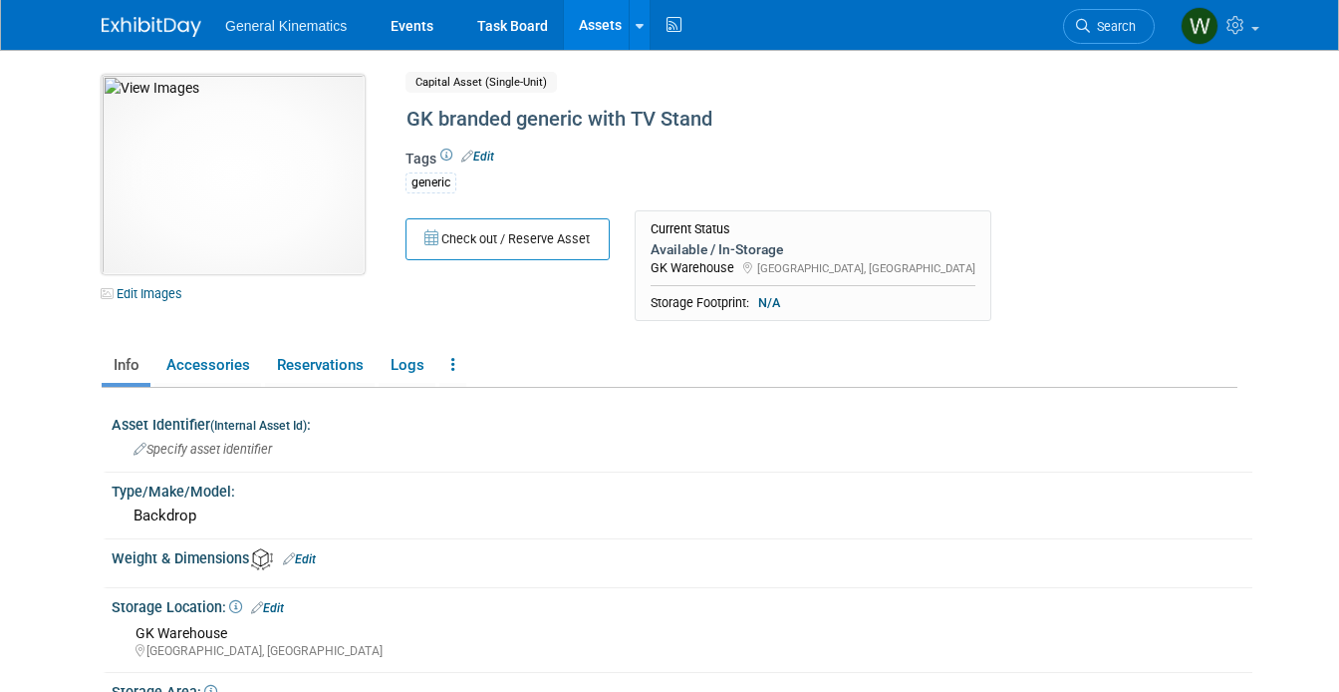
click at [257, 196] on img at bounding box center [233, 174] width 263 height 199
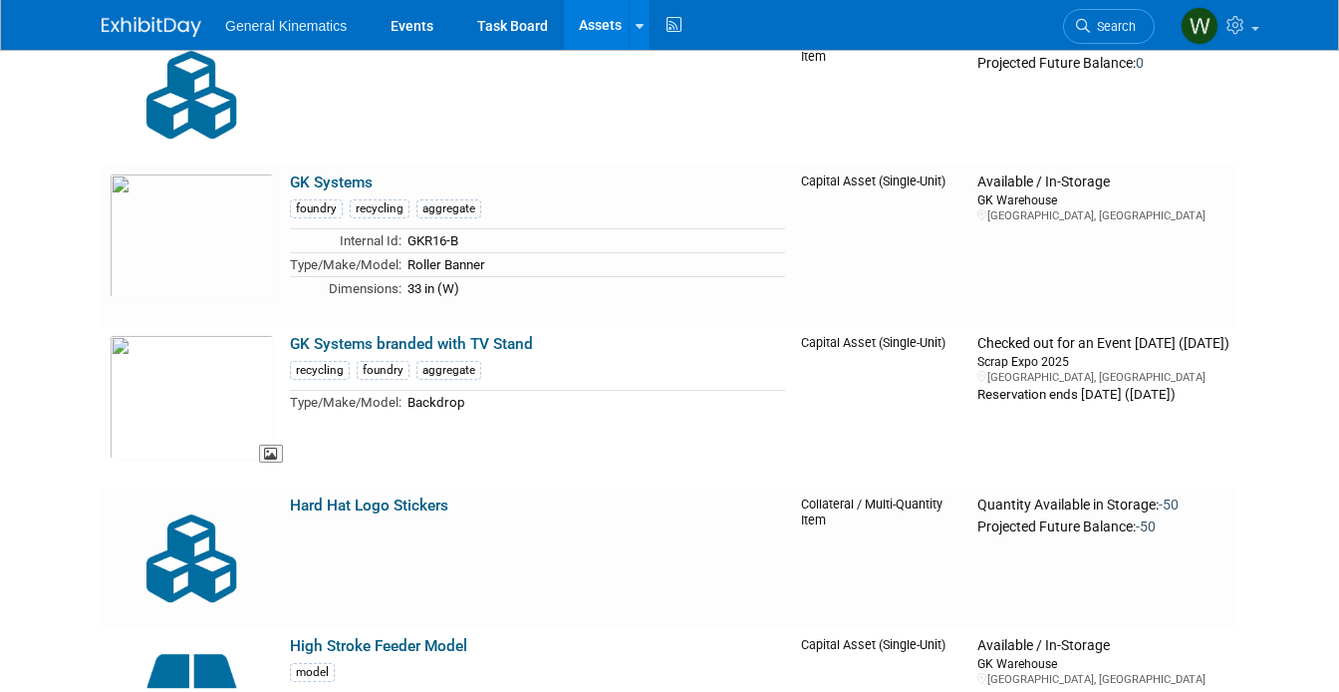
scroll to position [4333, 0]
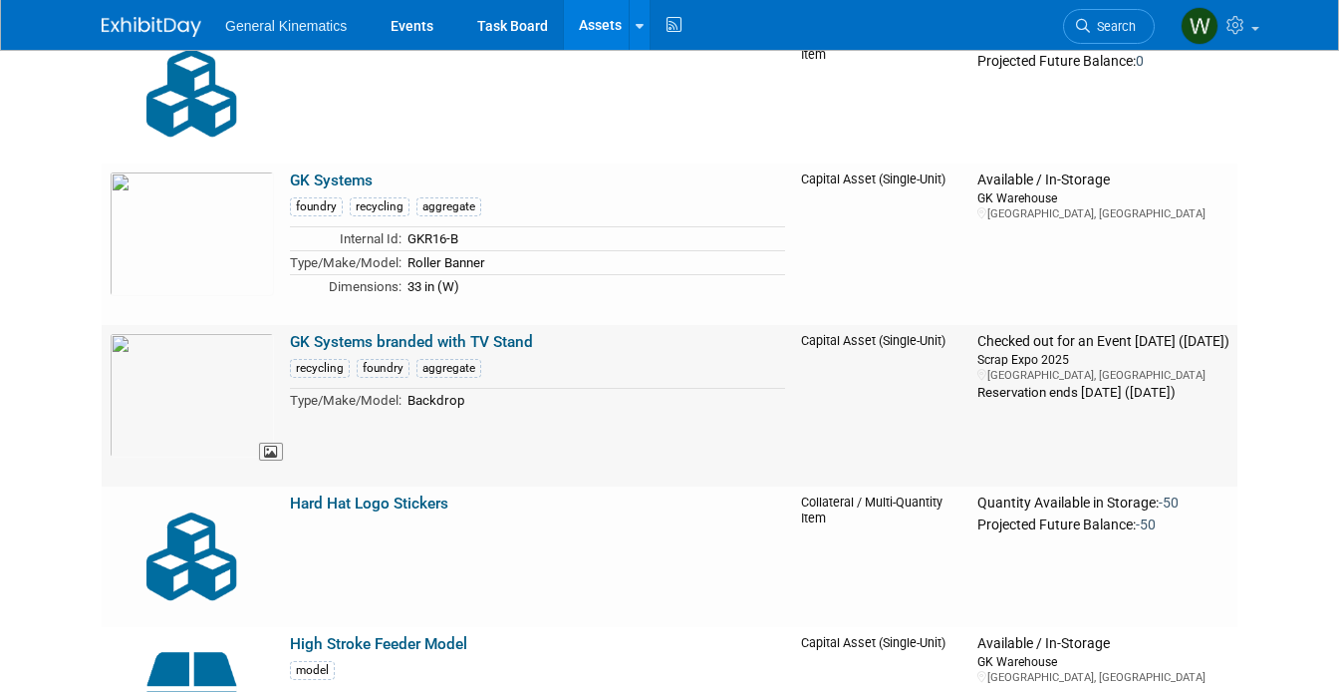
click at [191, 408] on img at bounding box center [192, 395] width 164 height 125
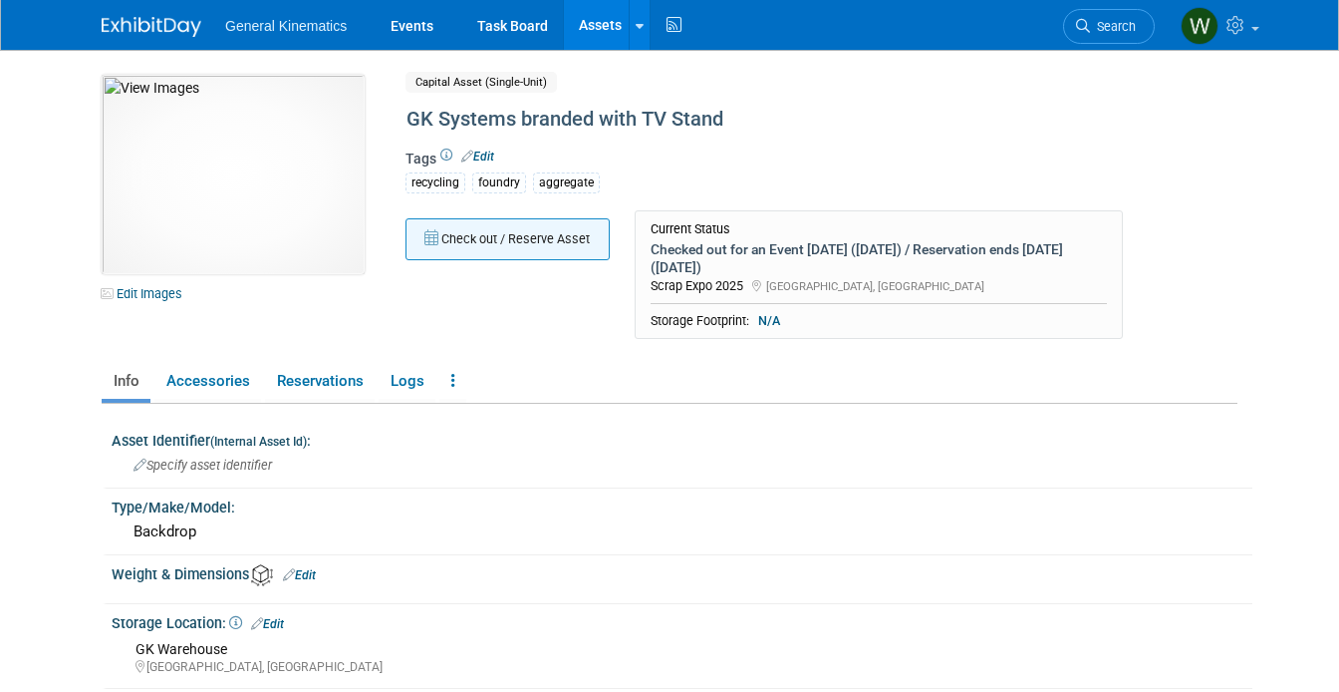
click at [453, 244] on button "Check out / Reserve Asset" at bounding box center [508, 239] width 204 height 42
select select "8"
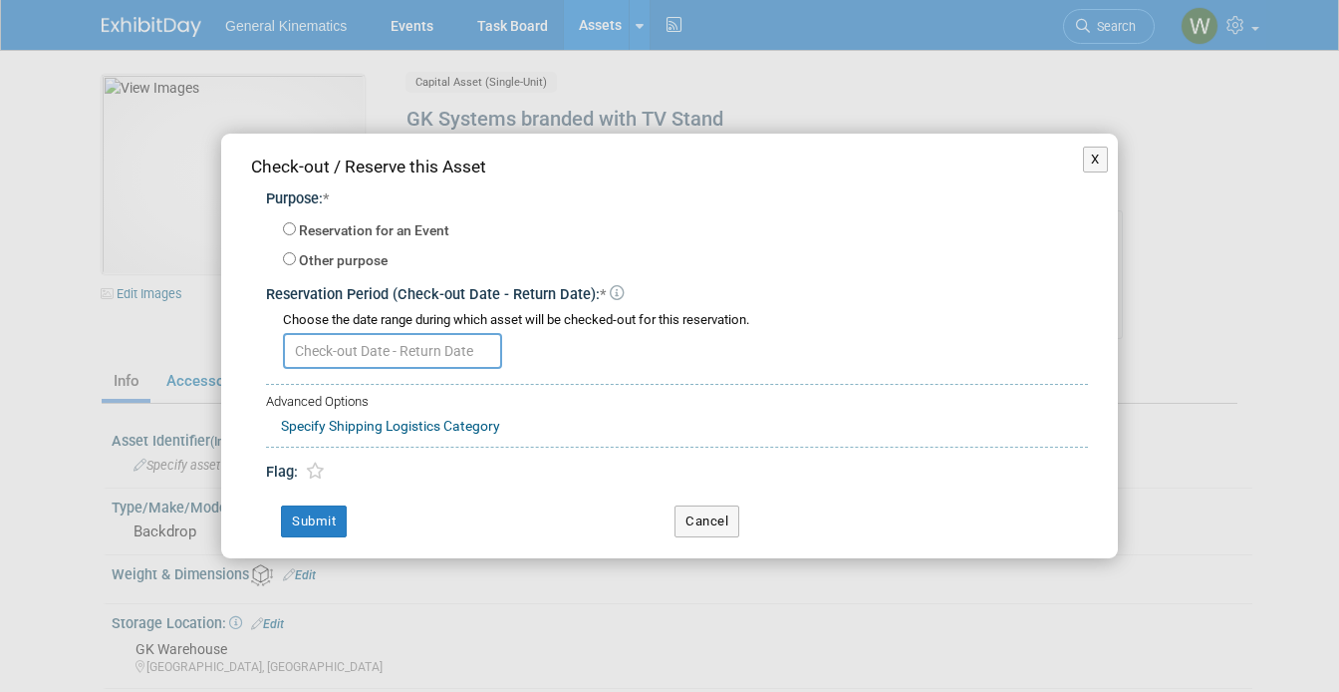
click at [456, 348] on input "text" at bounding box center [392, 351] width 219 height 36
click at [285, 223] on input "Reservation for an Event" at bounding box center [289, 228] width 13 height 13
radio input "true"
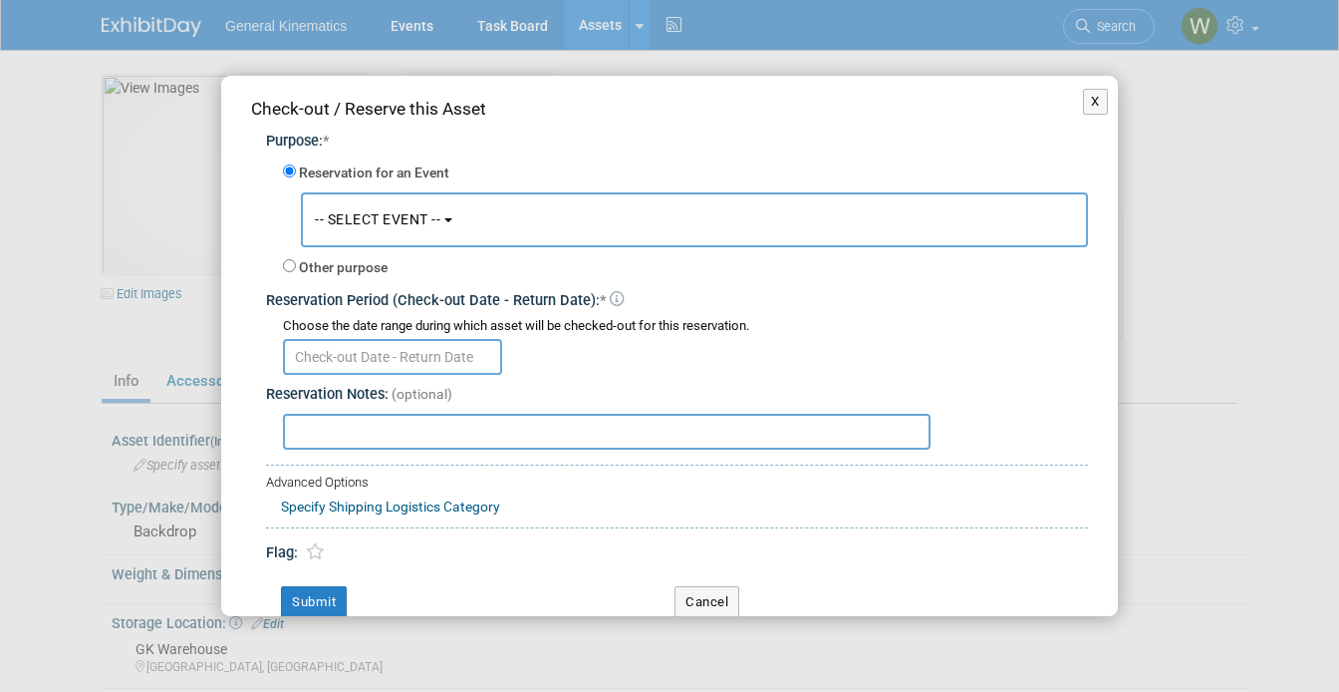
click at [381, 217] on span "-- SELECT EVENT --" at bounding box center [378, 219] width 126 height 16
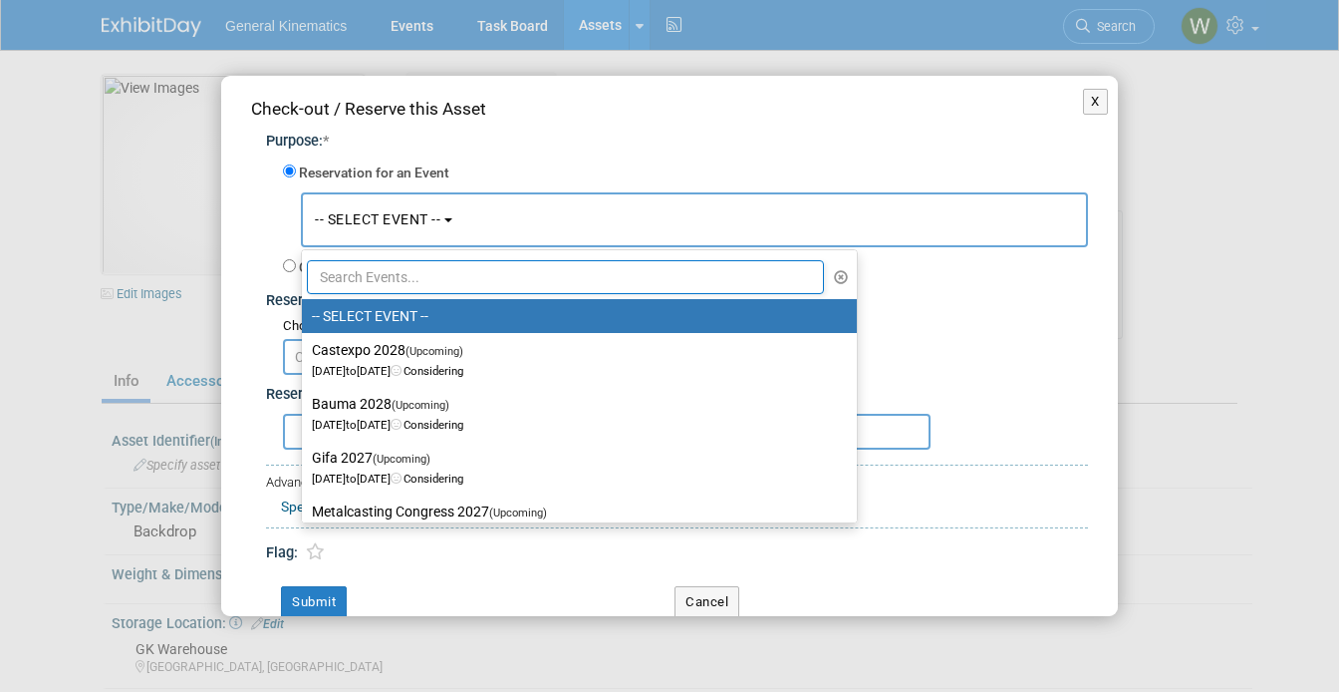
click at [389, 261] on input "text" at bounding box center [565, 277] width 517 height 34
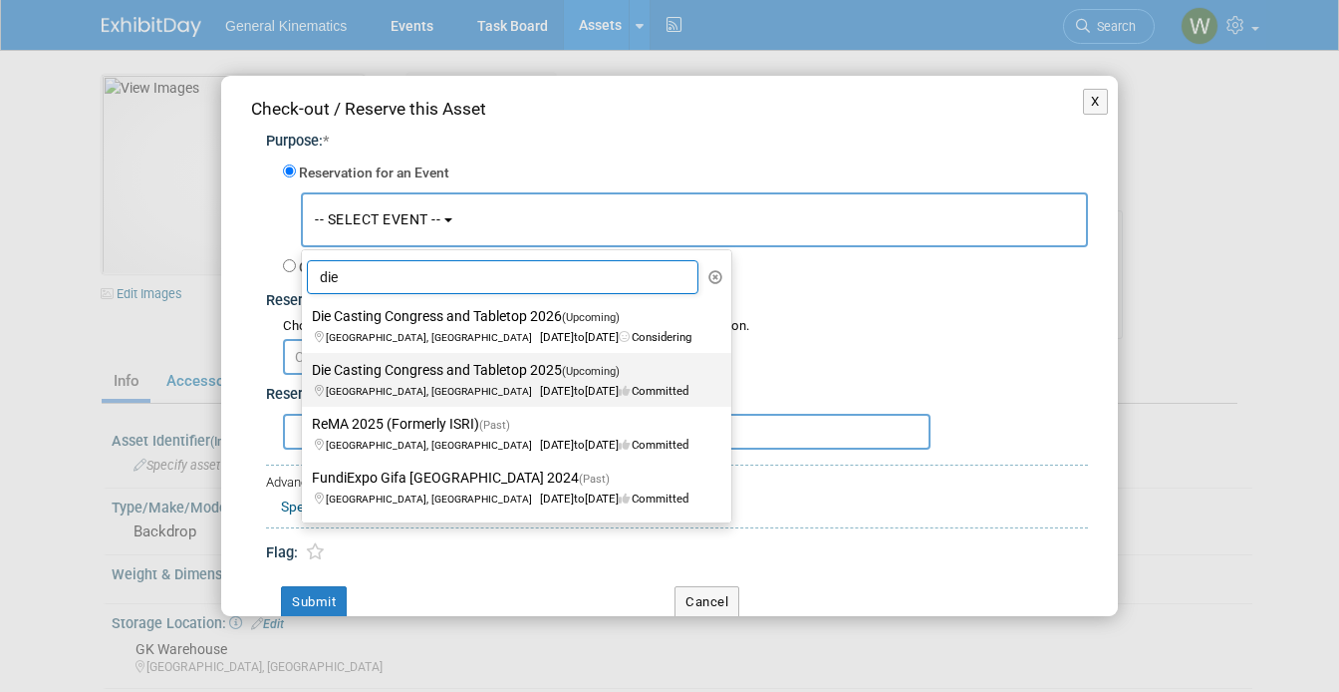
type input "die"
click at [413, 373] on label "Die Casting Congress and Tabletop 2025 (Upcoming) Milwaukee, WI Oct 7, 2025 to …" at bounding box center [512, 380] width 400 height 46
click at [305, 373] on input "Die Casting Congress and Tabletop 2025 (Upcoming) Milwaukee, WI Oct 7, 2025 to …" at bounding box center [298, 370] width 13 height 13
select select "11121411"
select select "9"
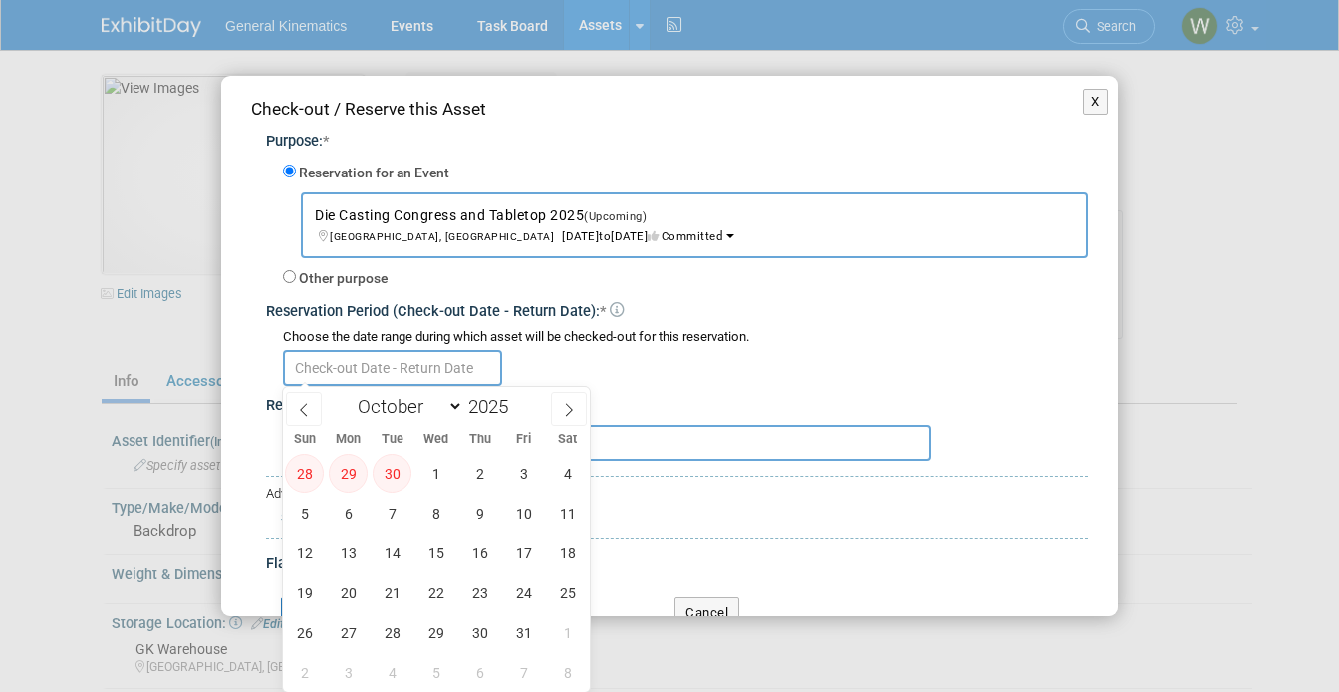
click at [378, 363] on input "text" at bounding box center [392, 368] width 219 height 36
click at [515, 518] on span "10" at bounding box center [523, 512] width 39 height 39
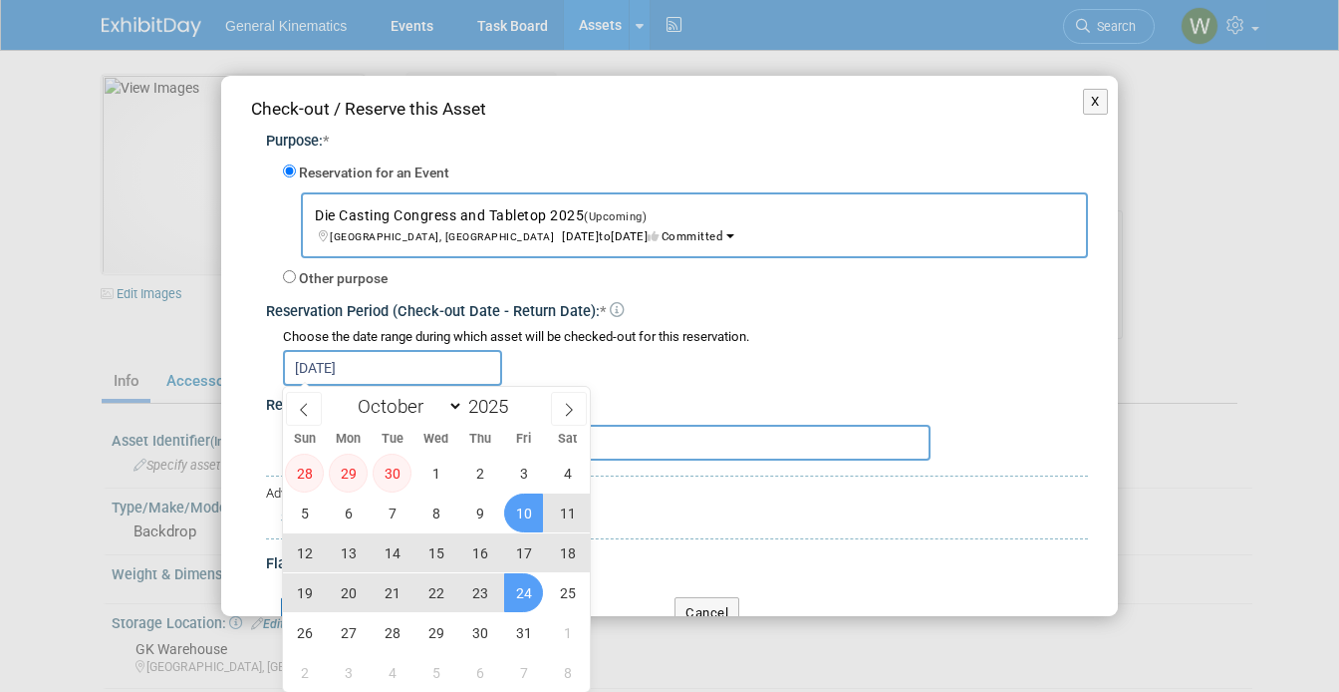
click at [516, 596] on span "24" at bounding box center [523, 592] width 39 height 39
type input "Oct 10, 2025 to Oct 24, 2025"
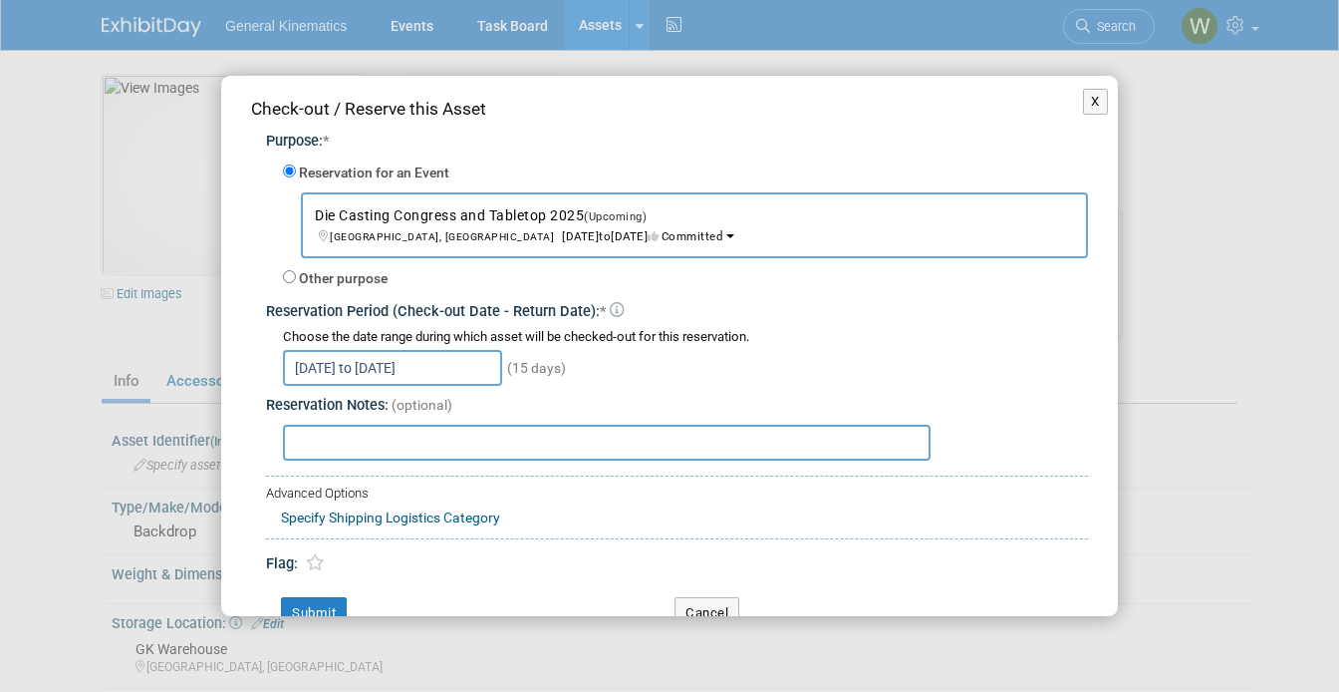
scroll to position [33, 0]
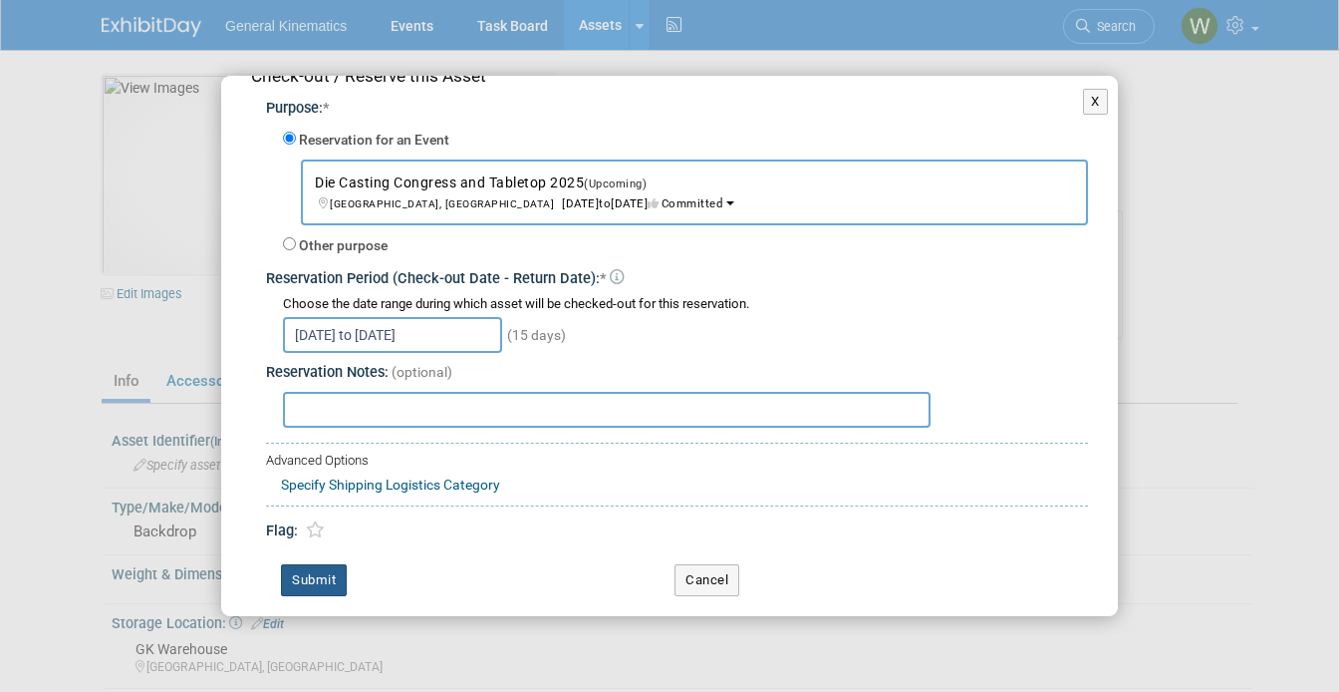
click at [312, 575] on button "Submit" at bounding box center [314, 580] width 66 height 32
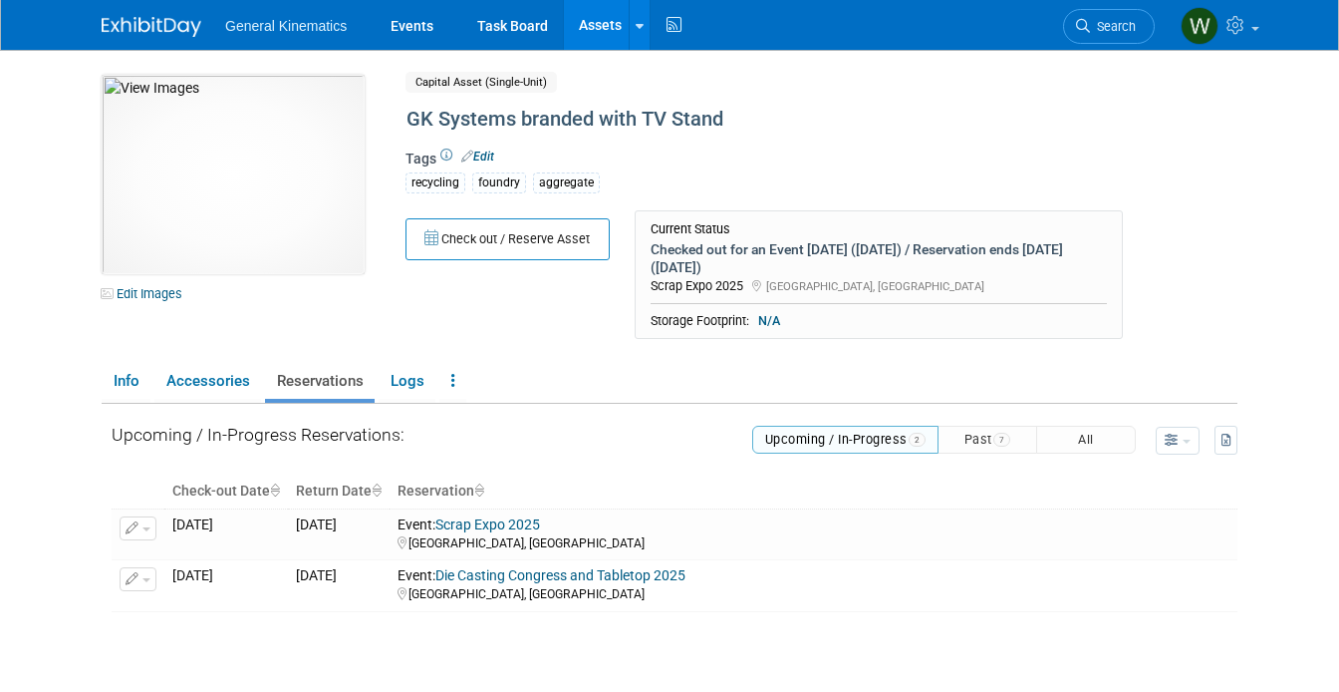
click at [153, 11] on link at bounding box center [164, 17] width 124 height 16
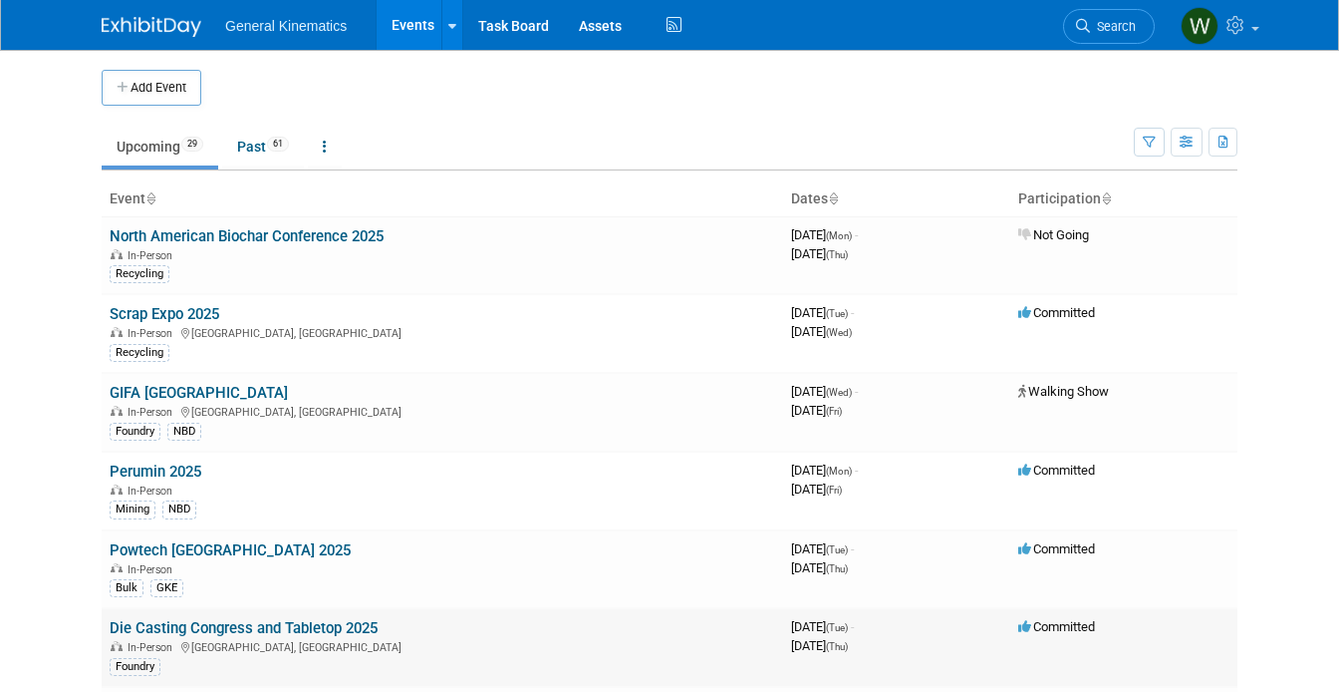
click at [138, 634] on link "Die Casting Congress and Tabletop 2025" at bounding box center [244, 628] width 268 height 18
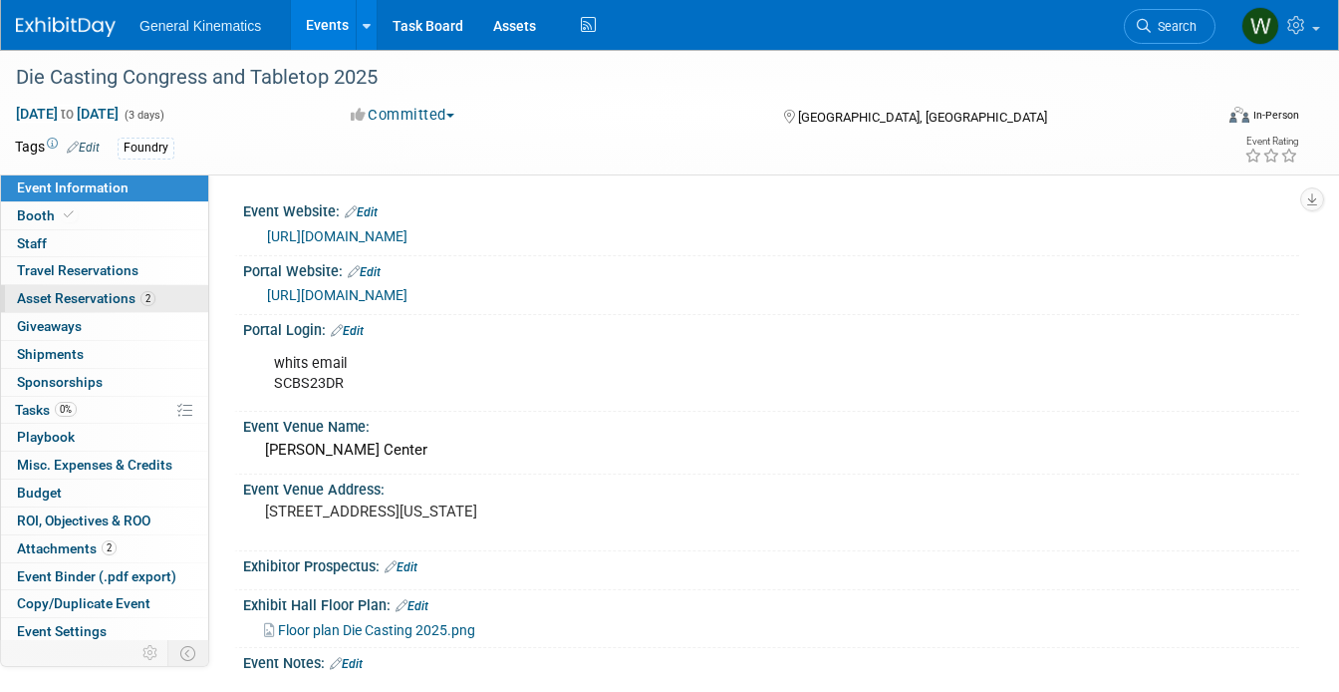
click at [96, 298] on span "Asset Reservations 2" at bounding box center [86, 298] width 139 height 16
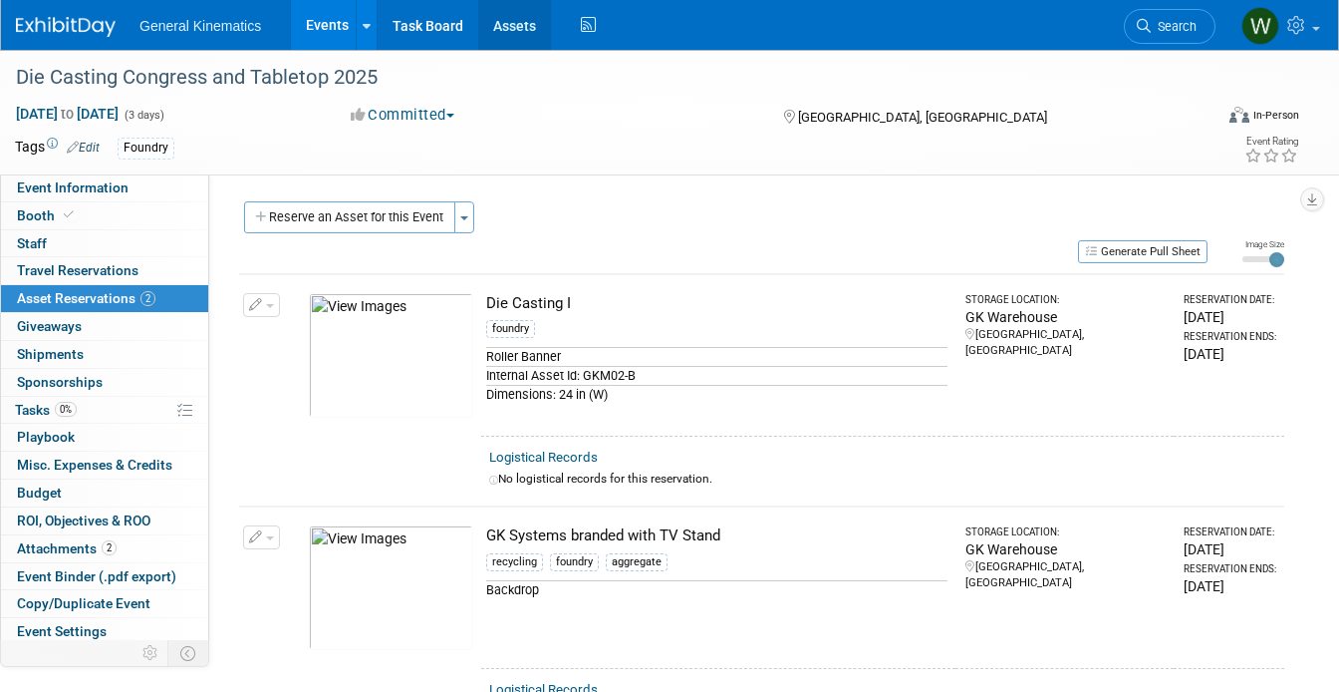
click at [516, 21] on link "Assets" at bounding box center [514, 25] width 73 height 50
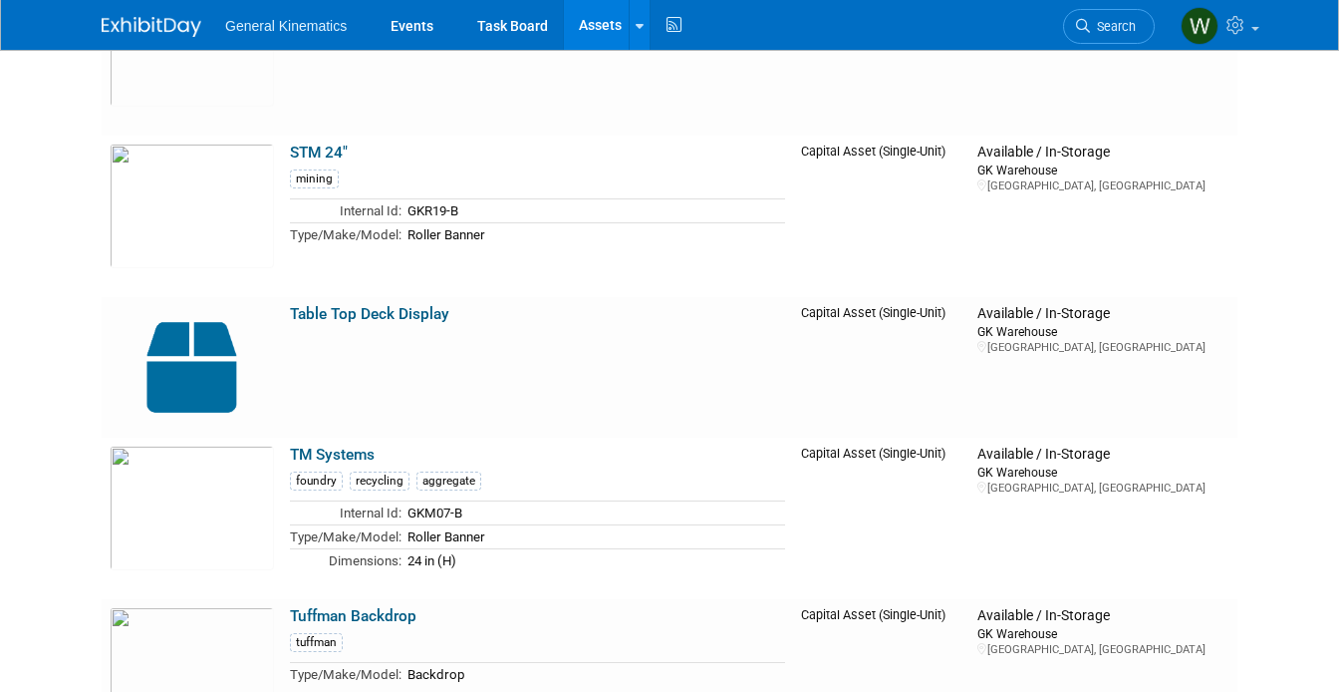
scroll to position [6964, 0]
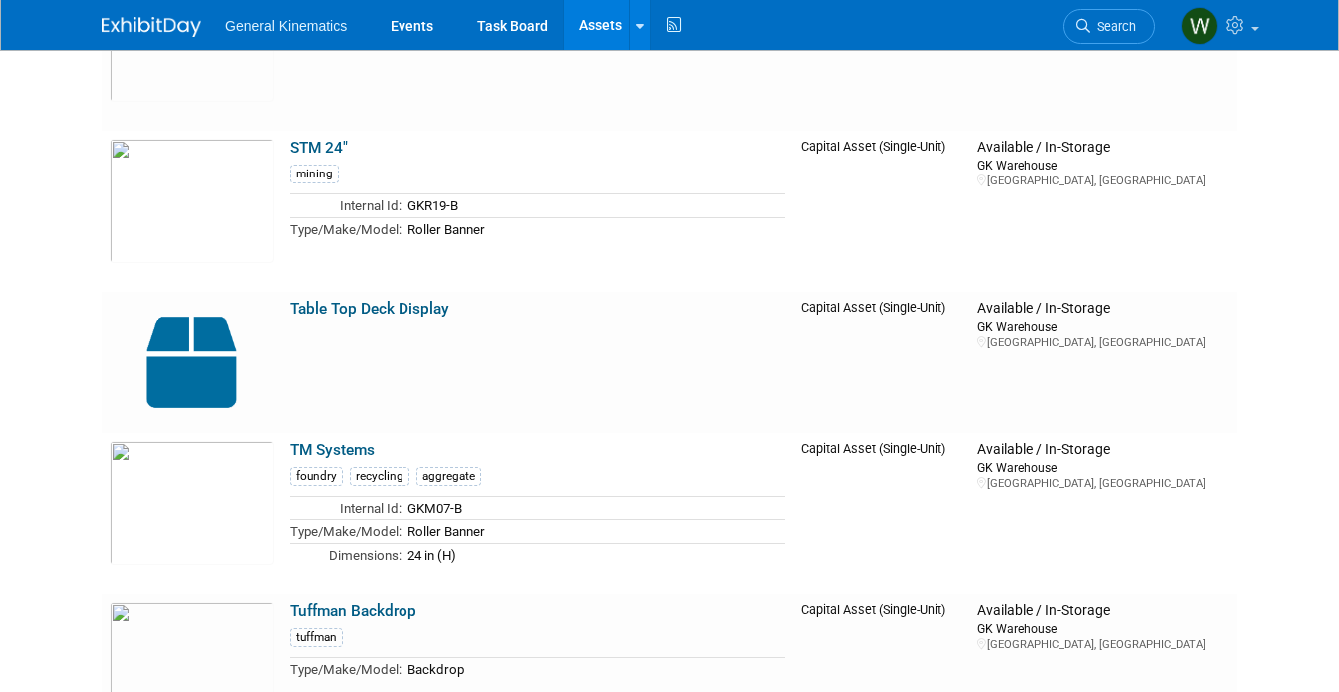
click at [133, 28] on img at bounding box center [152, 27] width 100 height 20
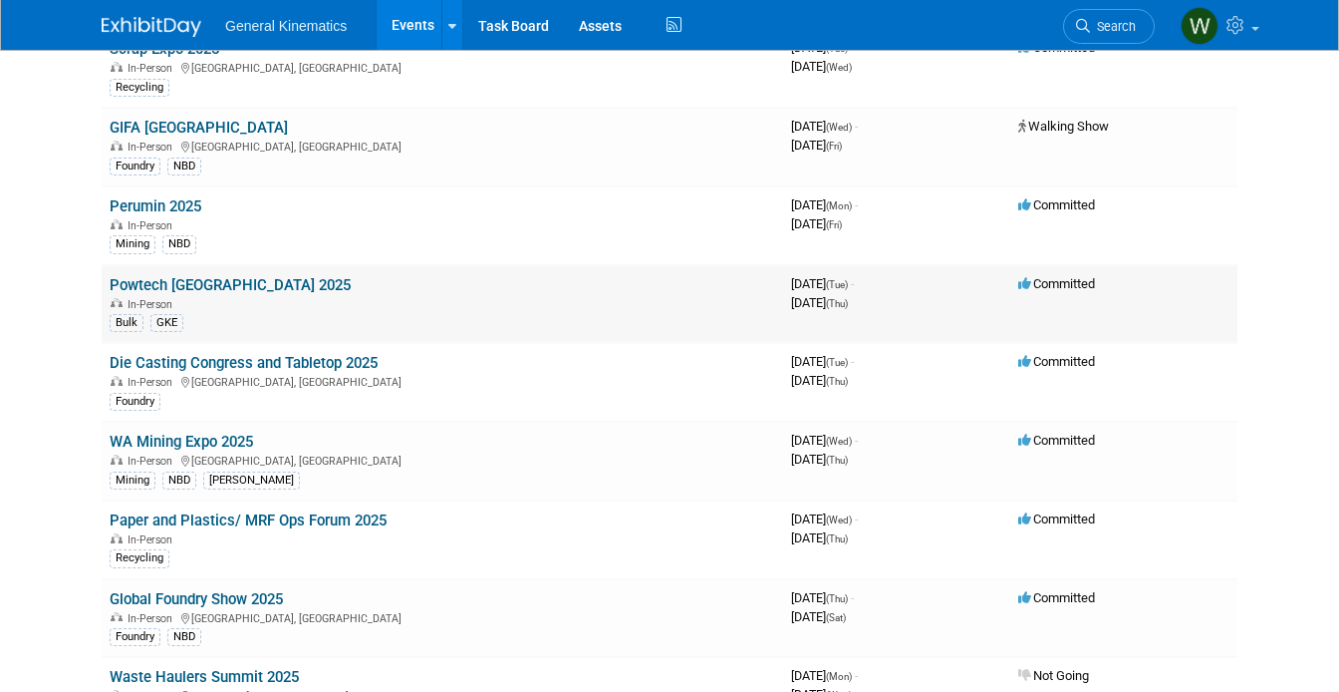
scroll to position [264, 0]
click at [212, 365] on link "Die Casting Congress and Tabletop 2025" at bounding box center [244, 364] width 268 height 18
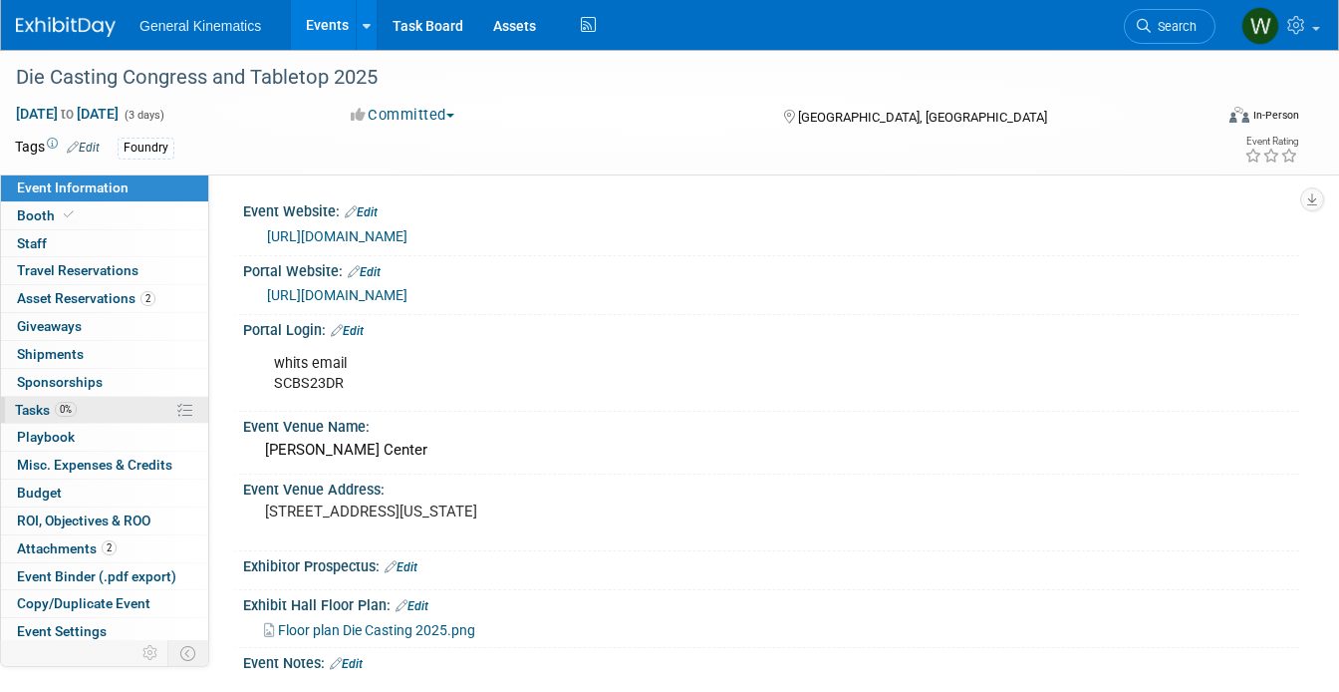
click at [36, 404] on span "Tasks 0%" at bounding box center [46, 410] width 62 height 16
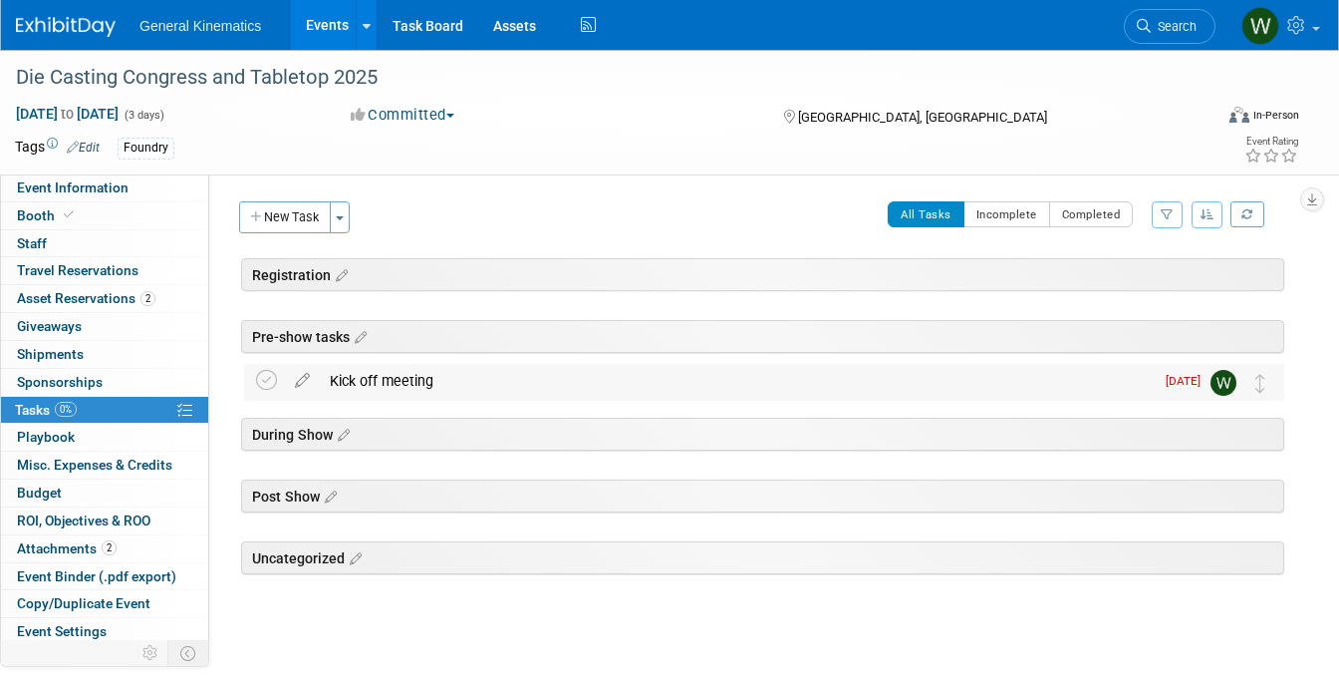
click at [410, 380] on div "Kick off meeting" at bounding box center [737, 381] width 834 height 34
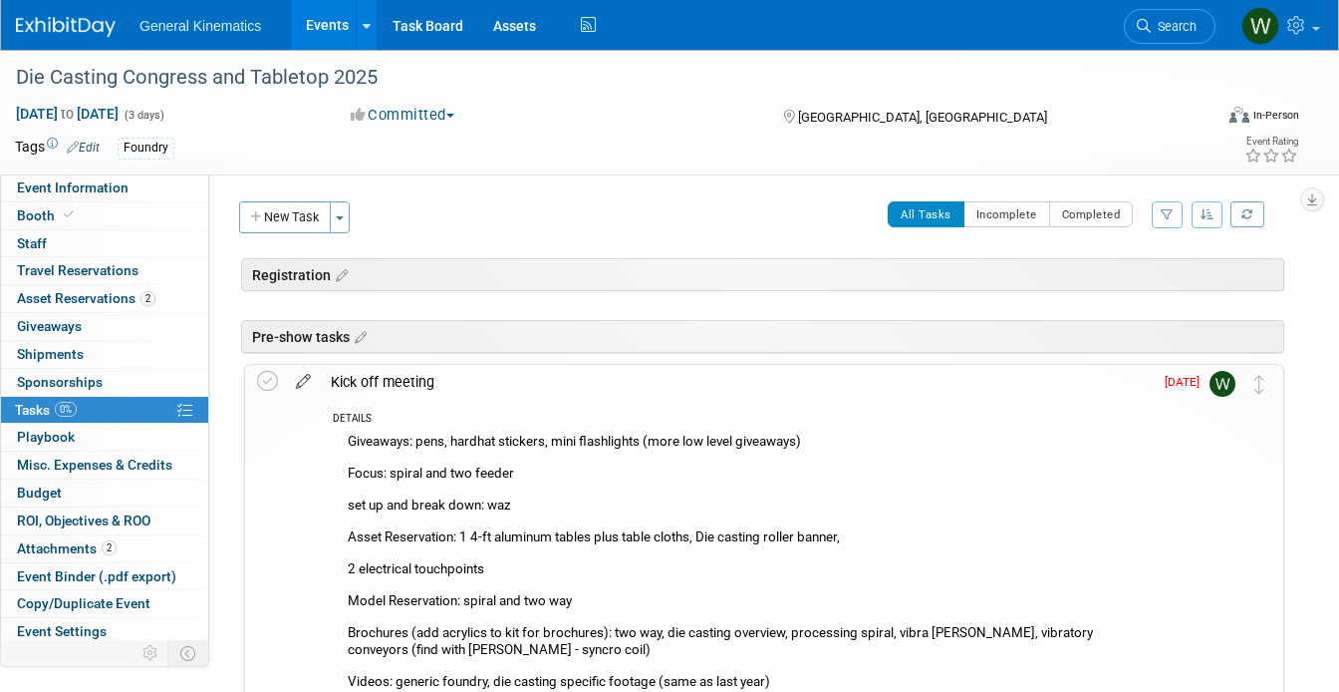
click at [304, 383] on icon at bounding box center [303, 377] width 35 height 25
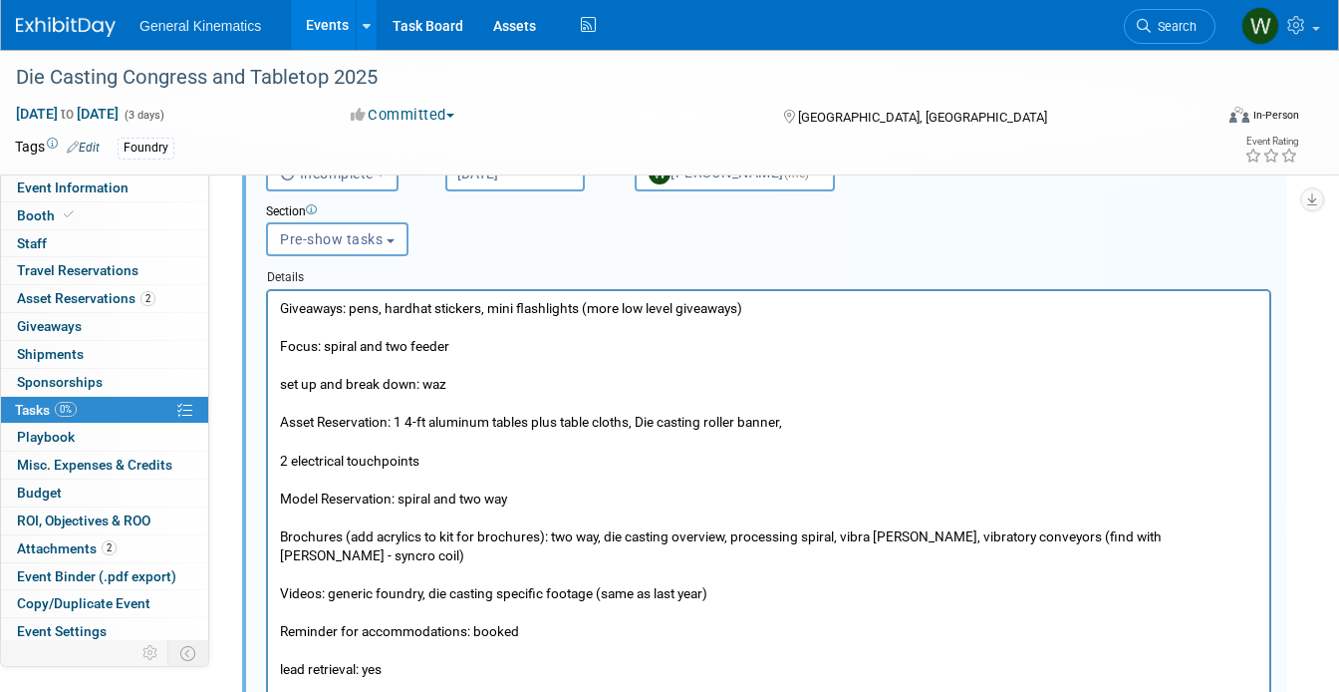
scroll to position [323, 0]
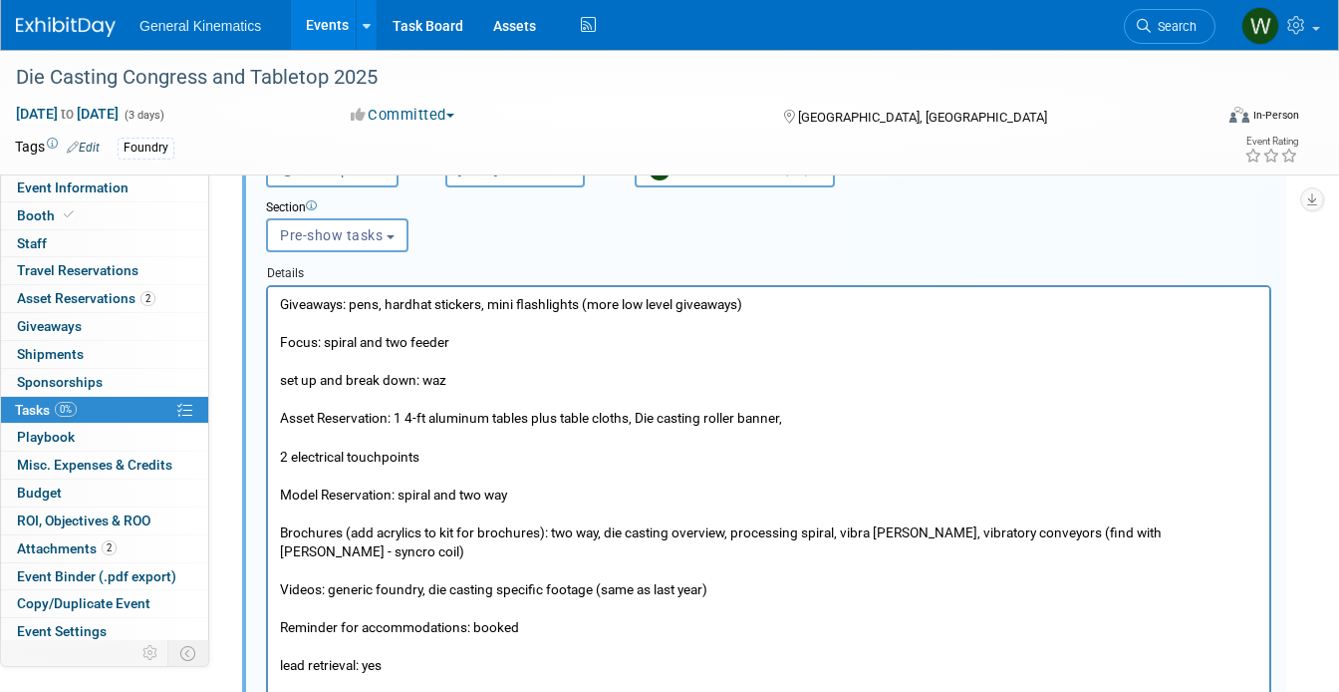
click at [301, 332] on p "Giveaways: pens, hardhat stickers, mini flashlights (more low level giveaways) …" at bounding box center [769, 503] width 979 height 419
click at [459, 376] on p "Giveaways: pens, hardhat stickers, mini flashlights (more low level giveaways) …" at bounding box center [769, 503] width 979 height 419
click at [374, 307] on p "Giveaways: pens, hardhat stickers, mini flashlights (more low level giveaways) …" at bounding box center [769, 503] width 979 height 419
click at [505, 303] on p "Giveaways: pens, hardhat stickers, mini flashlights (more low level giveaways) …" at bounding box center [769, 503] width 979 height 419
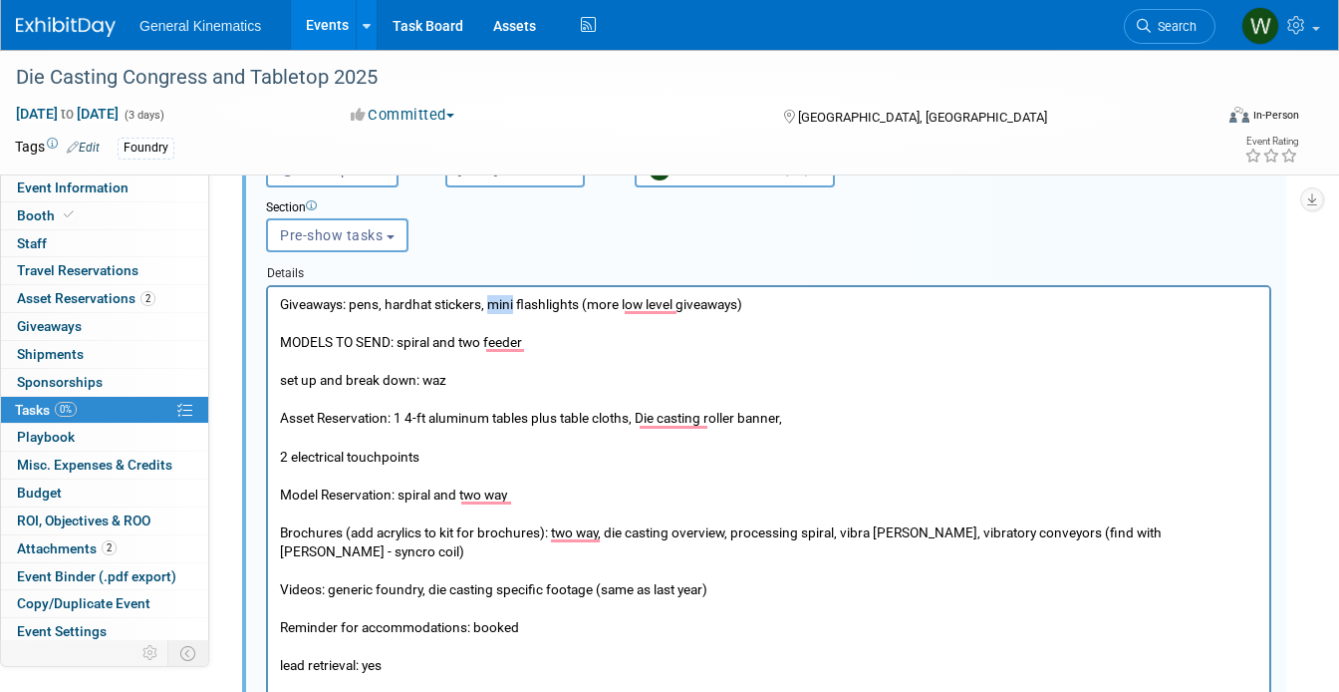
click at [505, 303] on p "Giveaways: pens, hardhat stickers, mini flashlights (more low level giveaways) …" at bounding box center [769, 503] width 979 height 419
click at [585, 304] on p "Giveaways: pens, hardhat stickers, mini flashlights (more low level giveaways) …" at bounding box center [769, 503] width 979 height 419
drag, startPoint x: 585, startPoint y: 304, endPoint x: 490, endPoint y: 300, distance: 94.8
click at [490, 300] on p "Giveaways: pens, hardhat stickers, mini flashlights (more low level giveaways) …" at bounding box center [769, 503] width 979 height 419
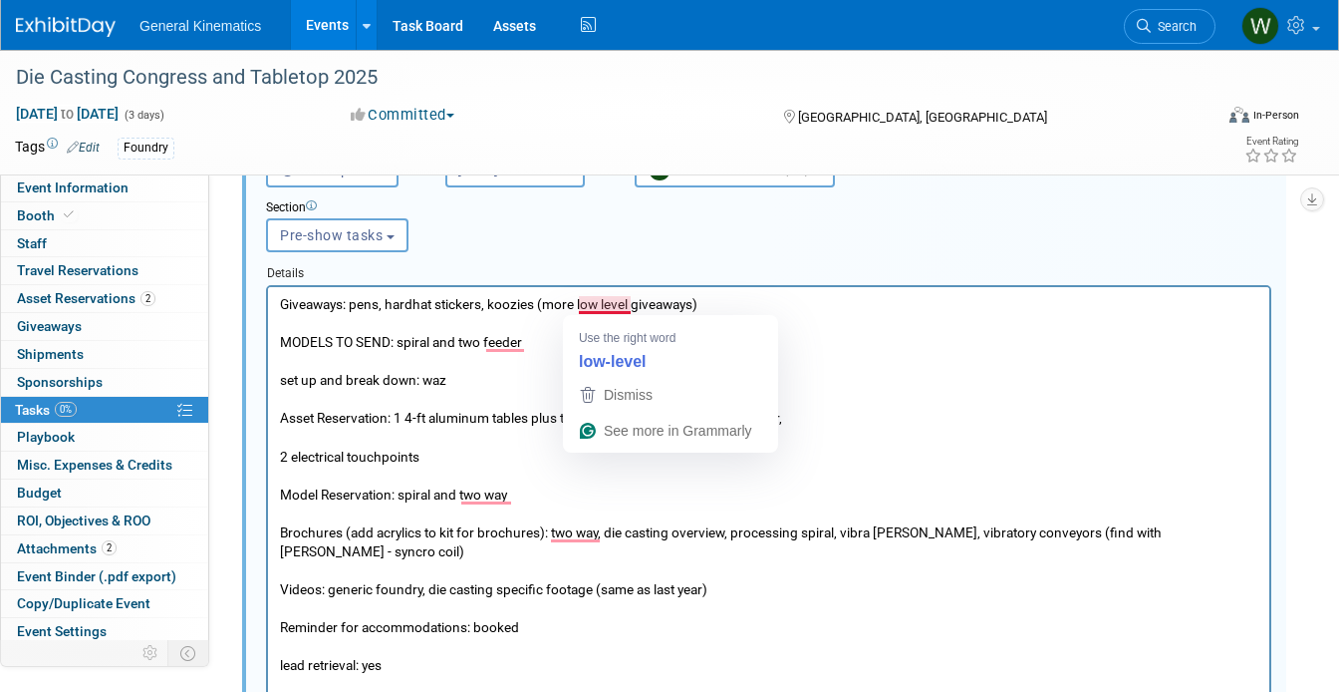
click at [605, 302] on p "Giveaways: pens, hardhat stickers, koozies (more low level giveaways) MODELS TO…" at bounding box center [769, 503] width 979 height 419
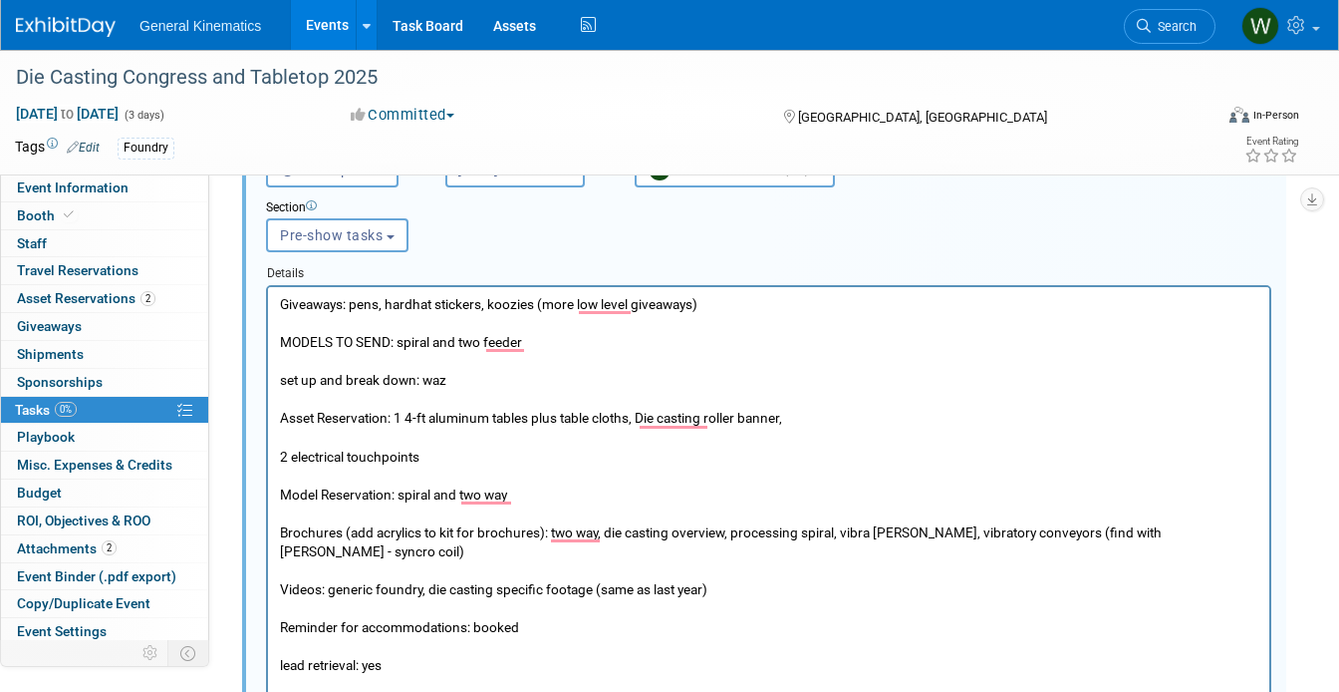
click at [535, 304] on p "Giveaways: pens, hardhat stickers, koozies (more low level giveaways) MODELS TO…" at bounding box center [769, 503] width 979 height 419
drag, startPoint x: 764, startPoint y: 313, endPoint x: 588, endPoint y: 303, distance: 176.7
click at [588, 303] on p "Giveaways: pens, hardhat stickers, koozies, swells (more low level giveaways) M…" at bounding box center [769, 503] width 979 height 419
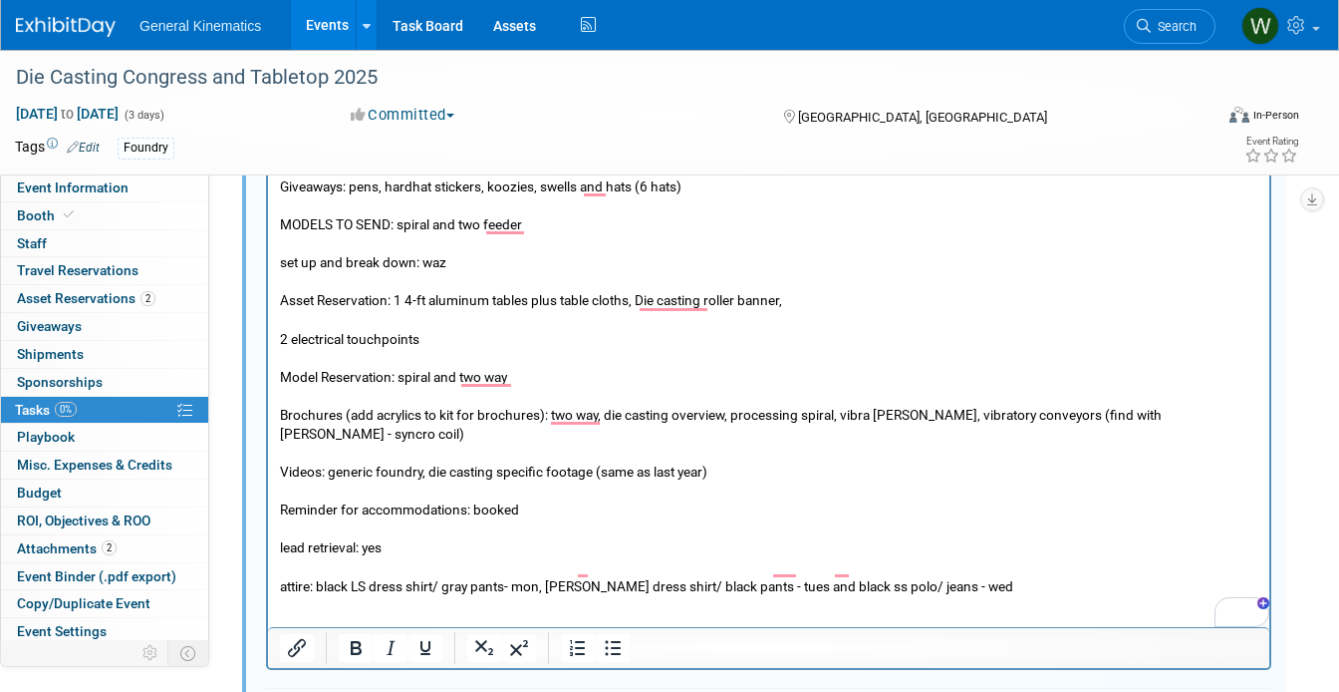
scroll to position [453, 0]
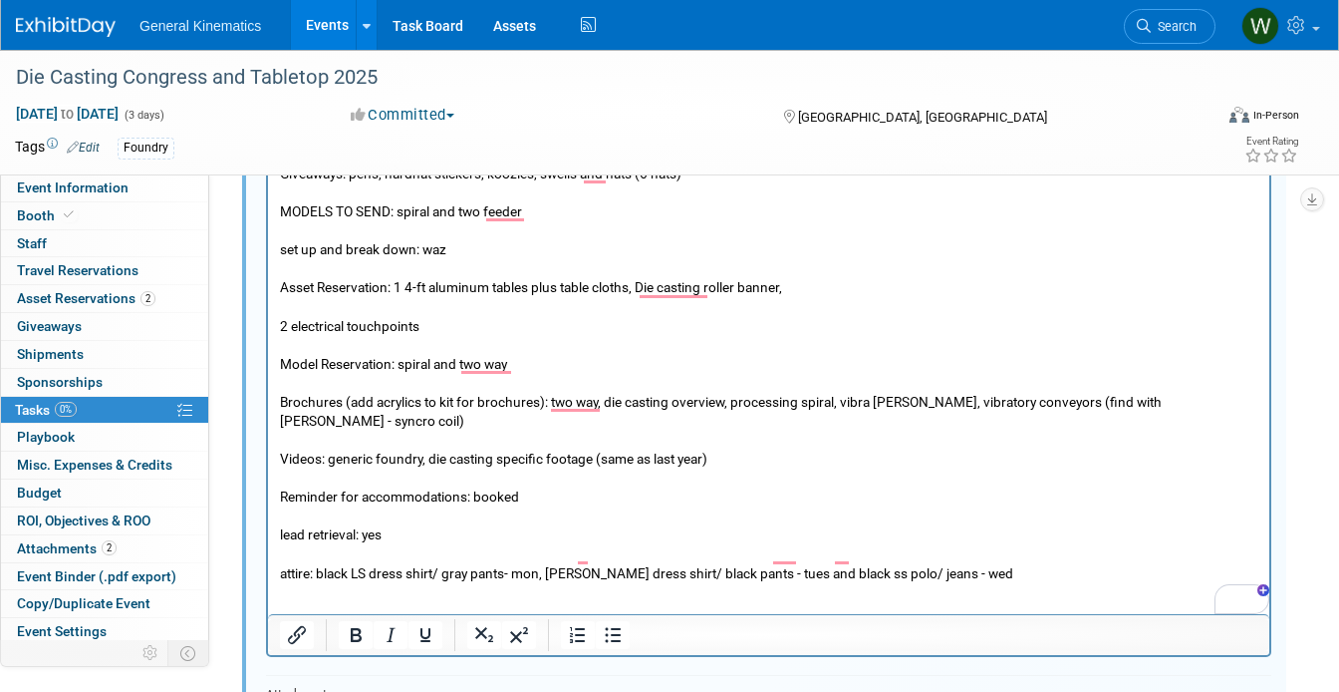
click at [1029, 538] on p "MODELS TO SEND: spiral and two feeder set up and break down: waz Asset Reservat…" at bounding box center [769, 382] width 979 height 400
click at [968, 553] on p "MODELS TO SEND: spiral and two feeder set up and break down: waz Asset Reservat…" at bounding box center [769, 382] width 979 height 400
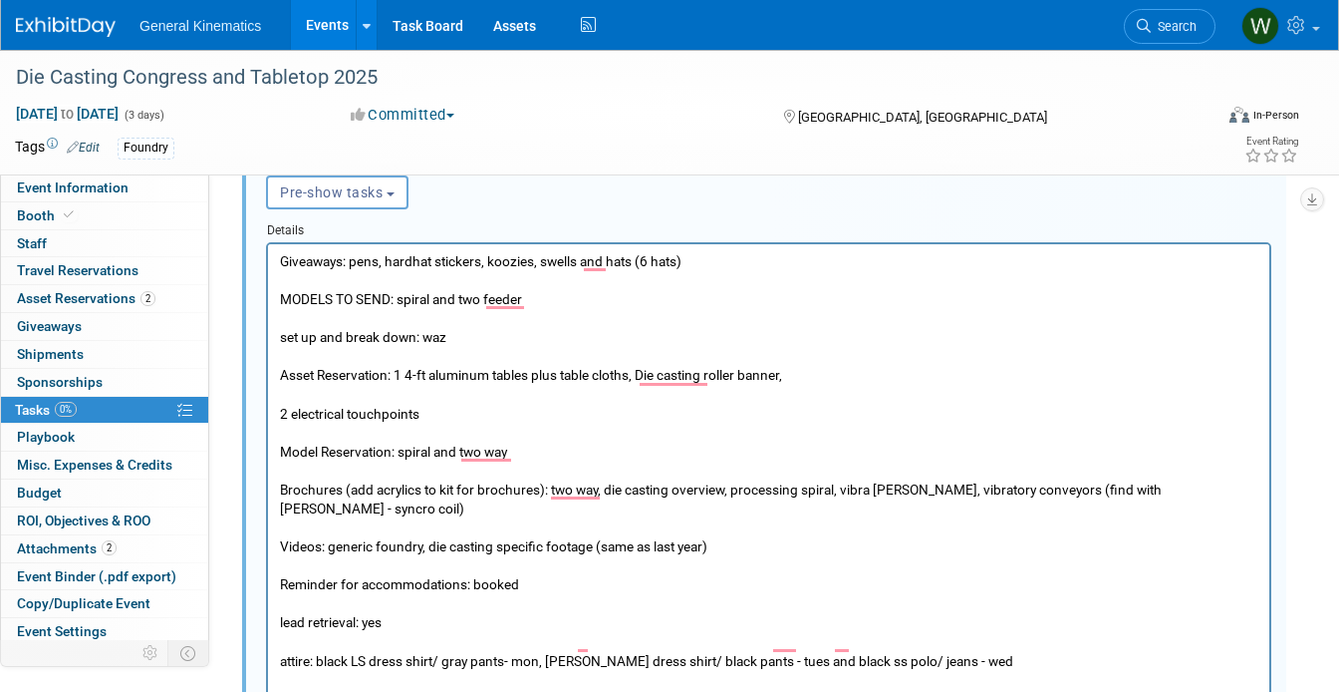
scroll to position [353, 0]
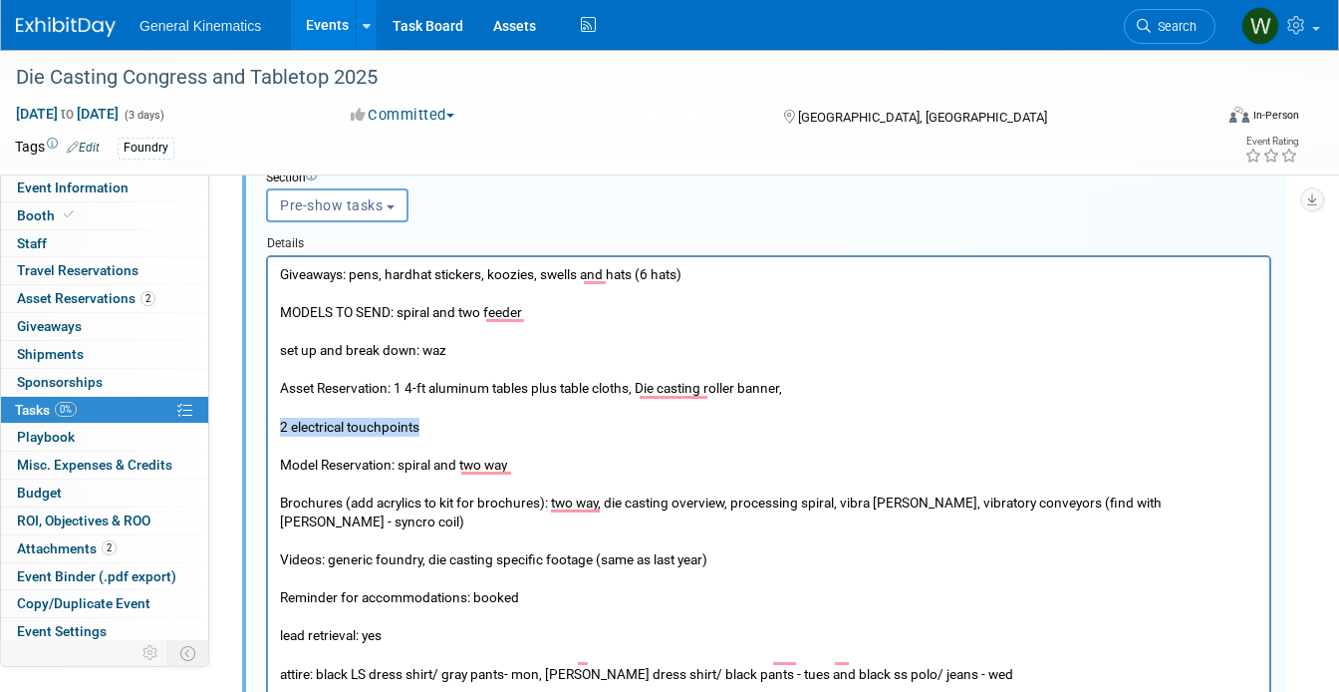
drag, startPoint x: 425, startPoint y: 427, endPoint x: 267, endPoint y: 427, distance: 157.5
click at [268, 427] on html "Giveaways: pens, hardhat stickers, koozies, swells and hats (6 hats) MODELS TO …" at bounding box center [769, 488] width 1002 height 464
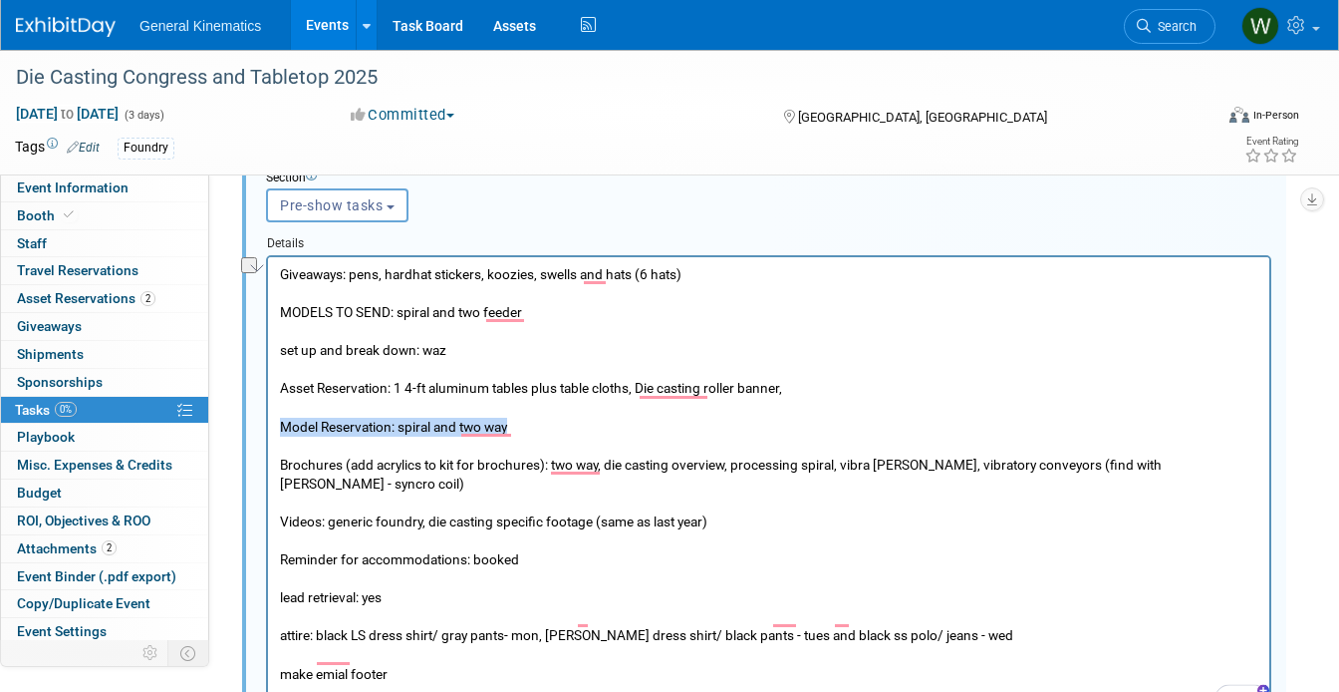
drag, startPoint x: 518, startPoint y: 428, endPoint x: 275, endPoint y: 427, distance: 243.2
click at [275, 427] on html "Giveaways: pens, hardhat stickers, koozies, swells and hats (6 hats) MODELS TO …" at bounding box center [769, 469] width 1002 height 427
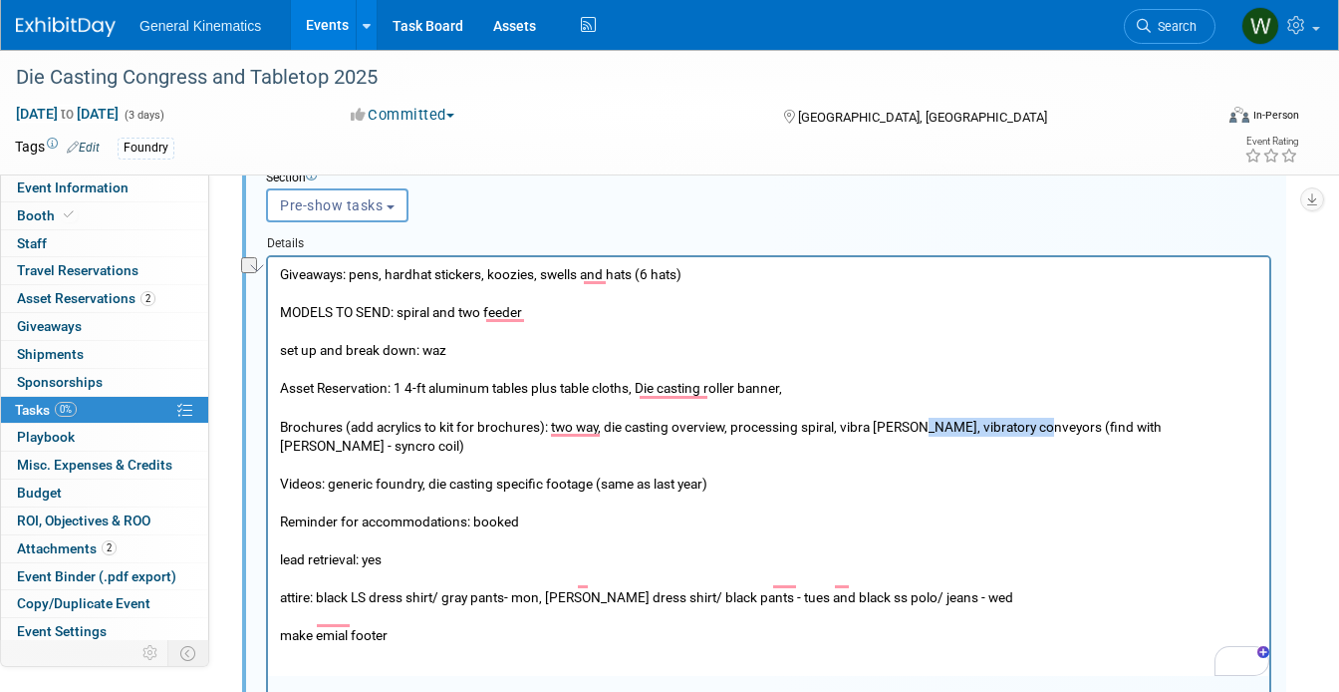
drag, startPoint x: 1030, startPoint y: 427, endPoint x: 913, endPoint y: 422, distance: 116.7
click at [913, 422] on p "MODELS TO SEND: spiral and two feeder set up and break down: waz Asset Reservat…" at bounding box center [769, 444] width 979 height 323
click at [903, 429] on p "MODELS TO SEND: spiral and two feeder set up and break down: waz Asset Reservat…" at bounding box center [769, 444] width 979 height 323
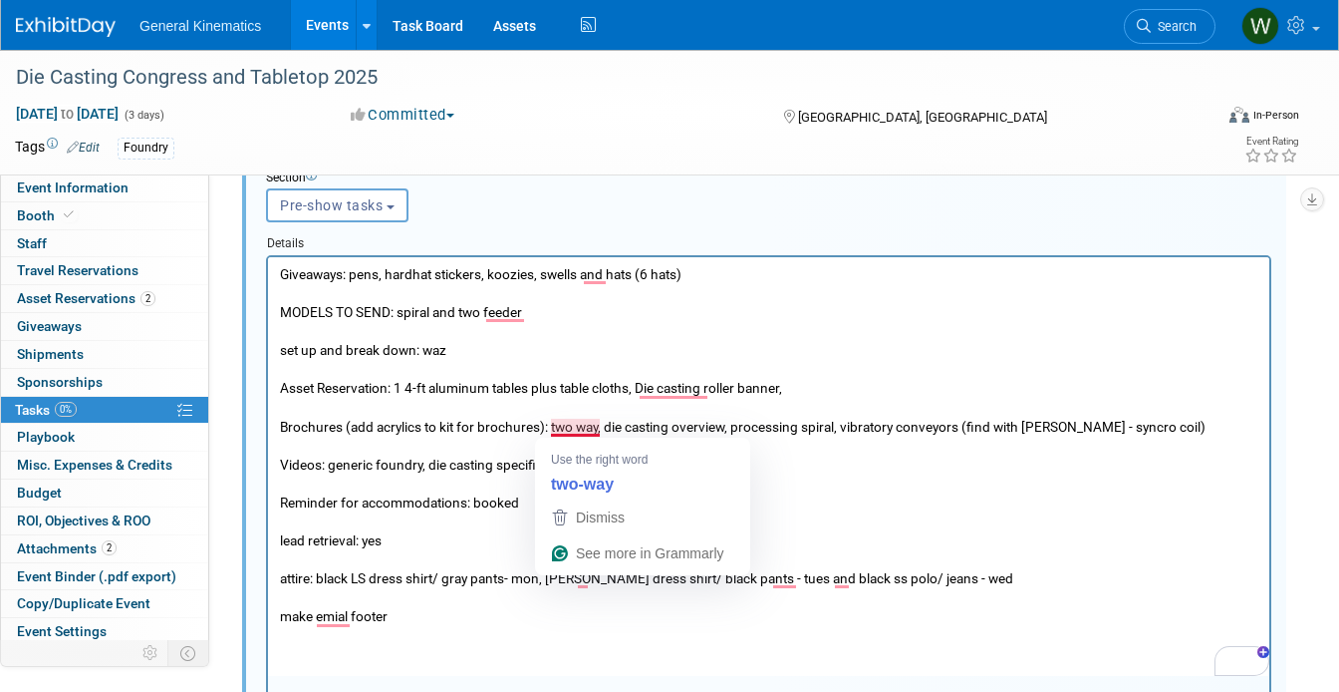
click at [580, 423] on p "MODELS TO SEND: spiral and two feeder set up and break down: waz Asset Reservat…" at bounding box center [769, 435] width 979 height 304
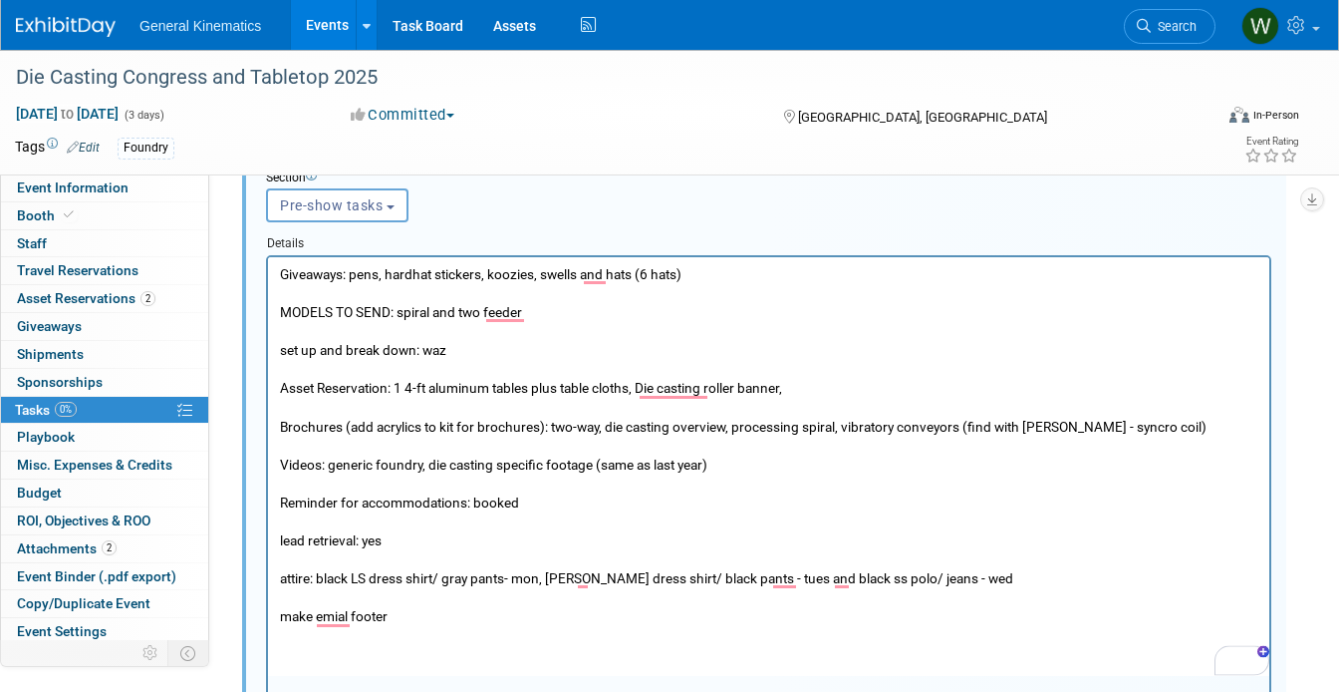
click at [669, 436] on p "MODELS TO SEND: spiral and two feeder set up and break down: waz Asset Reservat…" at bounding box center [769, 435] width 979 height 304
click at [811, 384] on p "MODELS TO SEND: spiral and two feeder set up and break down: waz Asset Reservat…" at bounding box center [769, 435] width 979 height 304
click at [1155, 433] on p "MODELS TO SEND: spiral and two feeder set up and break down: waz Asset Reservat…" at bounding box center [769, 435] width 979 height 304
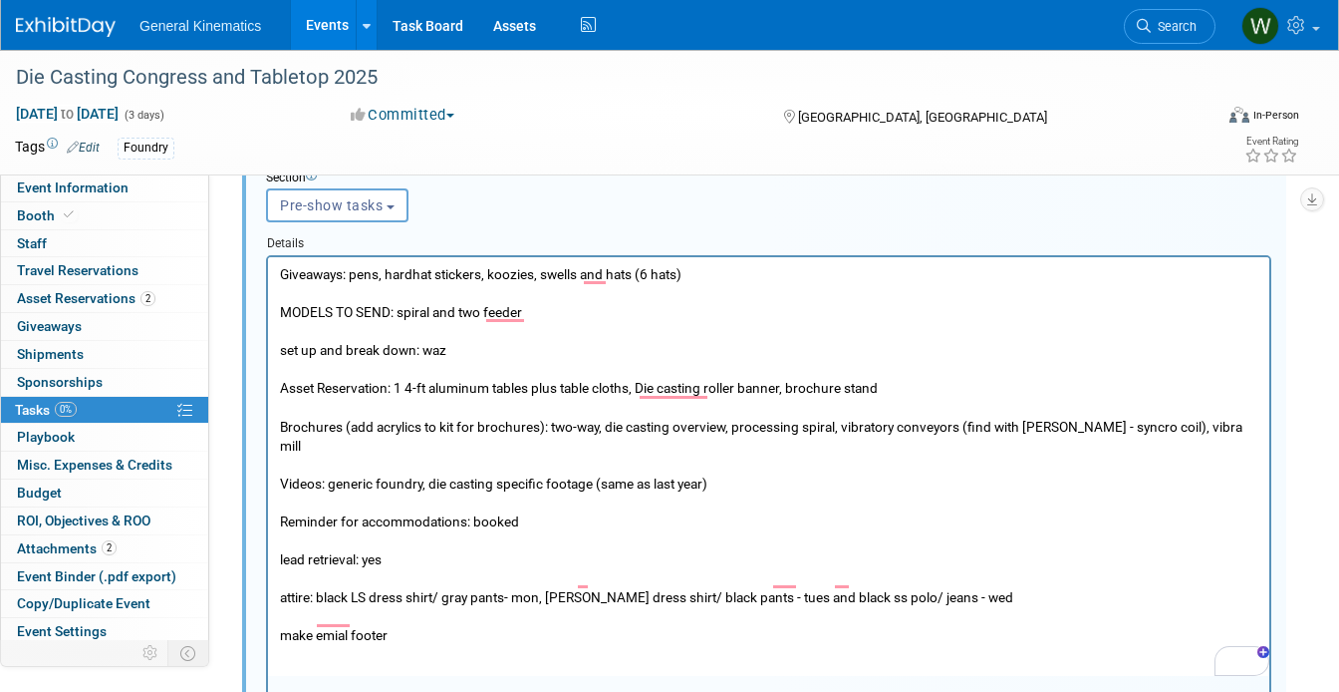
click at [463, 534] on p "MODELS TO SEND: spiral and two feeder set up and break down: waz Asset Reservat…" at bounding box center [769, 444] width 979 height 323
click at [459, 553] on p "MODELS TO SEND: spiral and two feeder set up and break down: waz Asset Reservat…" at bounding box center [769, 444] width 979 height 323
click at [458, 533] on p "MODELS TO SEND: spiral and two feeder set up and break down: waz Asset Reservat…" at bounding box center [769, 444] width 979 height 323
click at [545, 509] on p "MODELS TO SEND: spiral and two feeder set up and break down: waz Asset Reservat…" at bounding box center [769, 444] width 979 height 323
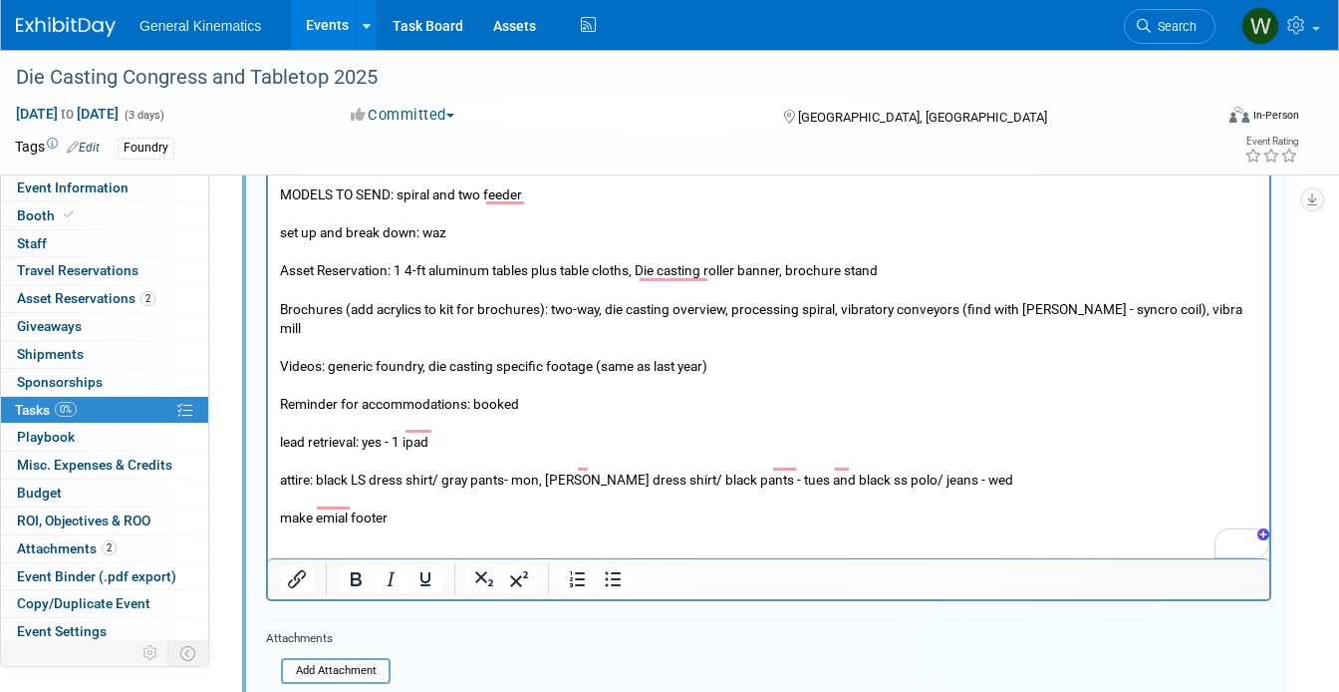
scroll to position [475, 0]
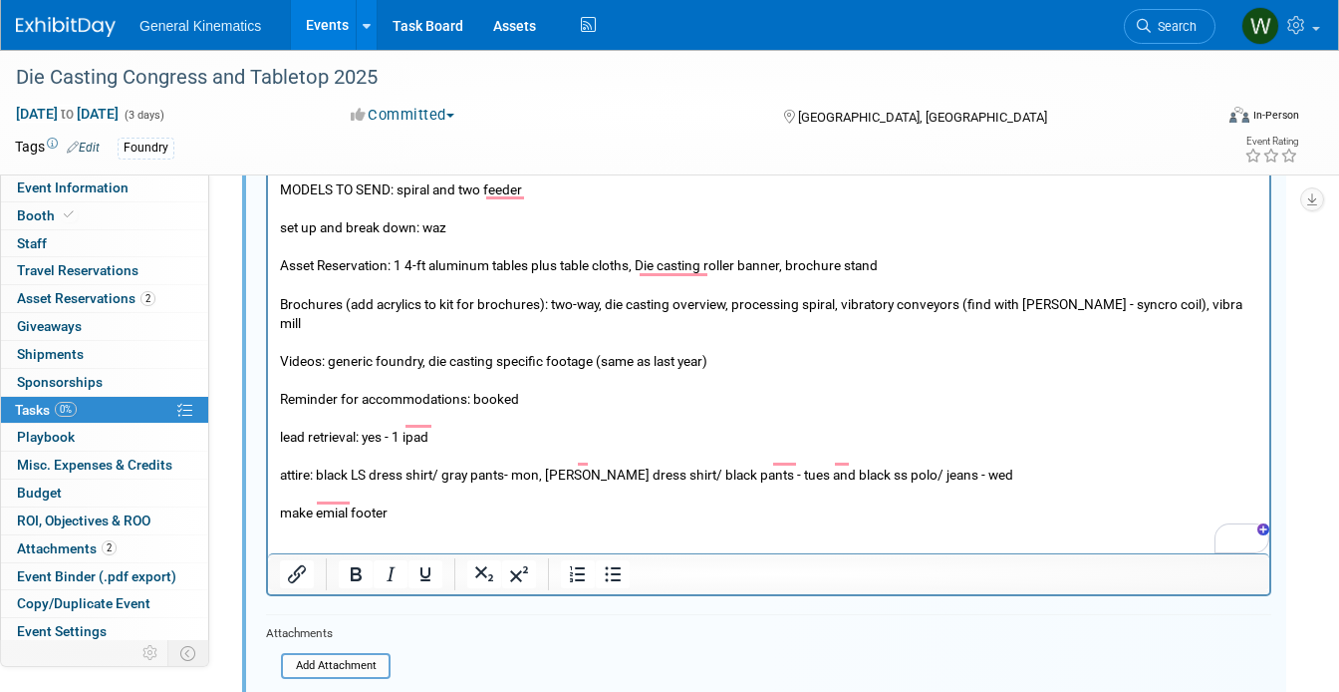
click at [335, 461] on p "MODELS TO SEND: spiral and two feeder set up and break down: waz Asset Reservat…" at bounding box center [769, 321] width 979 height 323
click at [446, 453] on p "MODELS TO SEND: spiral and two feeder set up and break down: waz Asset Reservat…" at bounding box center [769, 321] width 979 height 323
drag, startPoint x: 552, startPoint y: 455, endPoint x: 590, endPoint y: 454, distance: 37.9
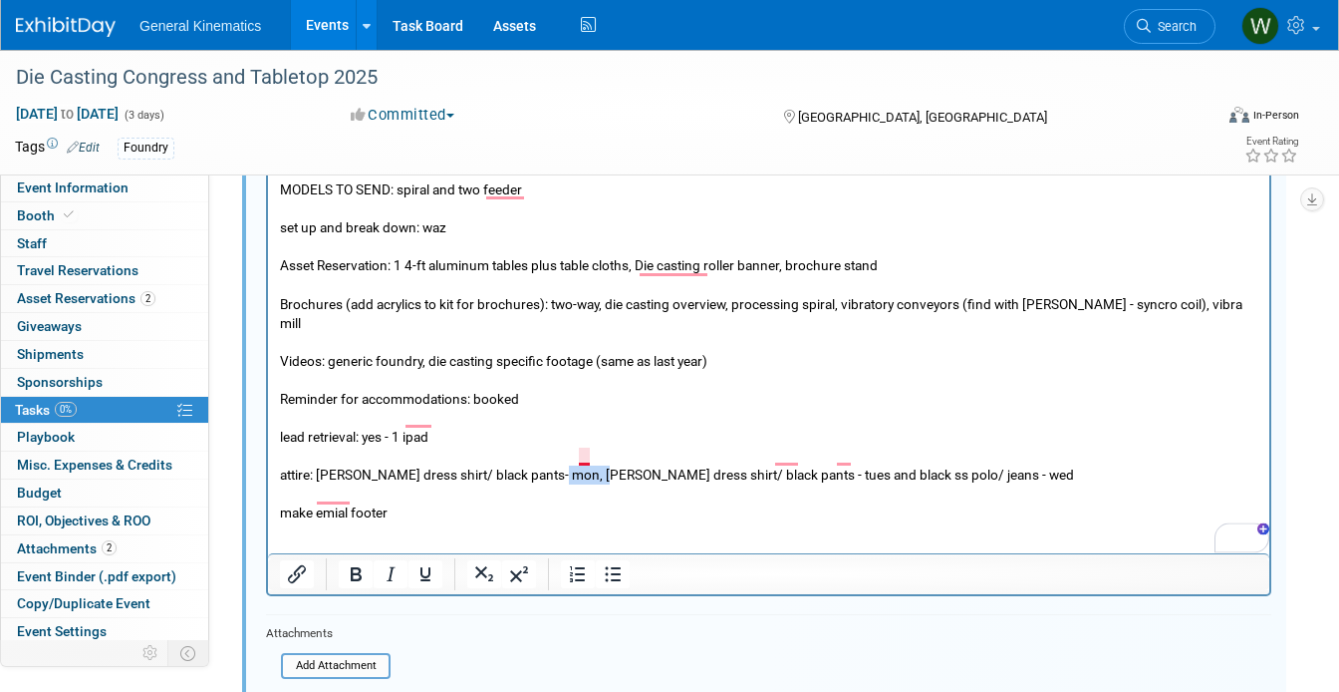
click at [590, 454] on p "MODELS TO SEND: spiral and two feeder set up and break down: waz Asset Reservat…" at bounding box center [769, 321] width 979 height 323
drag, startPoint x: 722, startPoint y: 454, endPoint x: 796, endPoint y: 450, distance: 74.9
click at [796, 450] on p "MODELS TO SEND: spiral and two feeder set up and break down: waz Asset Reservat…" at bounding box center [769, 321] width 979 height 323
click at [882, 454] on p "MODELS TO SEND: spiral and two feeder set up and break down: waz Asset Reservat…" at bounding box center [769, 321] width 979 height 323
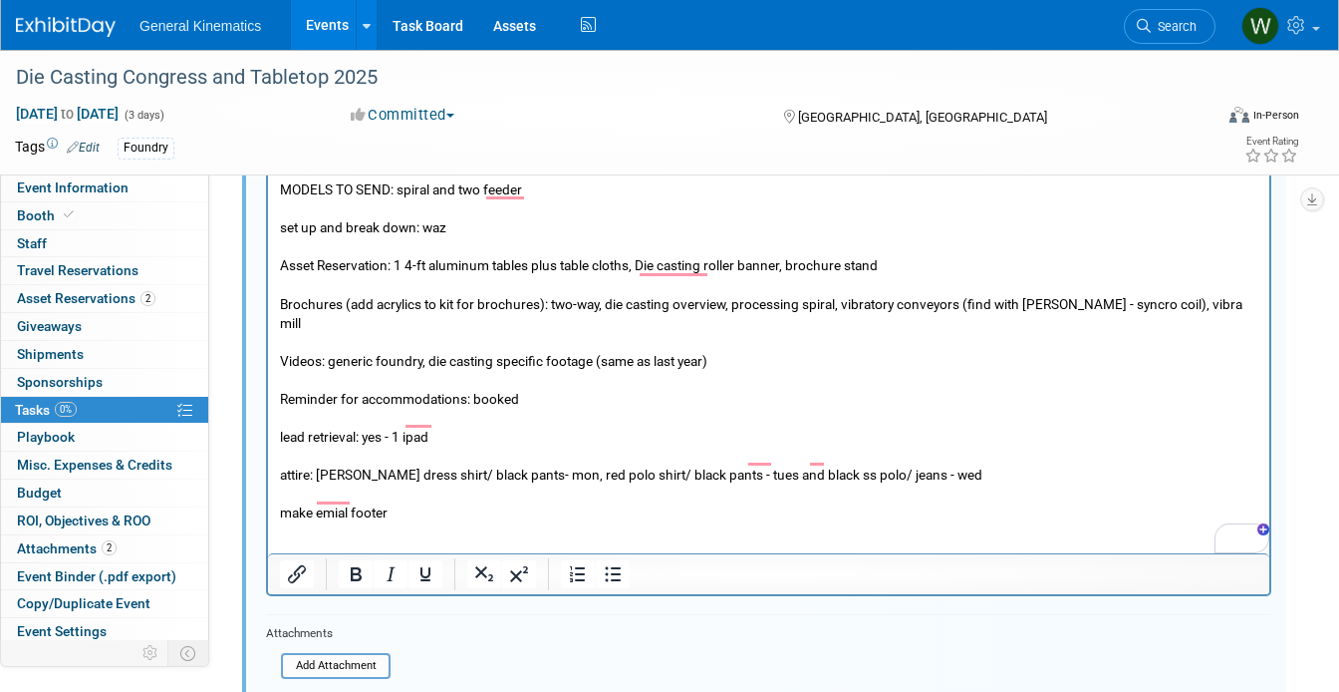
click at [402, 502] on p "make emial footer" at bounding box center [769, 511] width 979 height 19
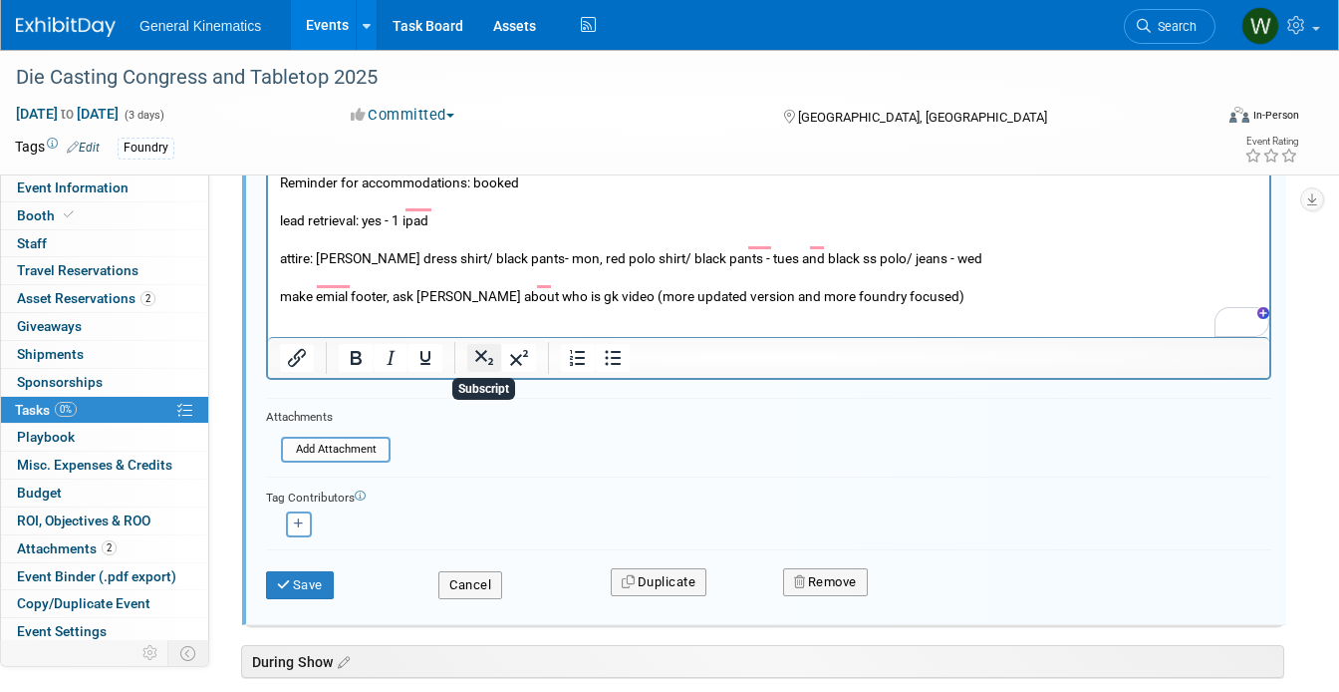
scroll to position [734, 0]
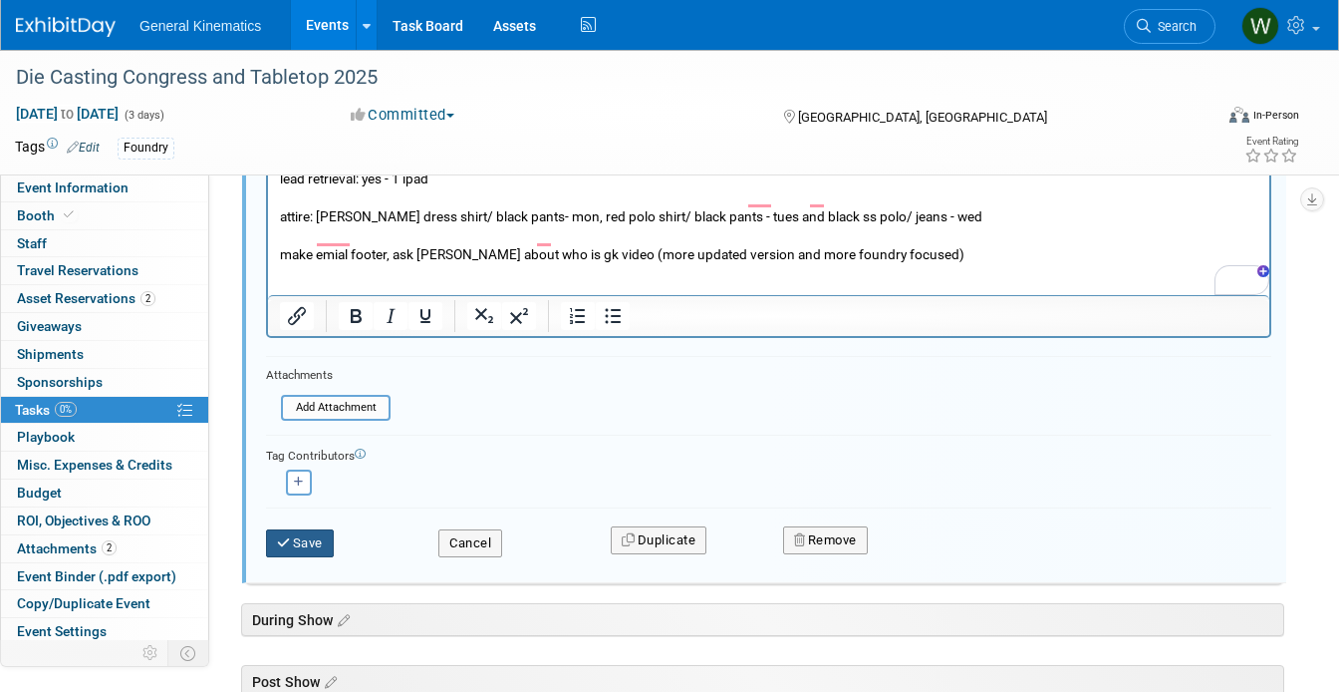
click at [301, 540] on button "Save" at bounding box center [300, 543] width 68 height 28
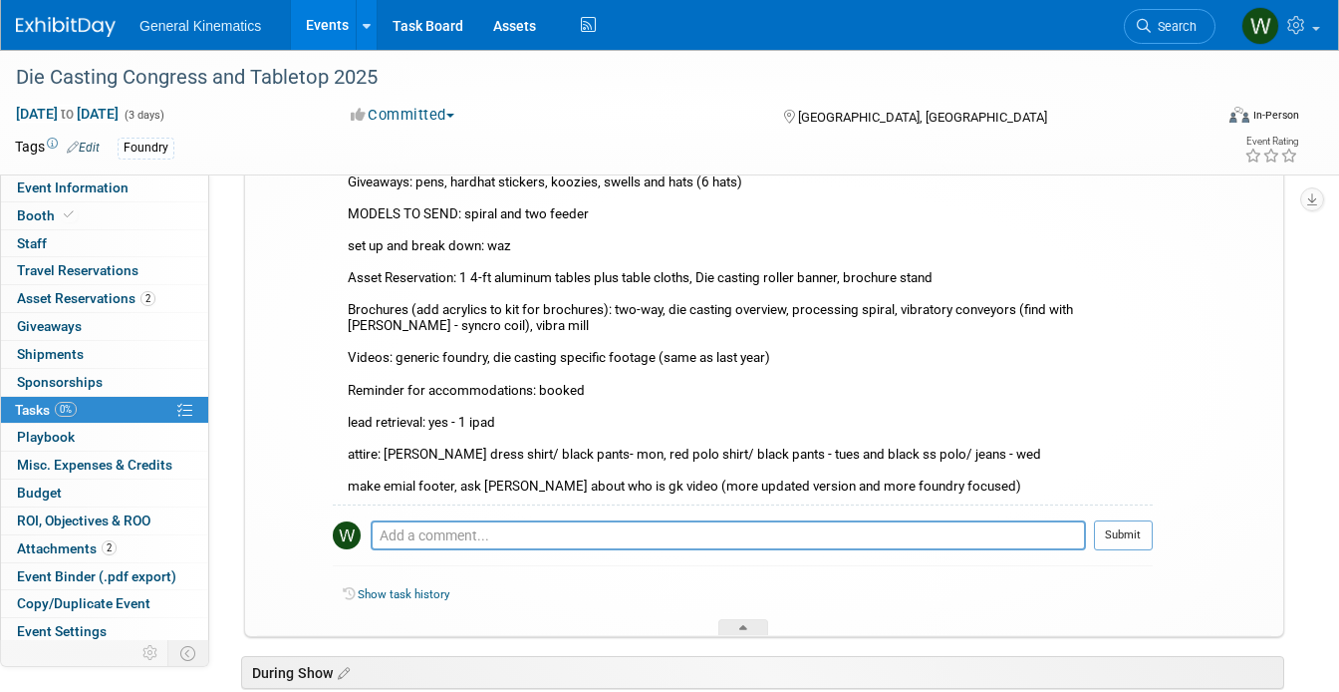
scroll to position [257, 0]
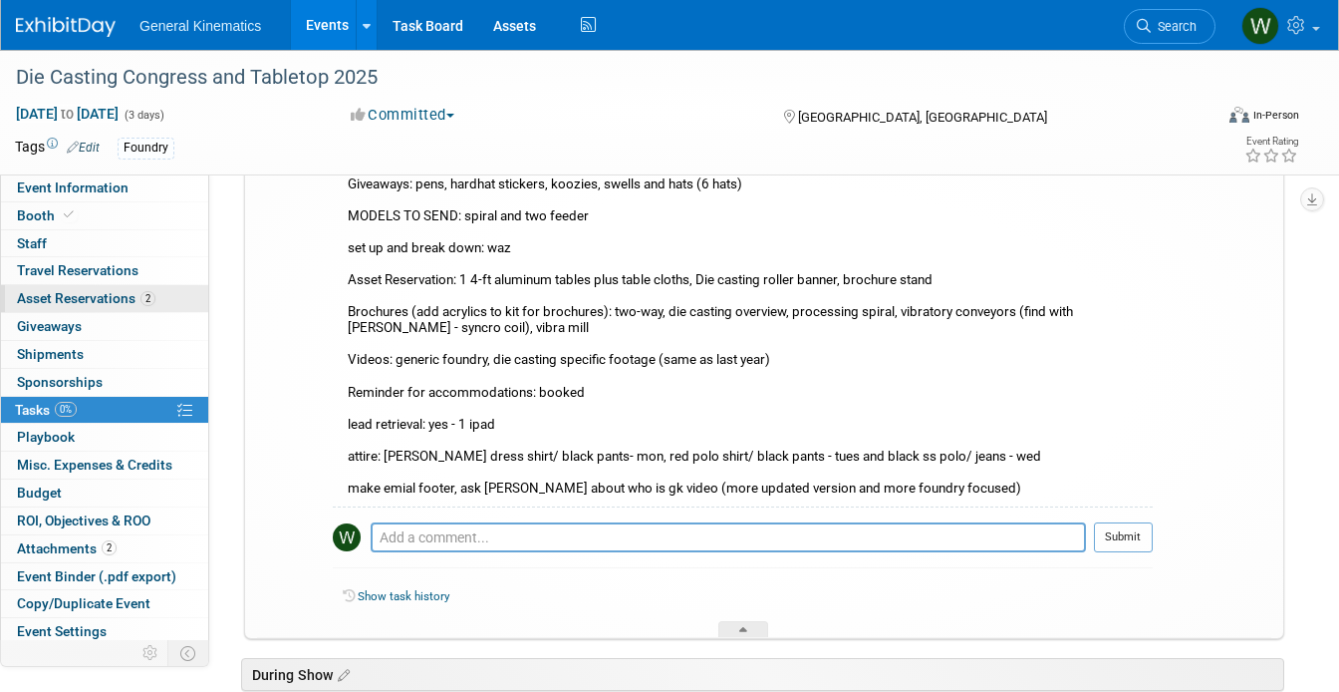
click at [91, 306] on span "Asset Reservations 2" at bounding box center [86, 298] width 139 height 16
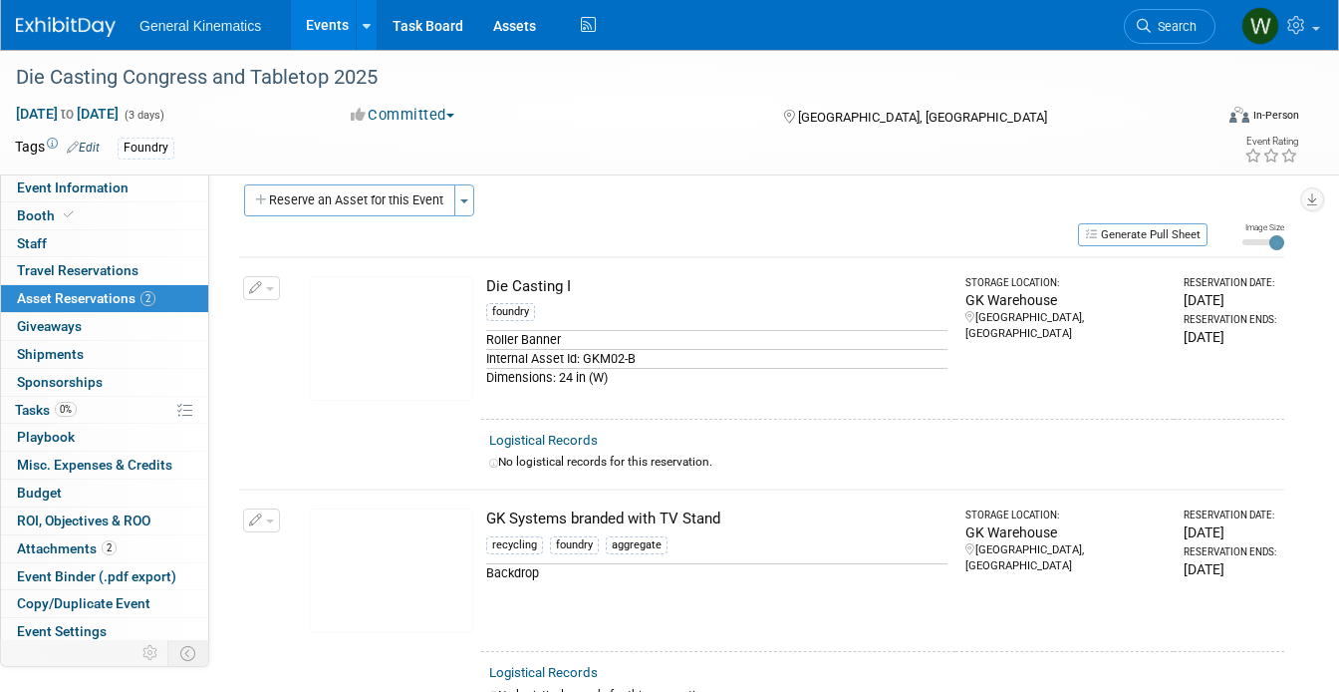
scroll to position [15, 0]
click at [514, 37] on link "Assets" at bounding box center [514, 25] width 73 height 50
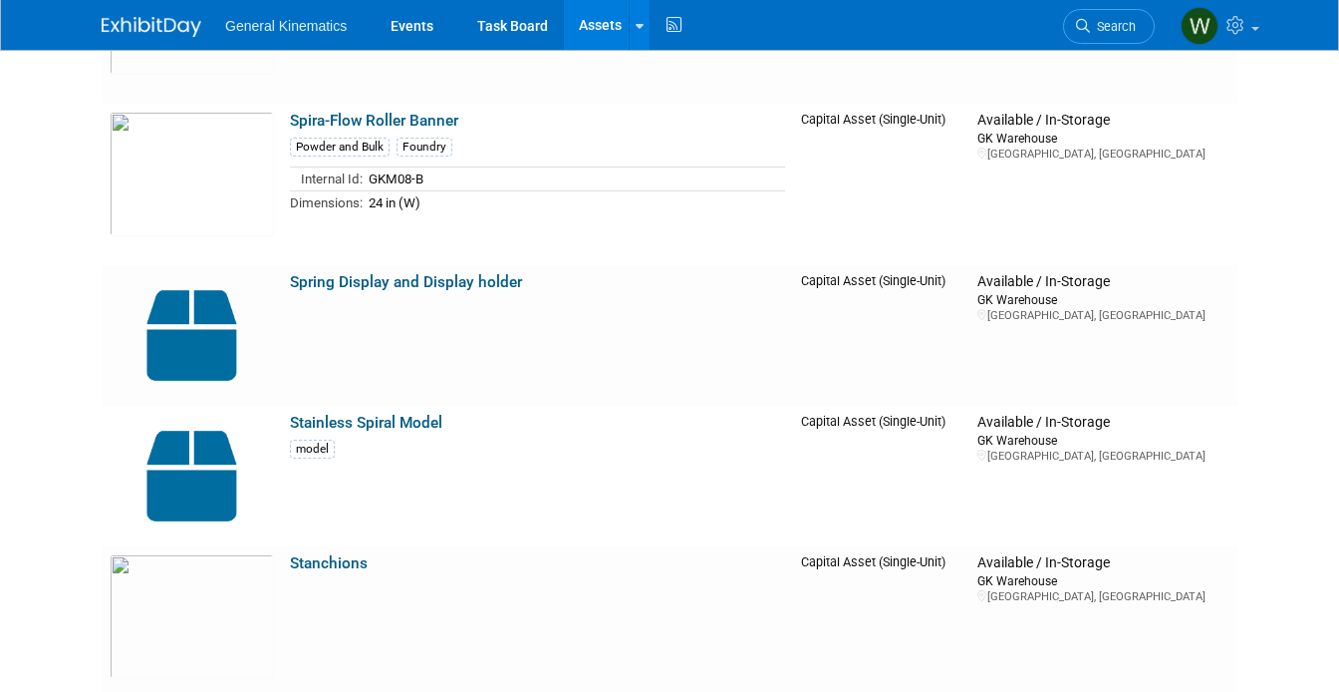
scroll to position [6393, 0]
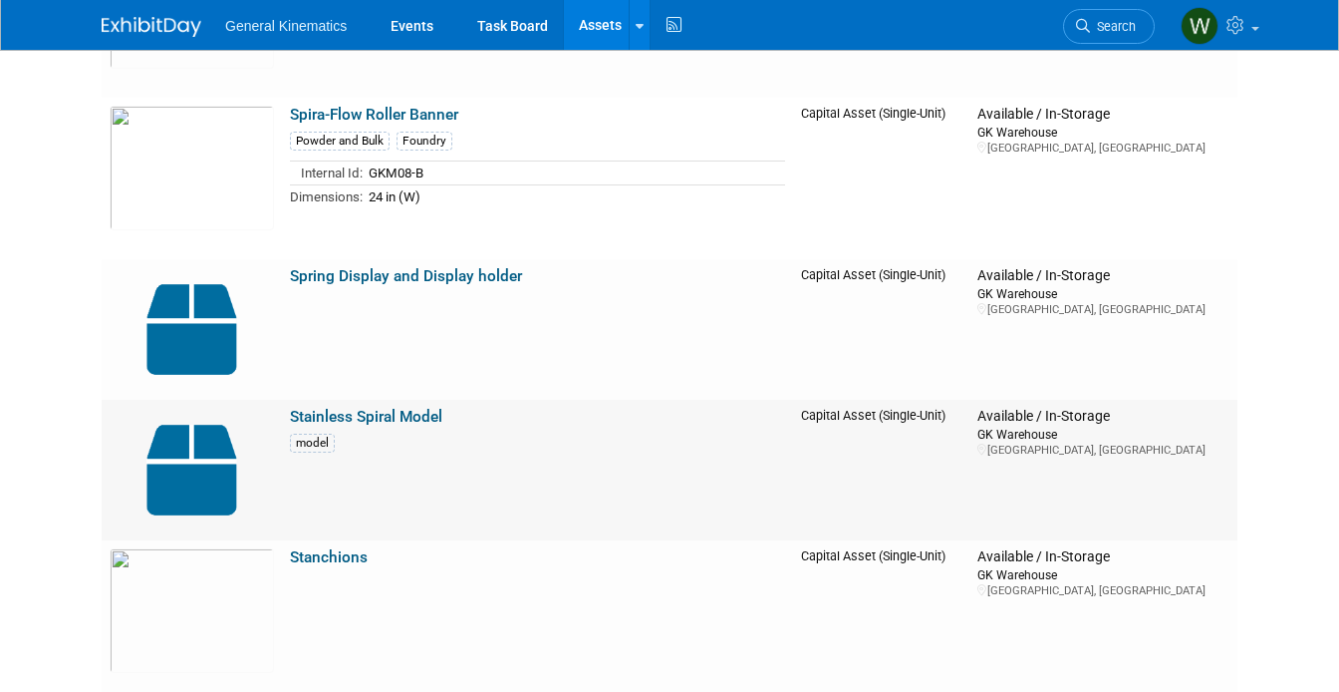
click at [193, 451] on img at bounding box center [192, 470] width 164 height 125
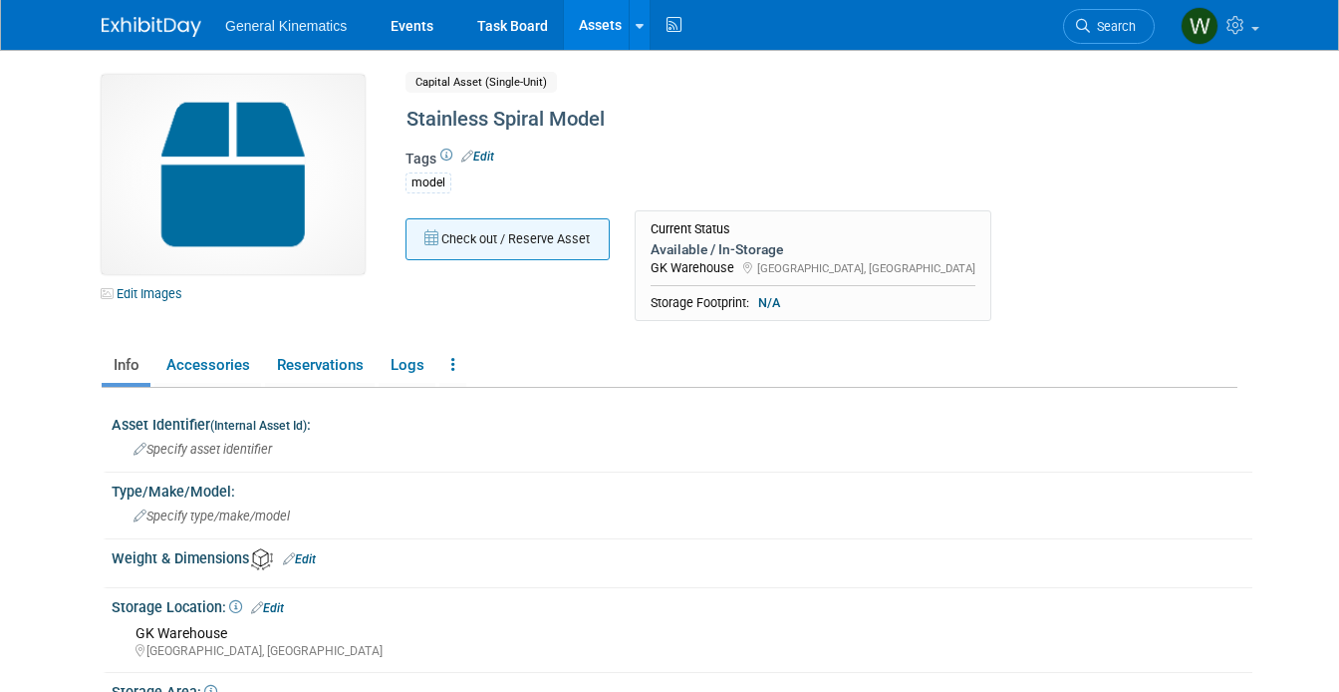
click at [537, 229] on button "Check out / Reserve Asset" at bounding box center [508, 239] width 204 height 42
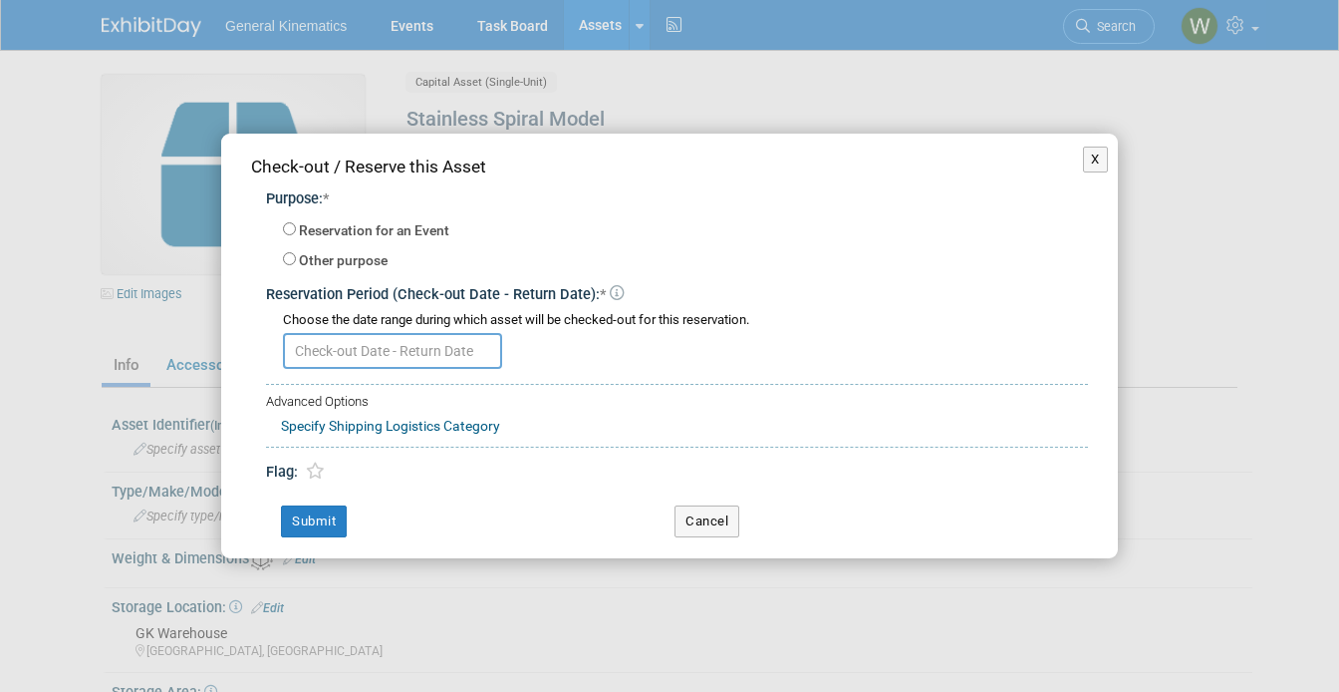
click at [398, 363] on input "text" at bounding box center [392, 351] width 219 height 36
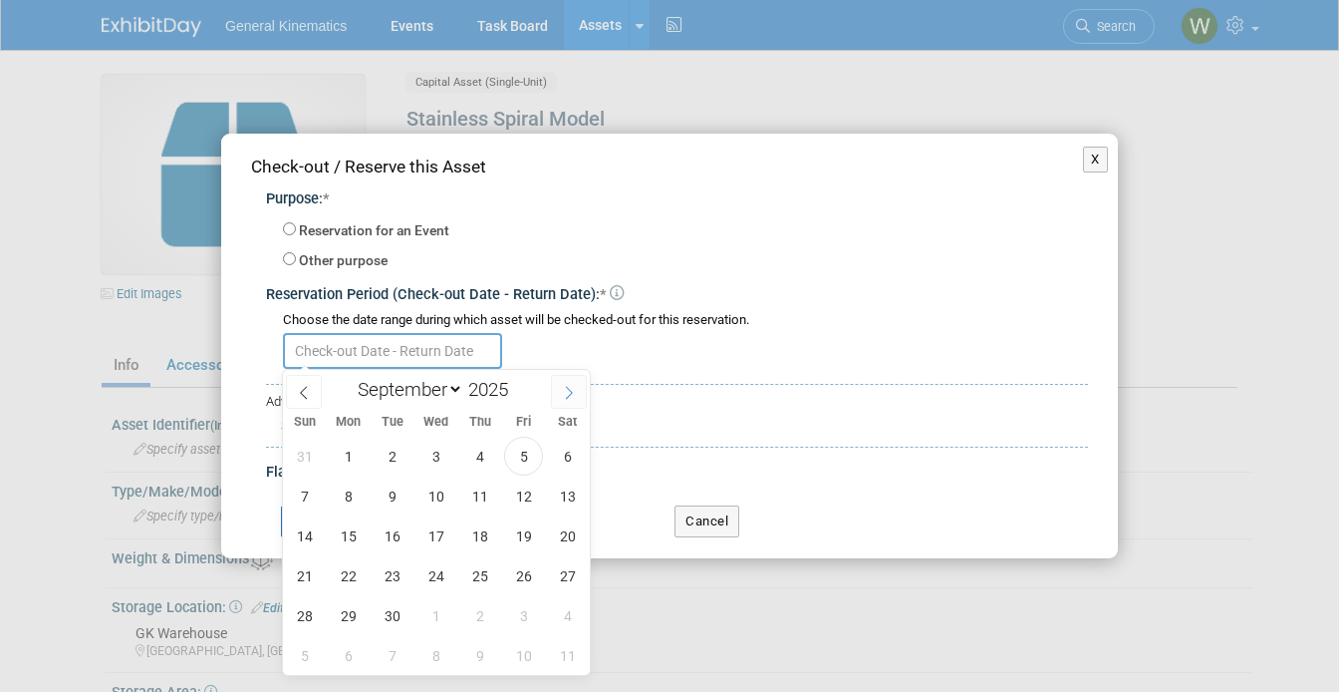
click at [575, 382] on span at bounding box center [569, 392] width 36 height 34
select select "9"
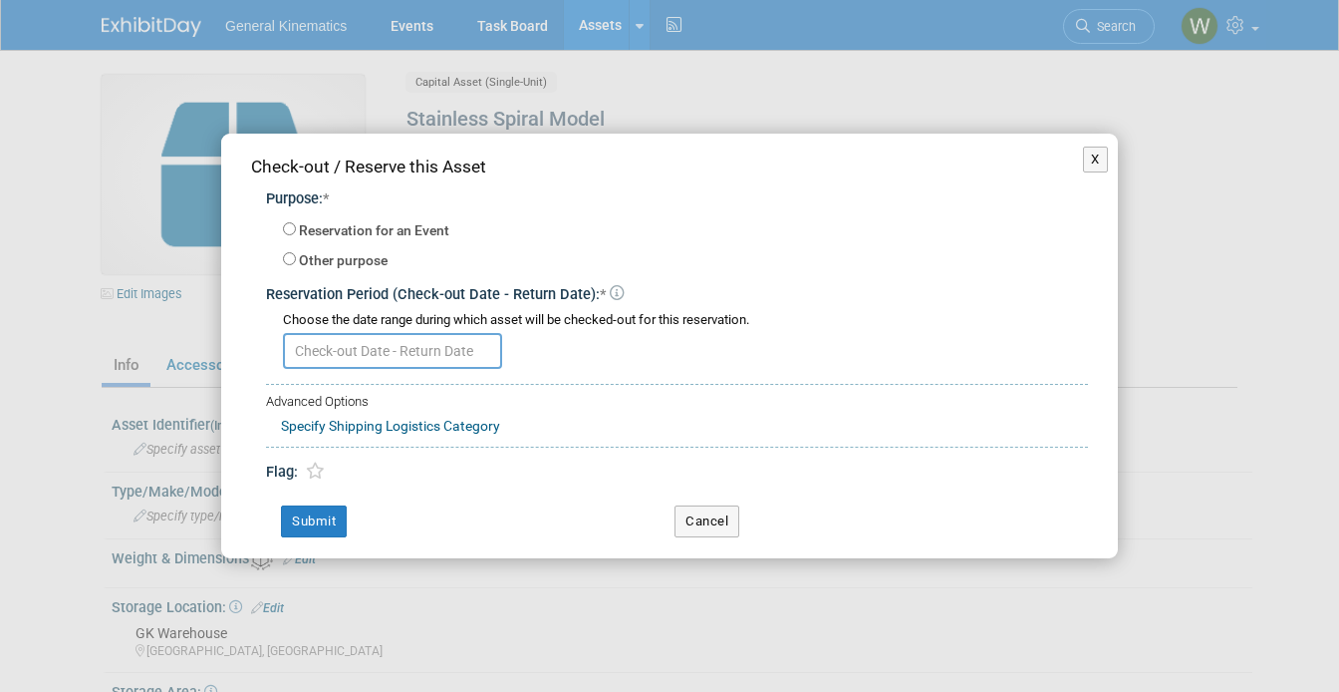
click at [348, 228] on label "Reservation for an Event" at bounding box center [374, 231] width 150 height 20
click at [296, 228] on input "Reservation for an Event" at bounding box center [289, 228] width 13 height 13
radio input "true"
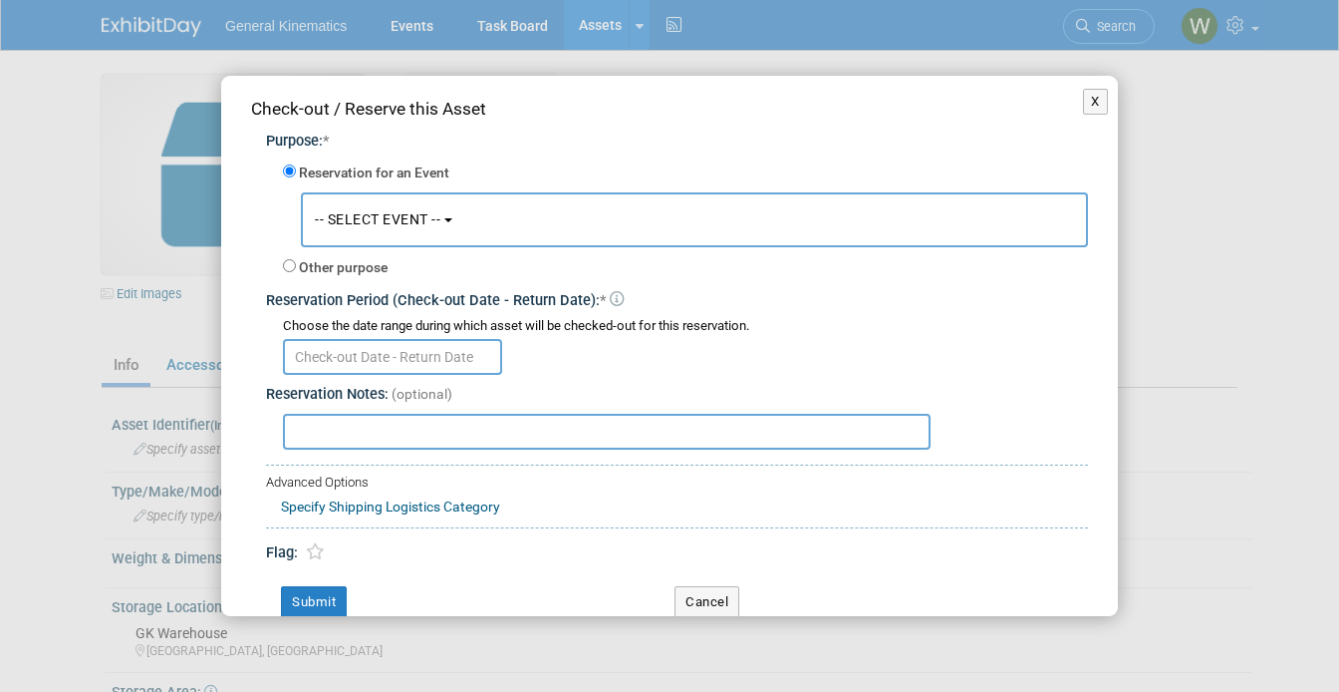
click at [396, 233] on button "-- SELECT EVENT --" at bounding box center [694, 219] width 787 height 55
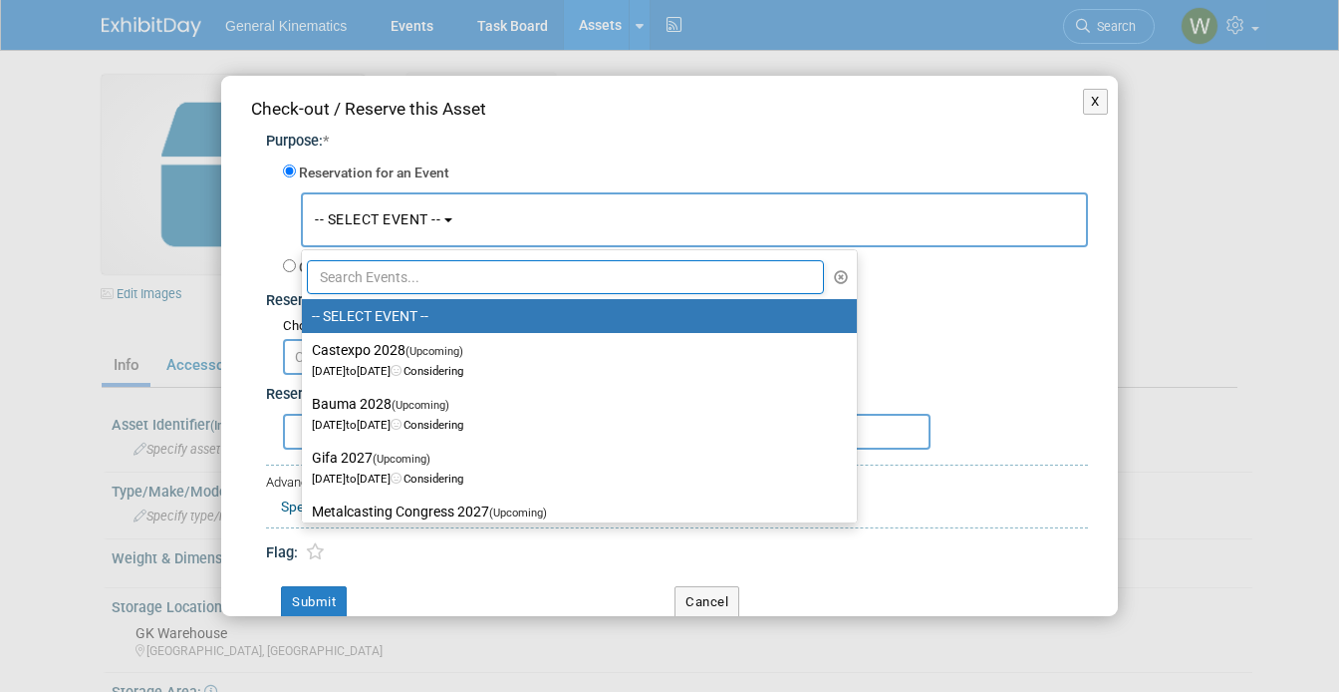
click at [374, 289] on input "text" at bounding box center [565, 277] width 517 height 34
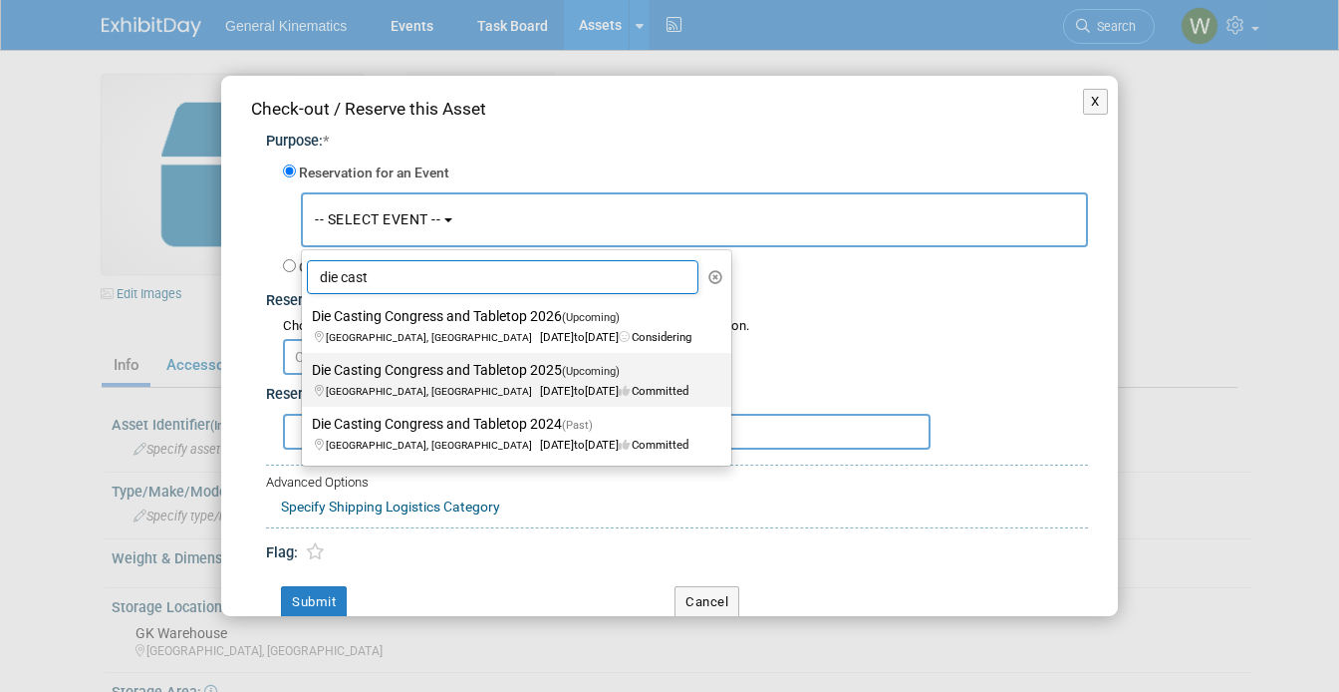
type input "die cast"
click at [415, 371] on label "Die Casting Congress and Tabletop 2025 (Upcoming) [GEOGRAPHIC_DATA], [GEOGRAPHI…" at bounding box center [512, 380] width 400 height 46
click at [305, 371] on input "Die Casting Congress and Tabletop 2025 (Upcoming) [GEOGRAPHIC_DATA], [GEOGRAPHI…" at bounding box center [298, 370] width 13 height 13
select select "11121411"
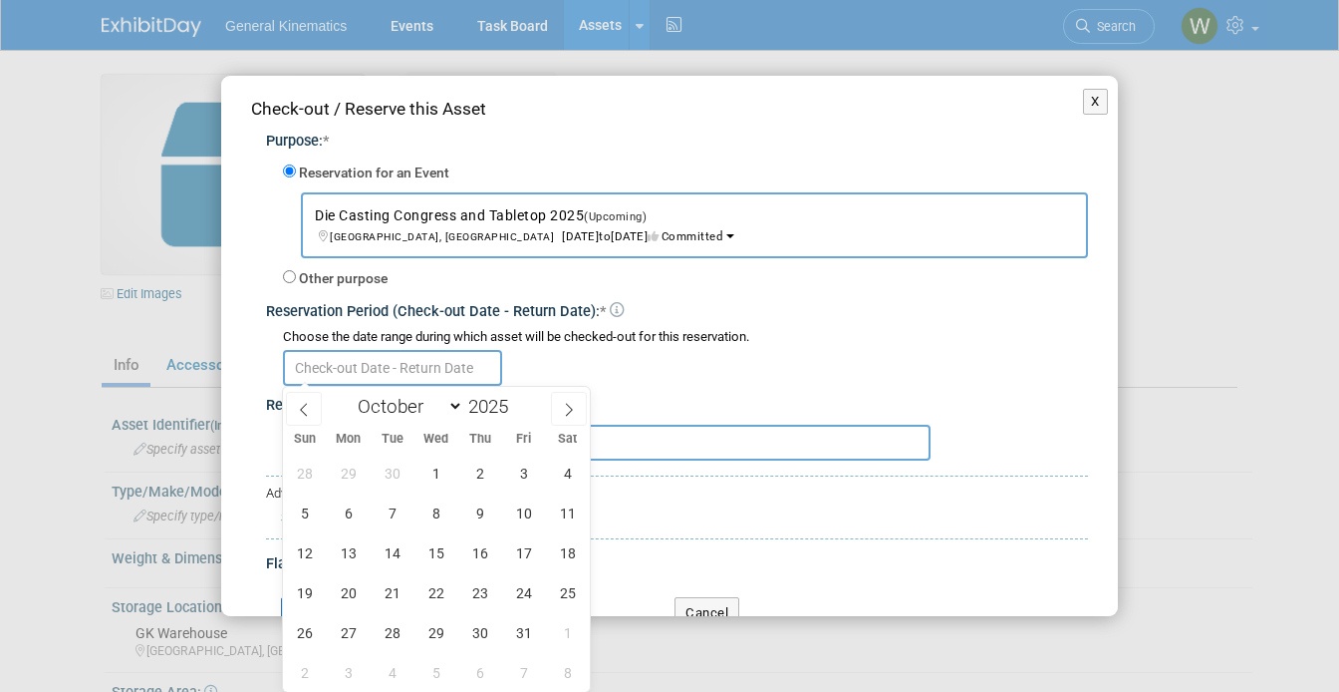
click at [415, 371] on input "text" at bounding box center [392, 368] width 219 height 36
click at [354, 507] on span "6" at bounding box center [348, 512] width 39 height 39
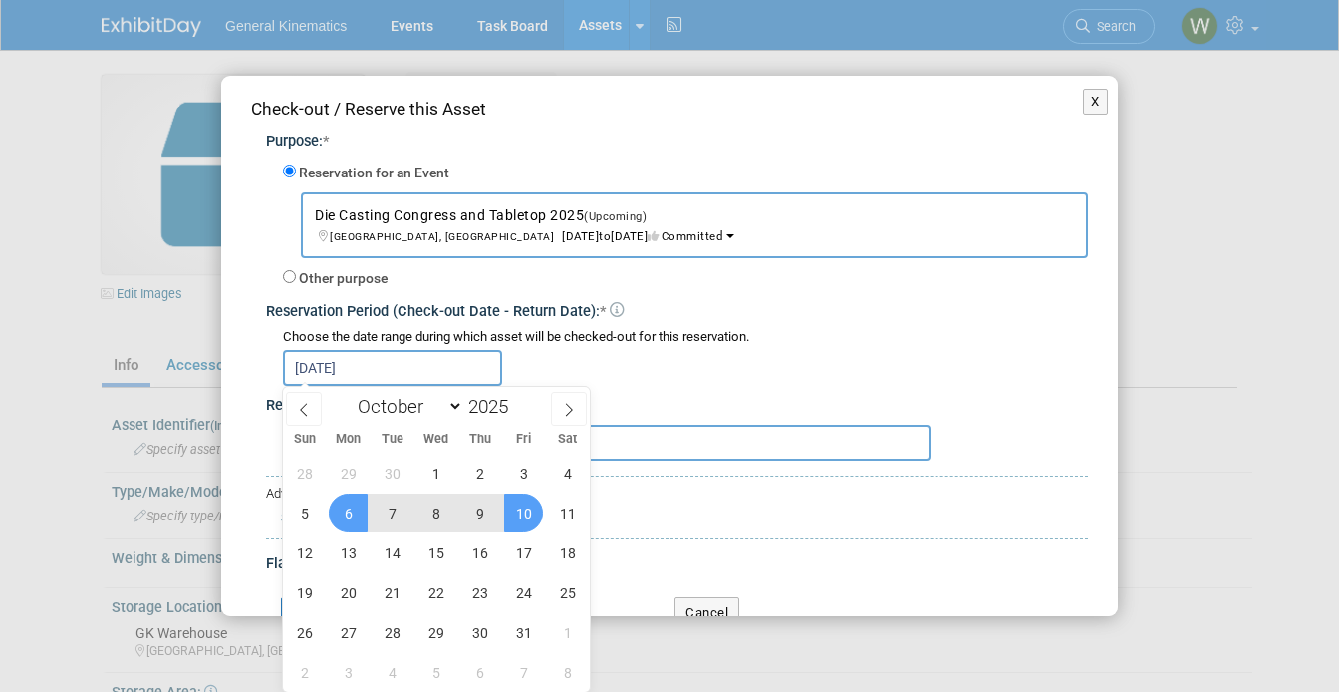
click at [539, 505] on span "10" at bounding box center [523, 512] width 39 height 39
type input "[DATE] to [DATE]"
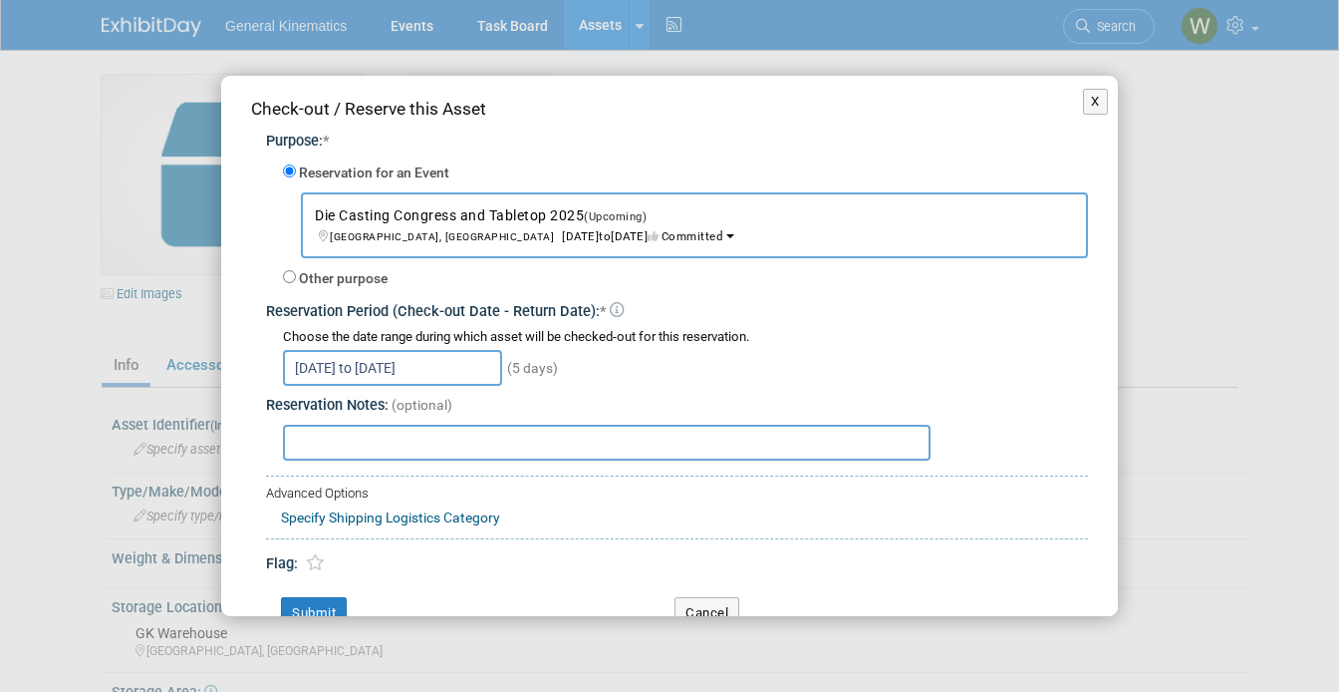
click at [311, 595] on div "Check-out / Reserve this Asset Purpose: * Reservation for an Event -- SELECT EV…" at bounding box center [669, 363] width 897 height 574
click at [305, 601] on button "Submit" at bounding box center [314, 613] width 66 height 32
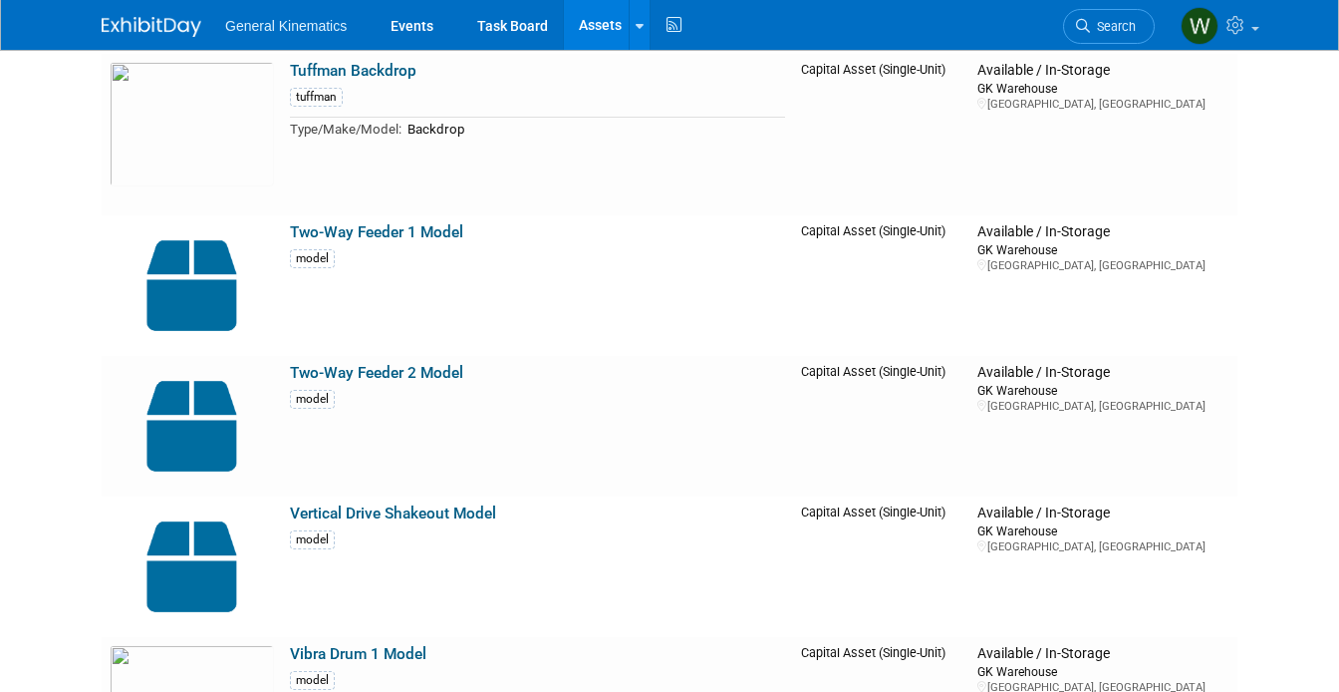
scroll to position [7507, 0]
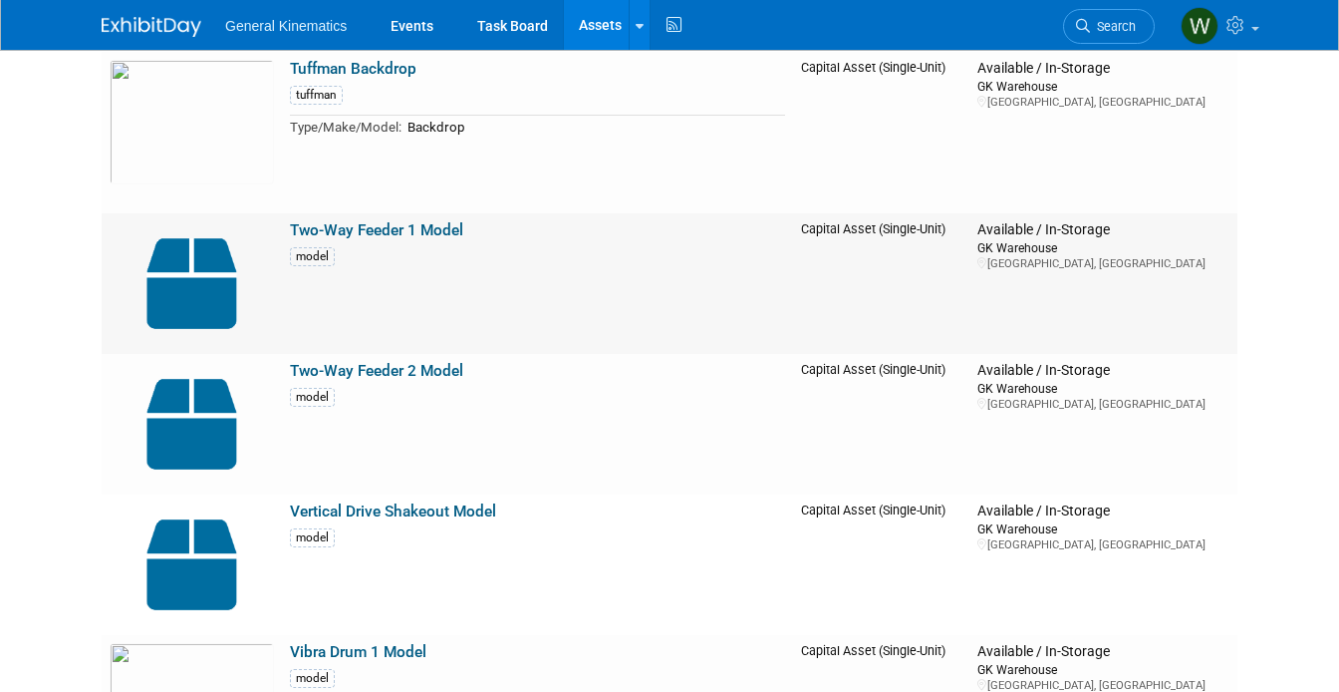
click at [214, 269] on img at bounding box center [192, 283] width 164 height 125
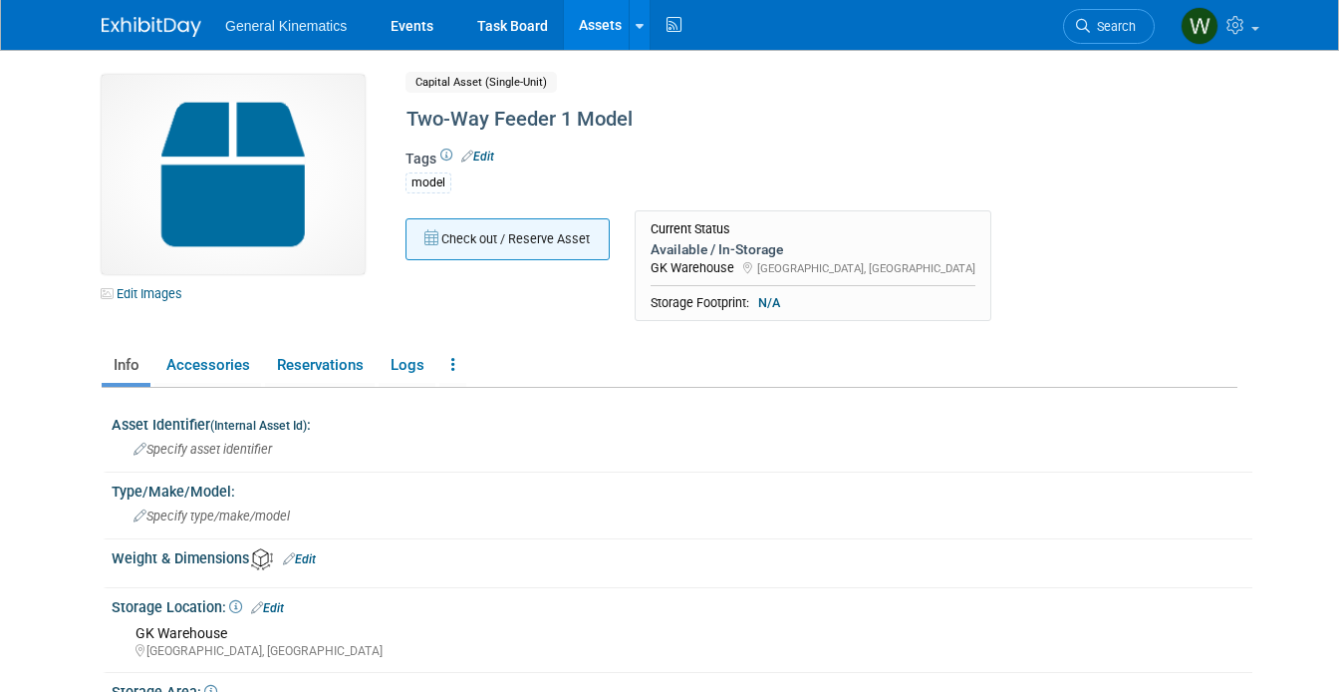
click at [502, 237] on button "Check out / Reserve Asset" at bounding box center [508, 239] width 204 height 42
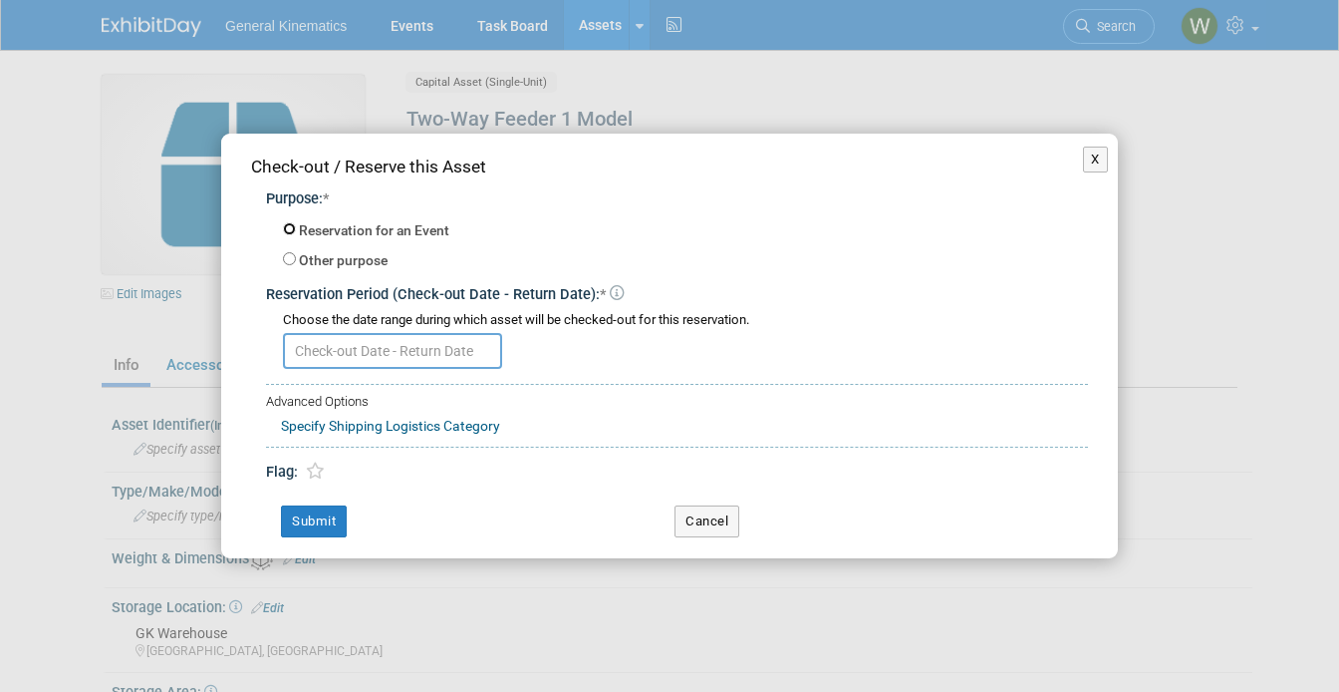
click at [292, 223] on input "Reservation for an Event" at bounding box center [289, 228] width 13 height 13
radio input "true"
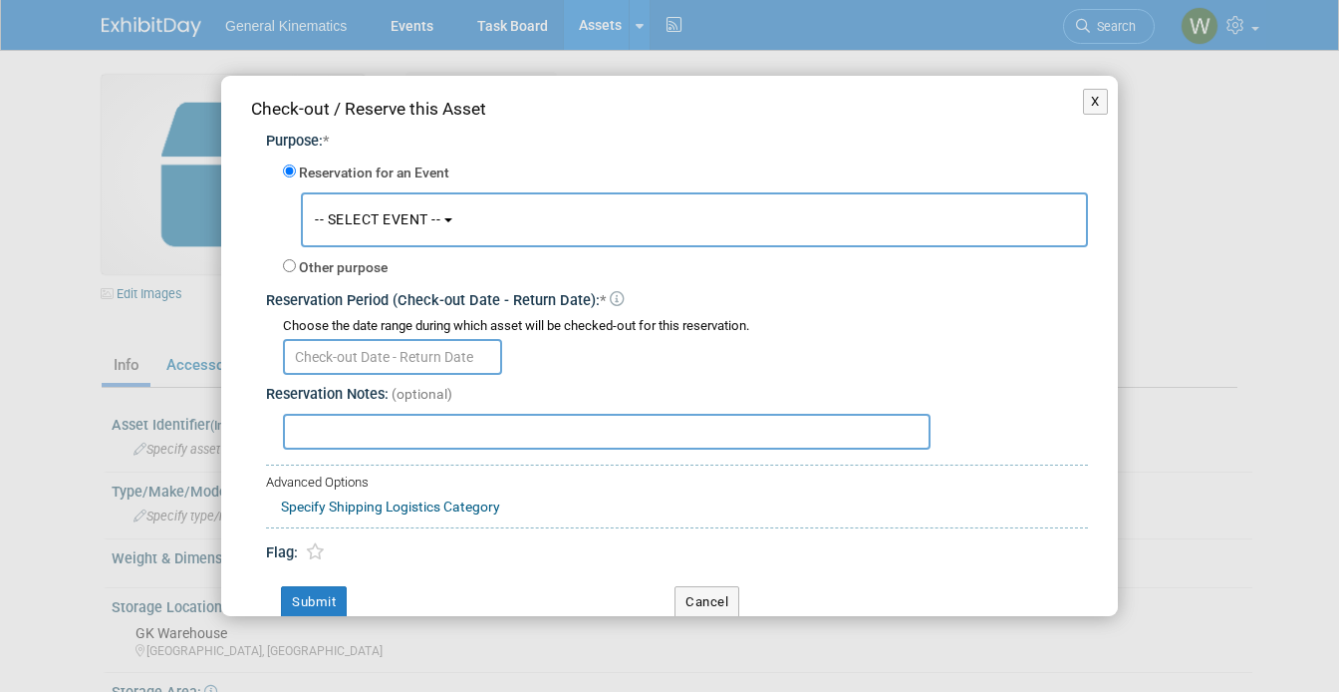
click at [424, 211] on span "-- SELECT EVENT --" at bounding box center [378, 219] width 126 height 16
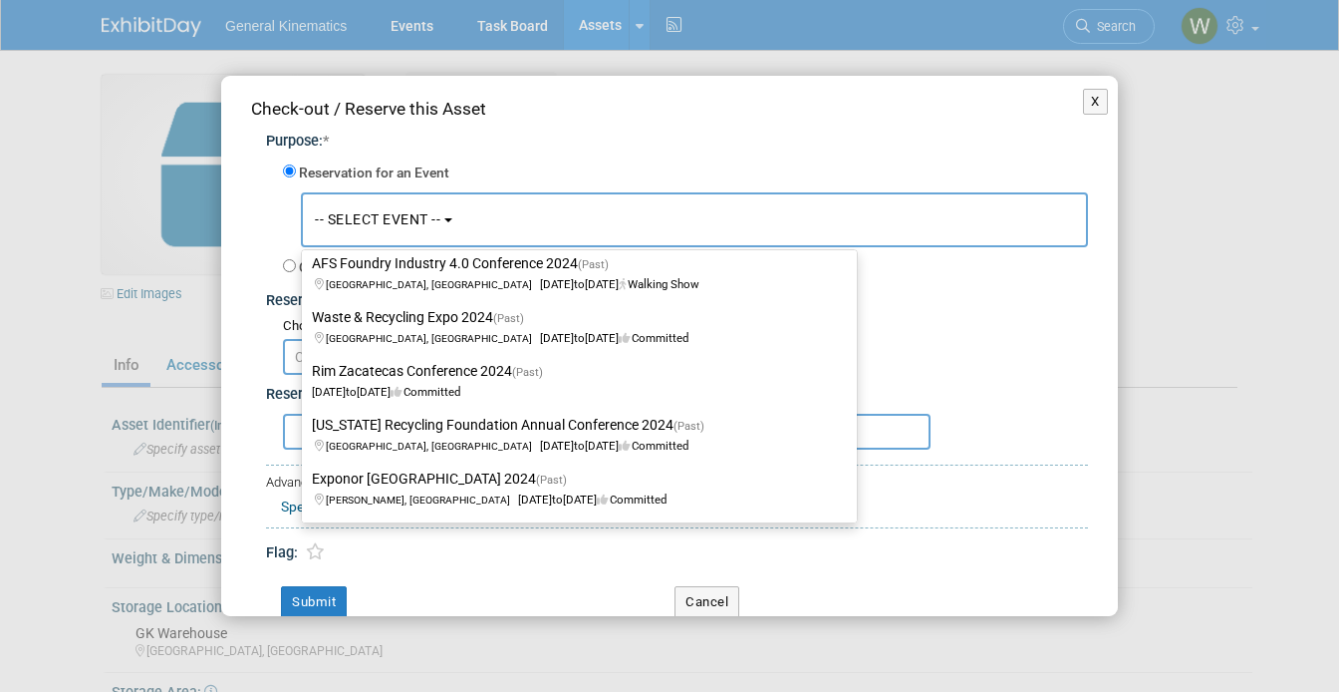
scroll to position [3699, 0]
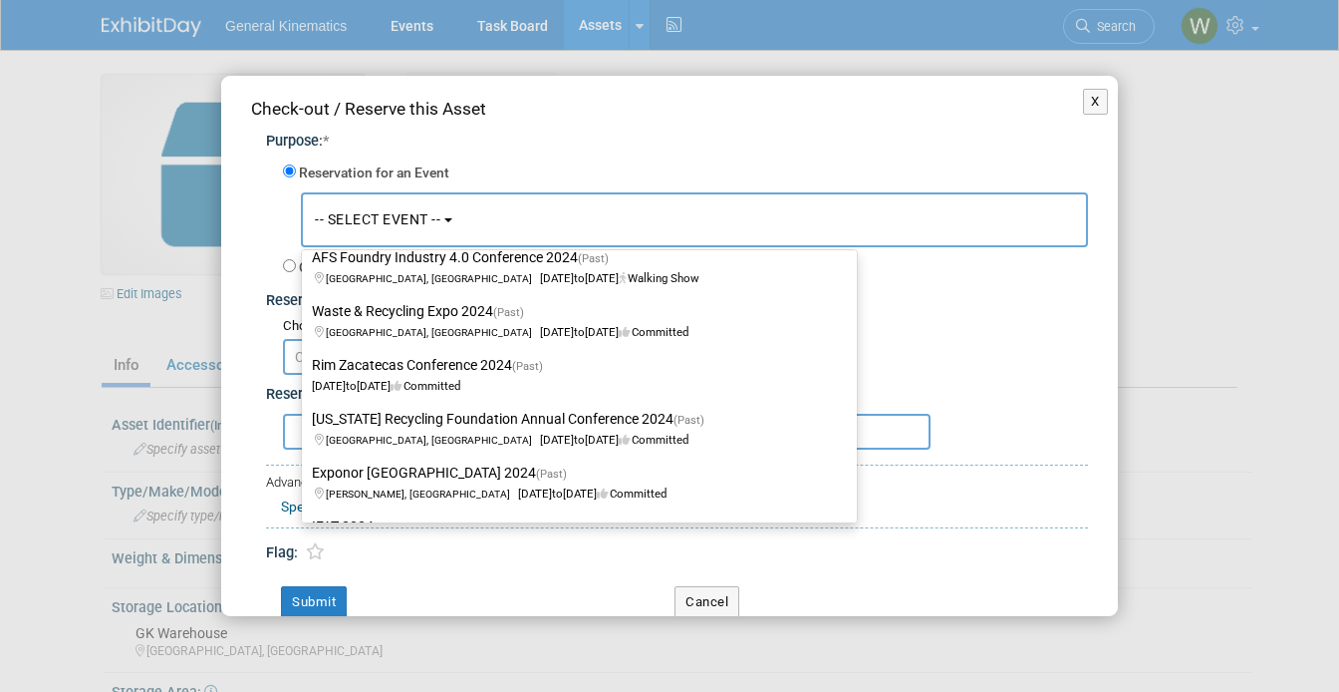
click at [457, 224] on button "-- SELECT EVENT --" at bounding box center [694, 219] width 787 height 55
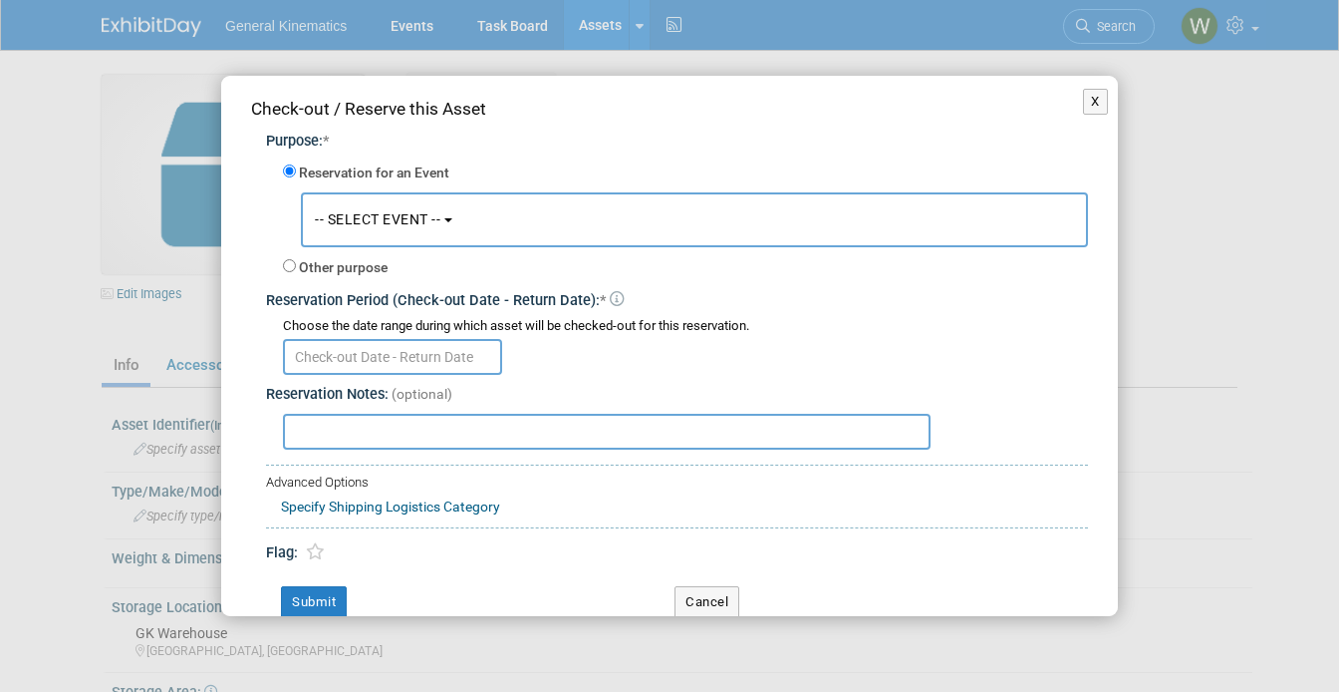
click at [422, 222] on span "-- SELECT EVENT --" at bounding box center [378, 219] width 126 height 16
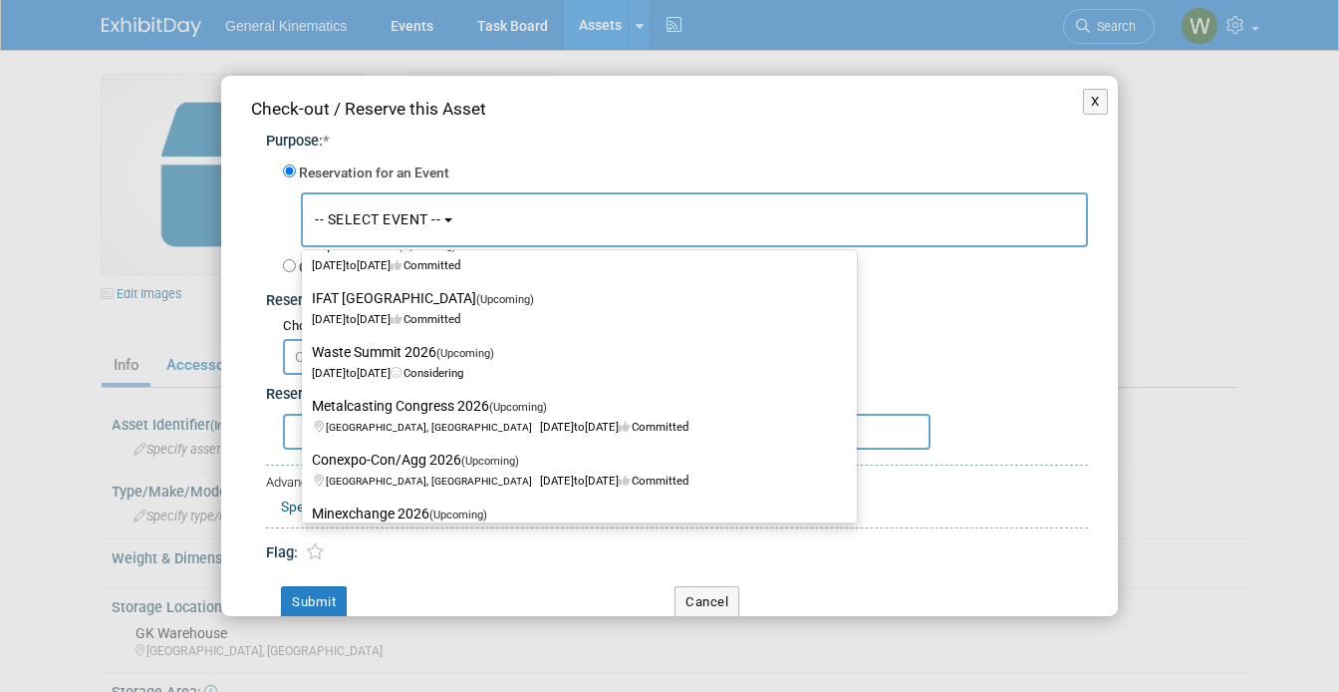
scroll to position [0, 0]
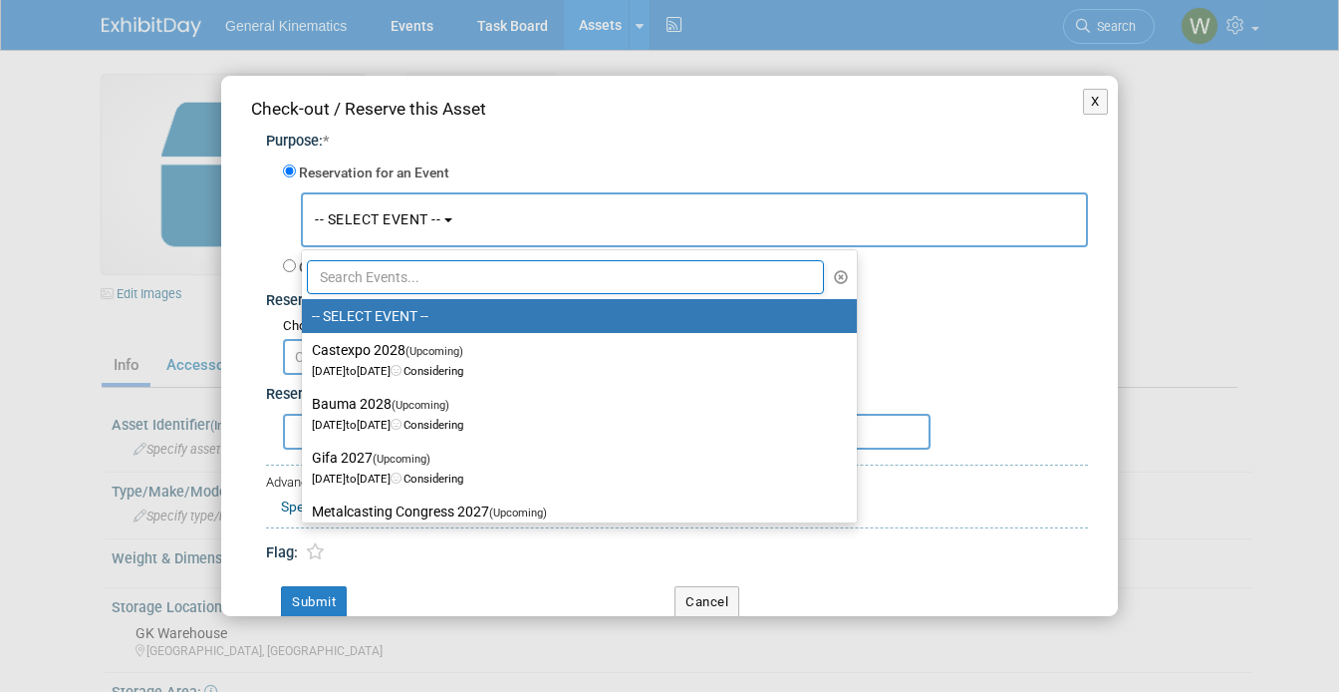
click at [407, 271] on input "text" at bounding box center [565, 277] width 517 height 34
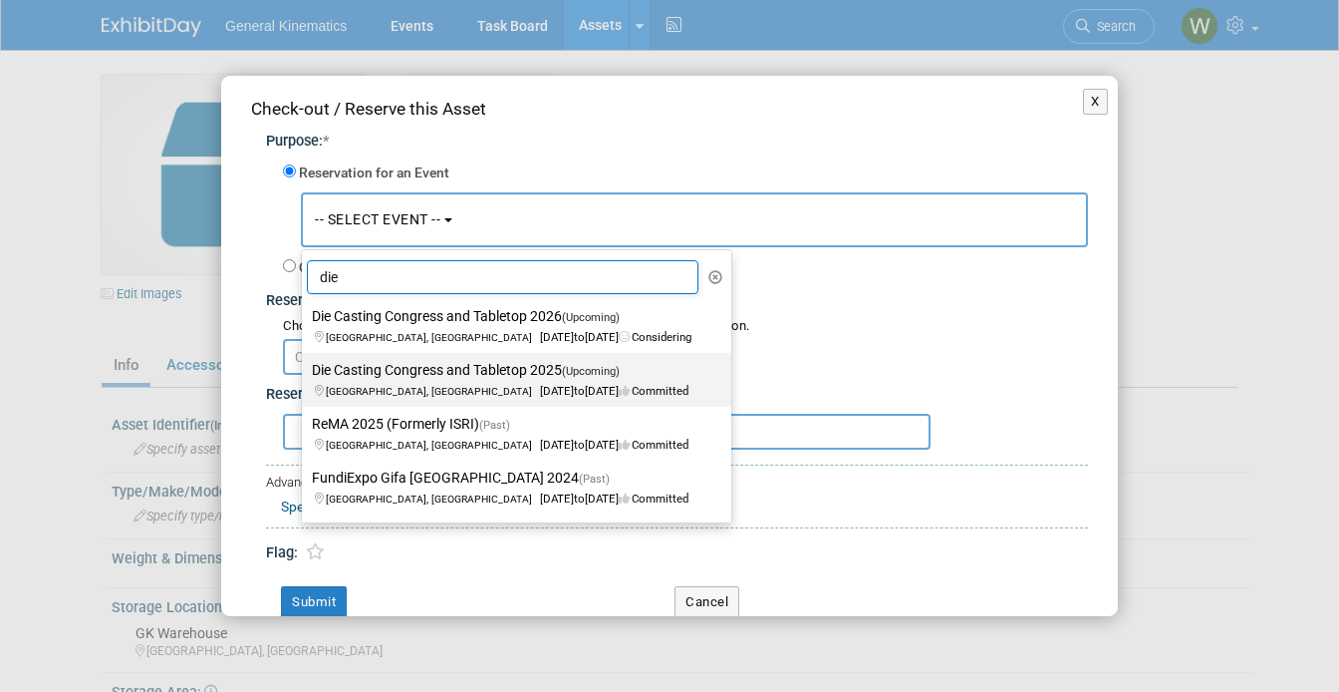
type input "die"
click at [408, 377] on label "Die Casting Congress and Tabletop 2025 (Upcoming) [GEOGRAPHIC_DATA], [GEOGRAPHI…" at bounding box center [512, 380] width 400 height 46
click at [305, 377] on input "Die Casting Congress and Tabletop 2025 (Upcoming) [GEOGRAPHIC_DATA], [GEOGRAPHI…" at bounding box center [298, 370] width 13 height 13
select select "11121411"
select select "9"
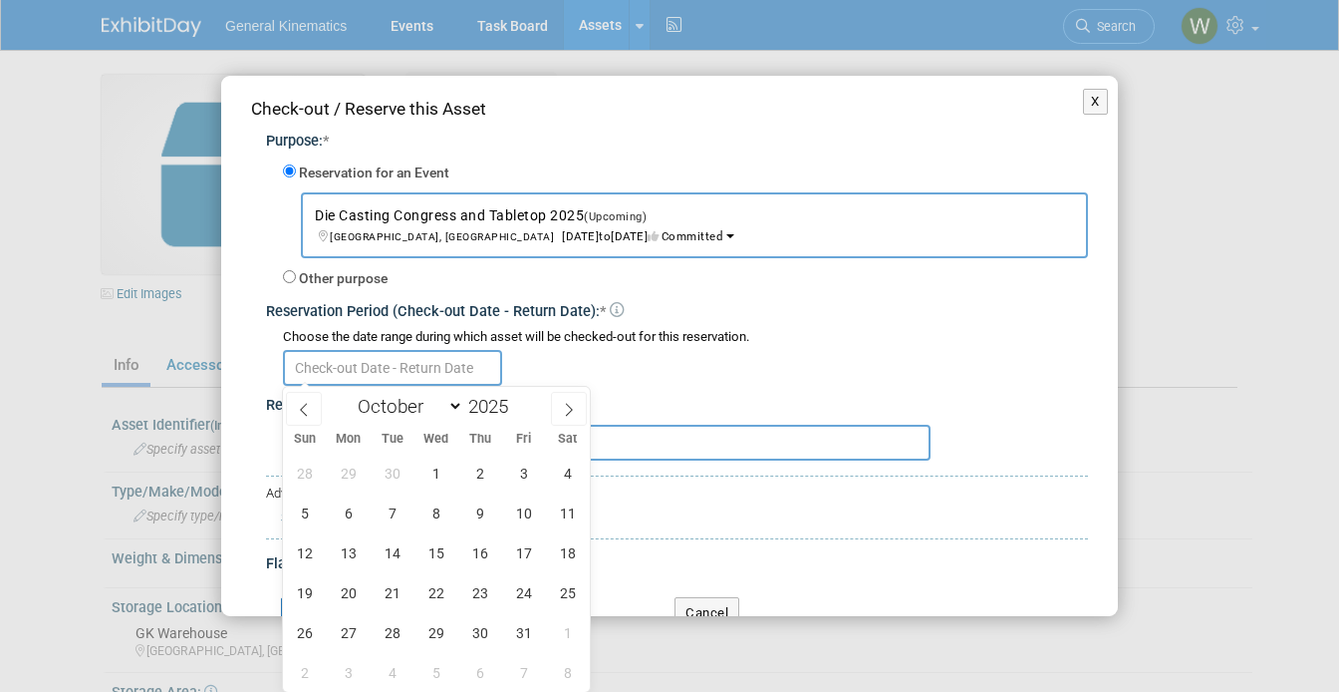
click at [408, 364] on input "text" at bounding box center [392, 368] width 219 height 36
click at [351, 513] on span "6" at bounding box center [348, 512] width 39 height 39
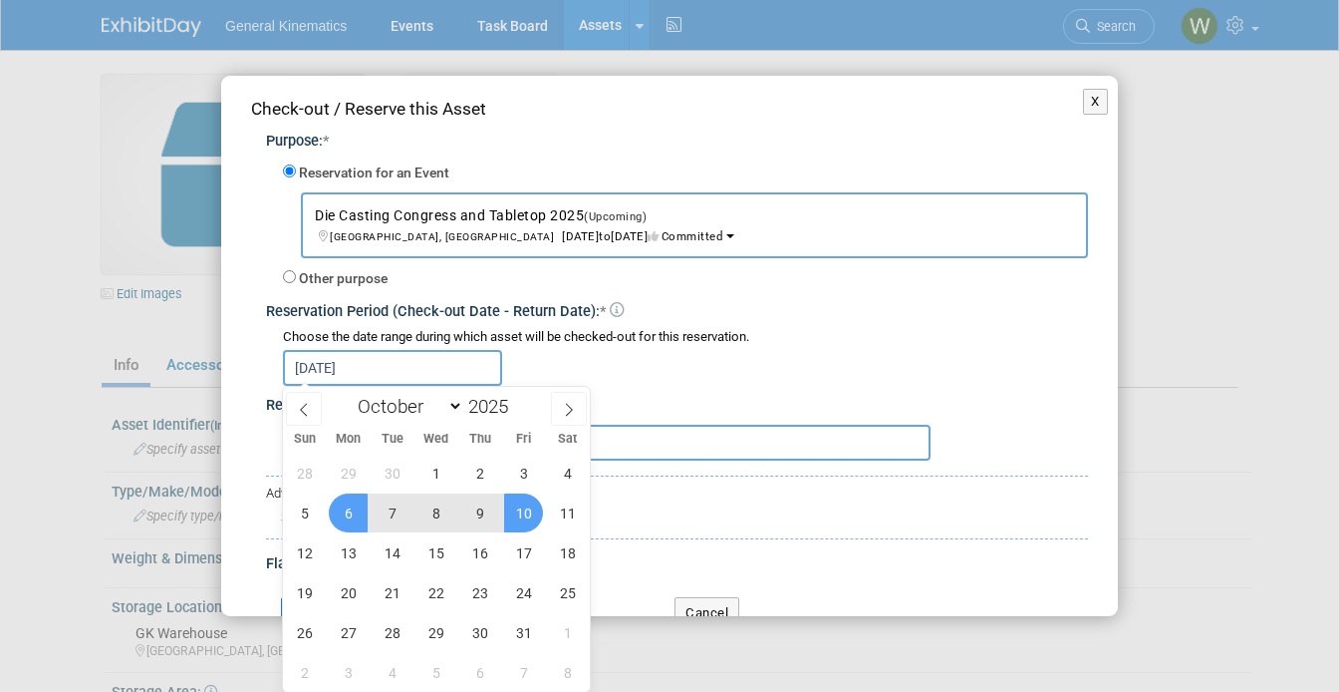
click at [527, 516] on span "10" at bounding box center [523, 512] width 39 height 39
type input "[DATE] to [DATE]"
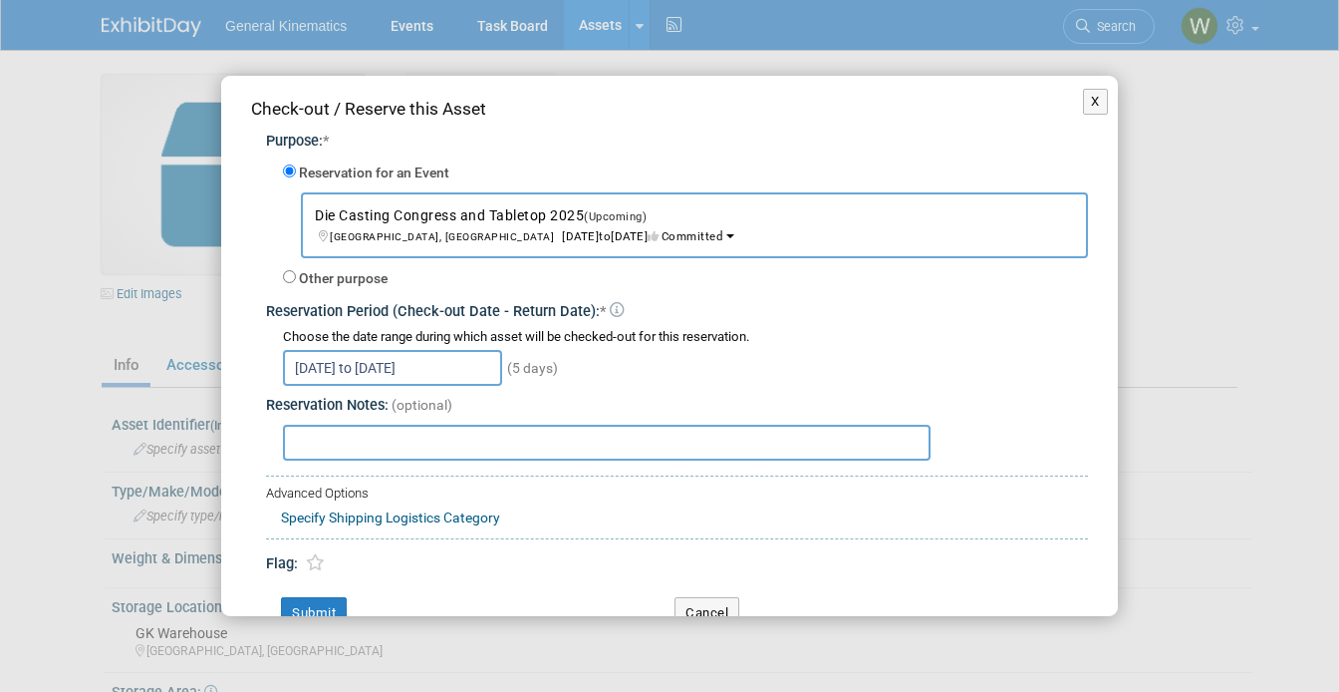
scroll to position [33, 0]
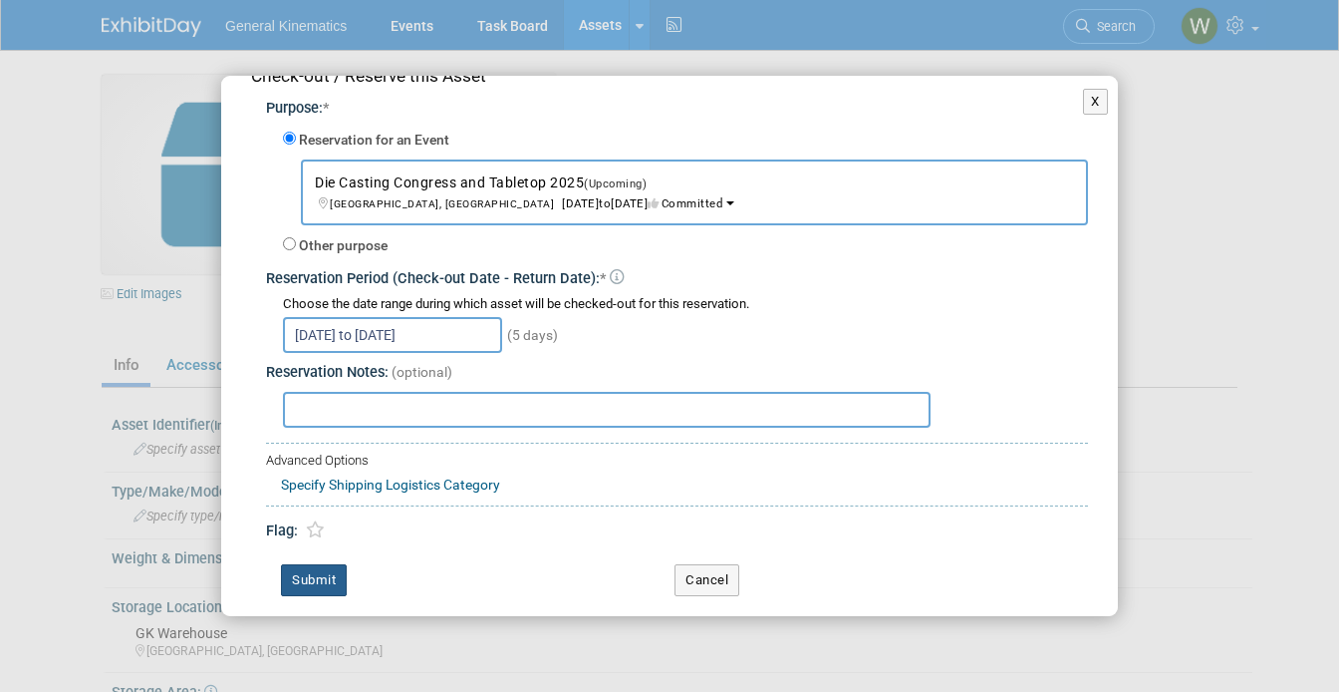
click at [324, 578] on button "Submit" at bounding box center [314, 580] width 66 height 32
